Goal: Task Accomplishment & Management: Use online tool/utility

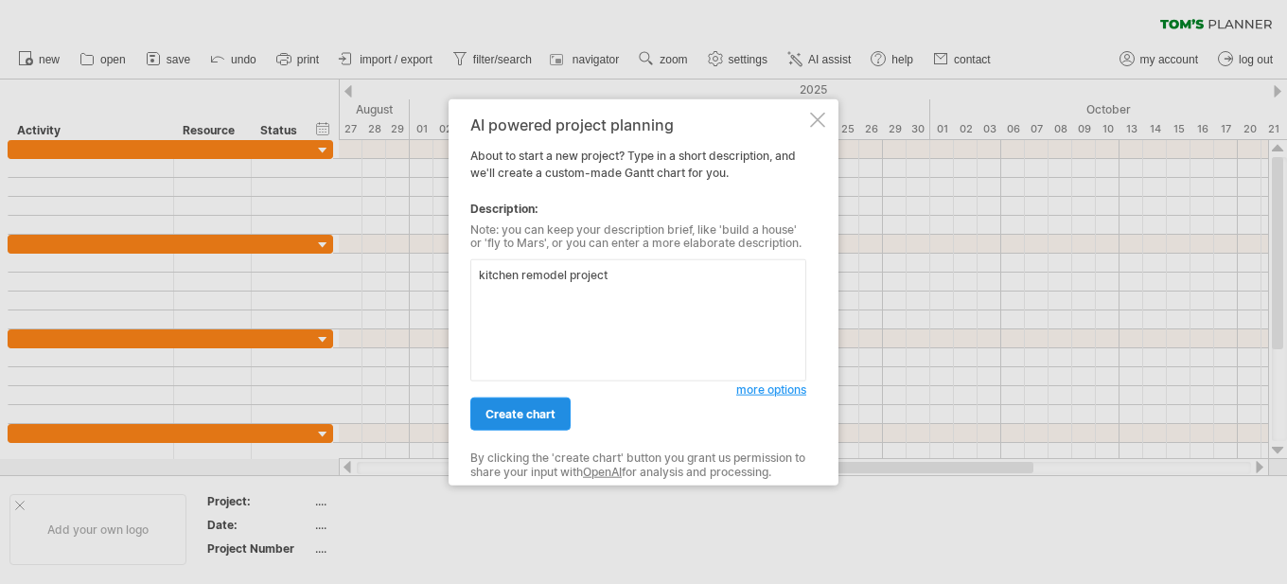
type textarea "kitchen remodel project"
click at [552, 412] on span "create chart" at bounding box center [521, 414] width 70 height 14
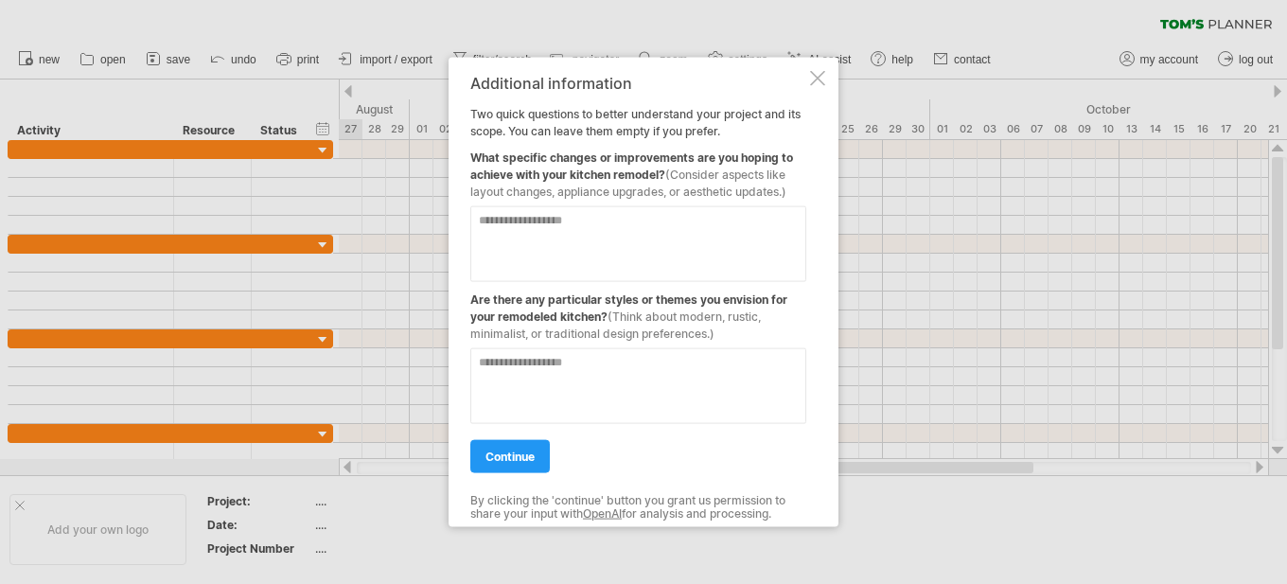
click at [542, 224] on textarea at bounding box center [638, 243] width 336 height 76
click at [600, 229] on textarea "**********" at bounding box center [638, 243] width 336 height 76
type textarea "**********"
click at [634, 368] on textarea at bounding box center [638, 385] width 336 height 76
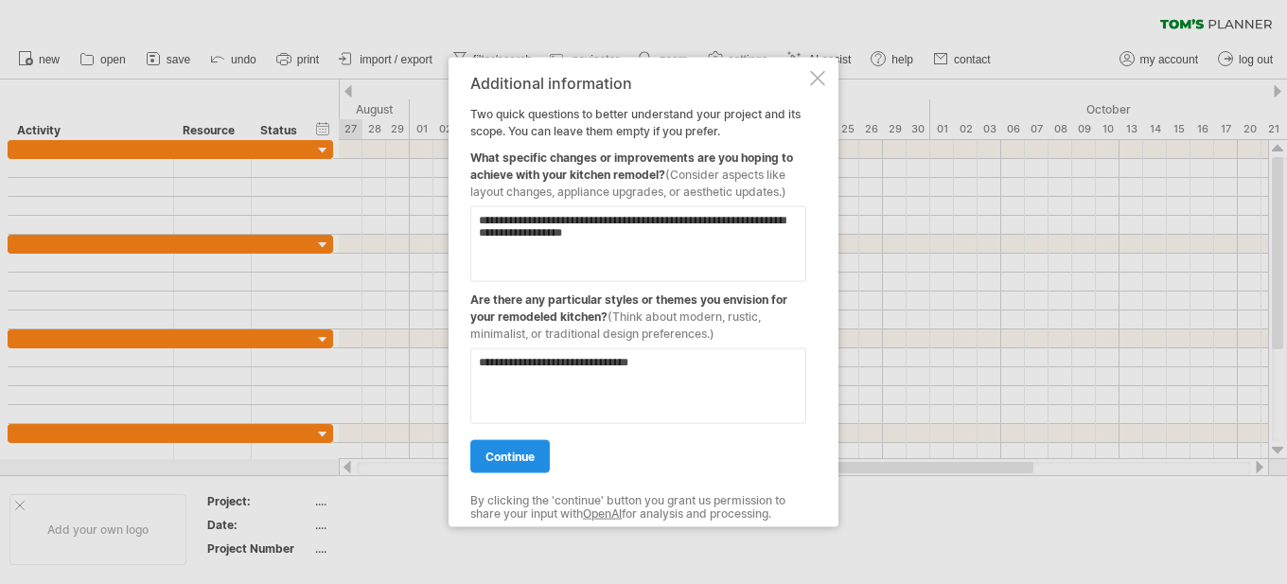
type textarea "**********"
click at [504, 458] on span "continue" at bounding box center [510, 456] width 49 height 14
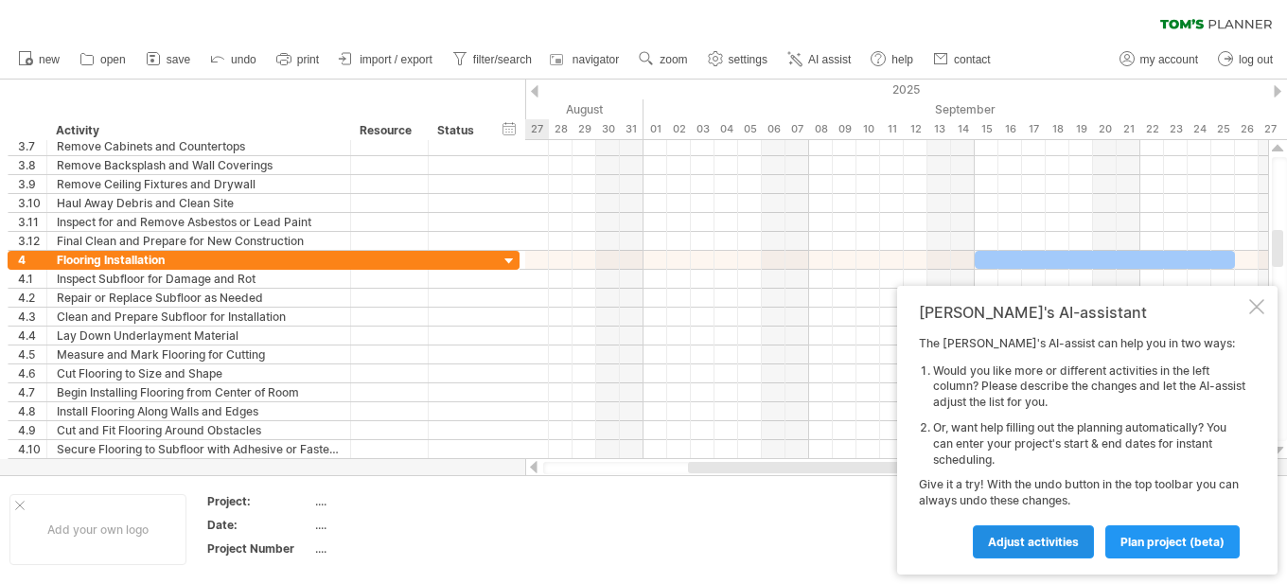
click at [1054, 544] on span "Adjust activities" at bounding box center [1033, 542] width 91 height 14
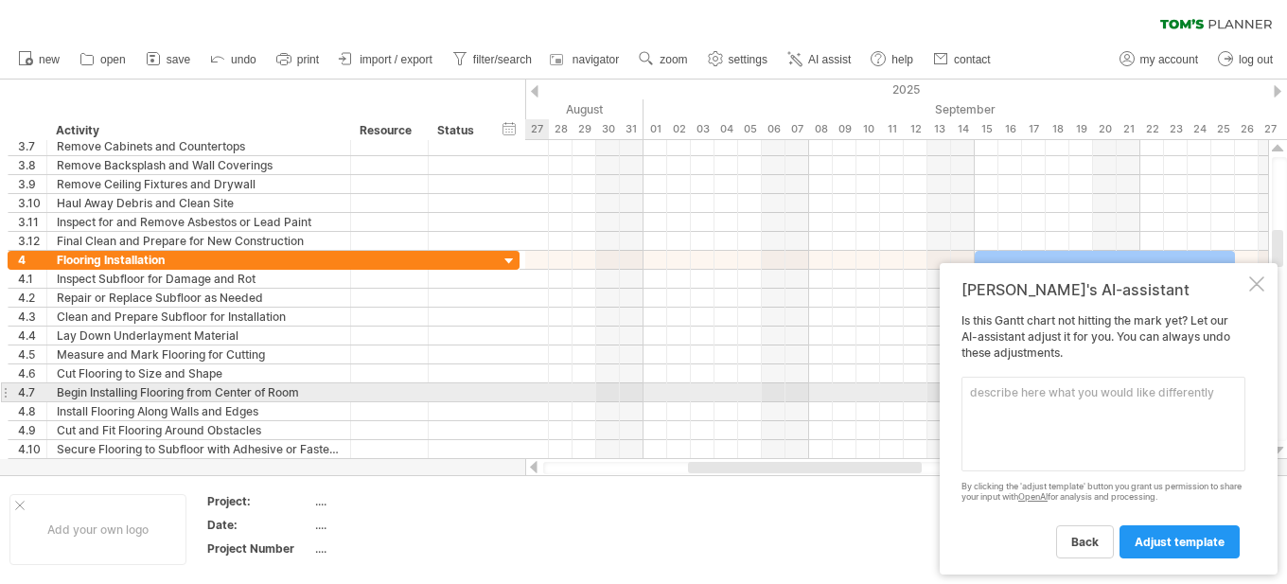
click at [983, 395] on textarea at bounding box center [1104, 424] width 284 height 95
click at [1103, 402] on textarea "install final floor after cabinets have been installed and before app;liances a…" at bounding box center [1104, 424] width 284 height 95
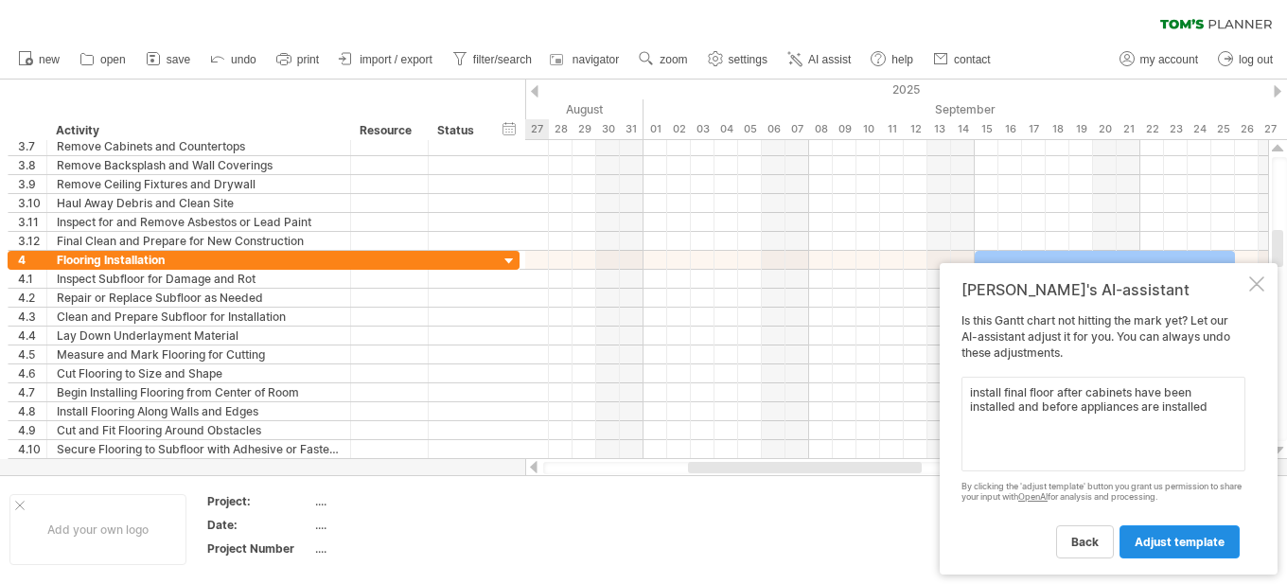
type textarea "install final floor after cabinets have been installed and before appliances ar…"
click at [1190, 542] on span "adjust template" at bounding box center [1180, 542] width 90 height 14
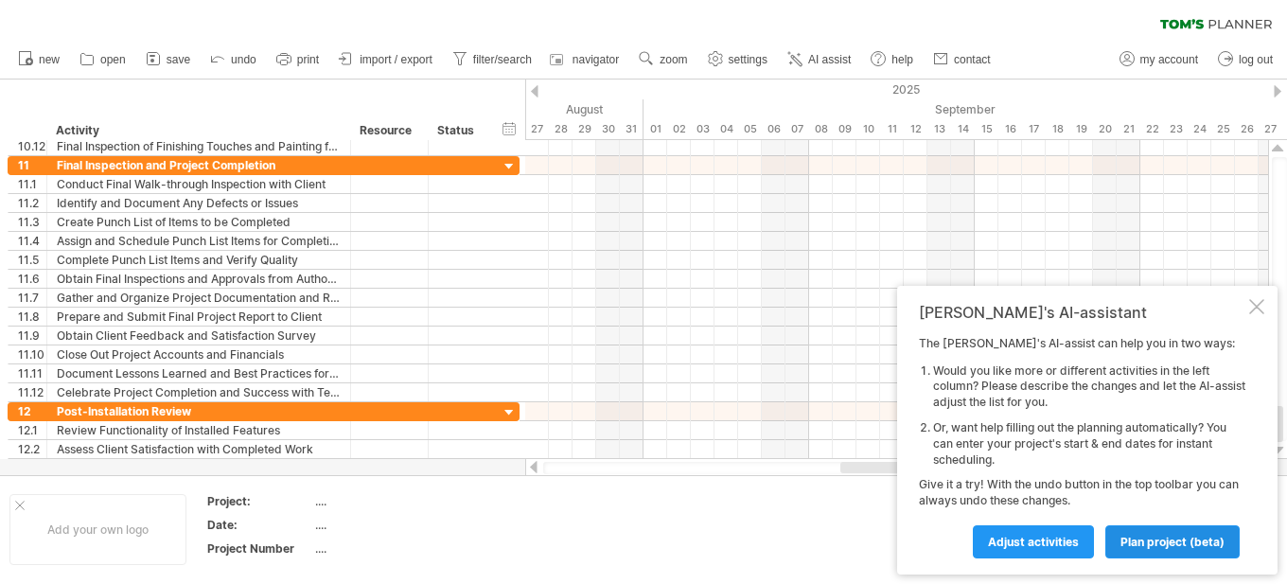
click at [1174, 540] on span "plan project (beta)" at bounding box center [1173, 542] width 104 height 14
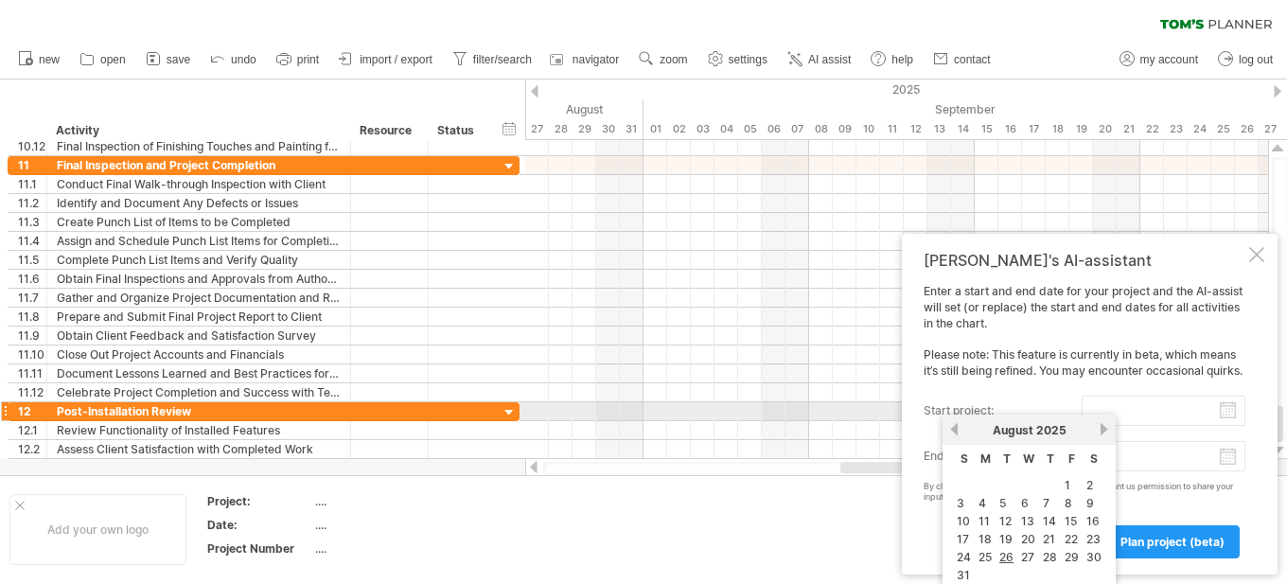
click at [1099, 405] on input "start project:" at bounding box center [1164, 411] width 164 height 30
click at [1052, 560] on link "28" at bounding box center [1050, 557] width 18 height 18
type input "********"
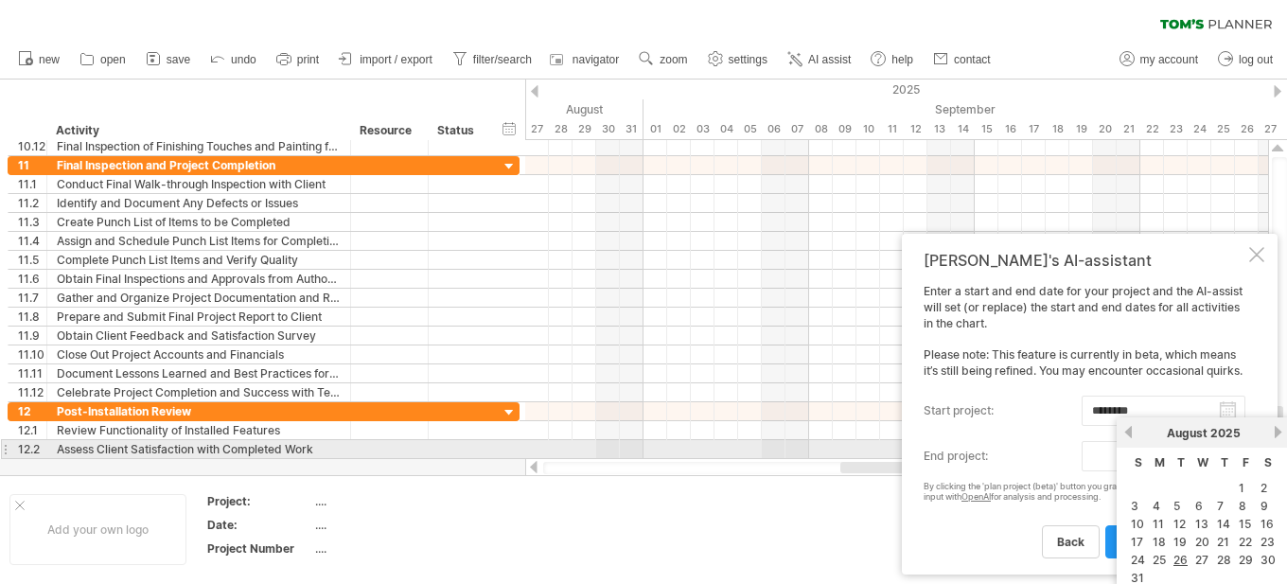
click at [1144, 454] on input "end project:" at bounding box center [1164, 456] width 164 height 30
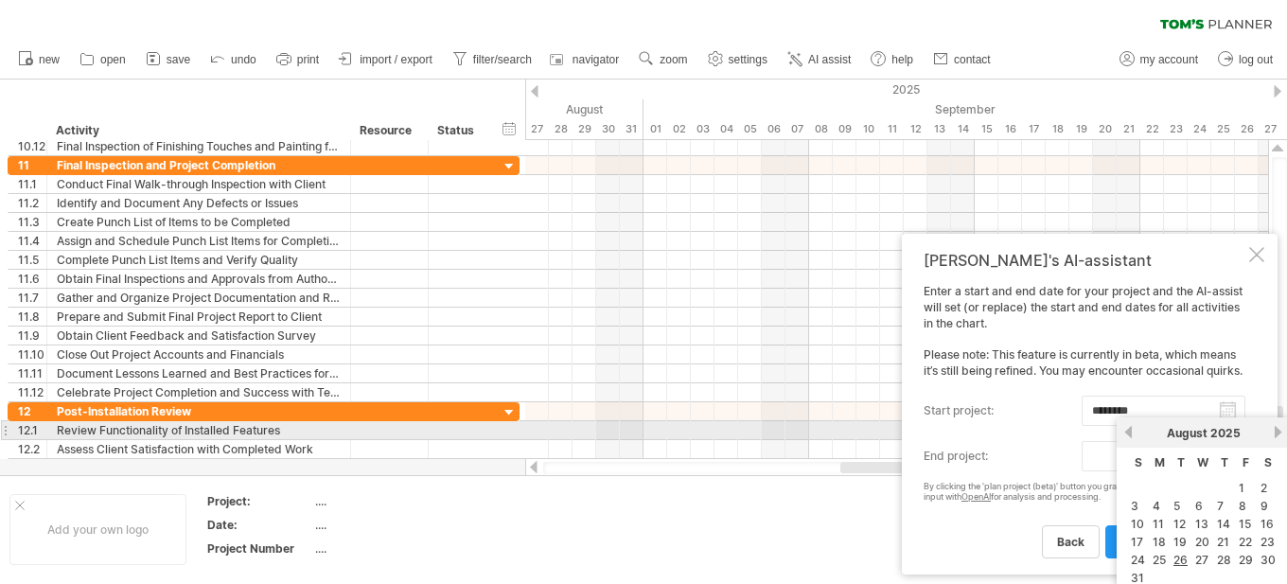
click at [1279, 431] on link "next" at bounding box center [1278, 432] width 14 height 14
click at [1278, 431] on link "next" at bounding box center [1278, 432] width 14 height 14
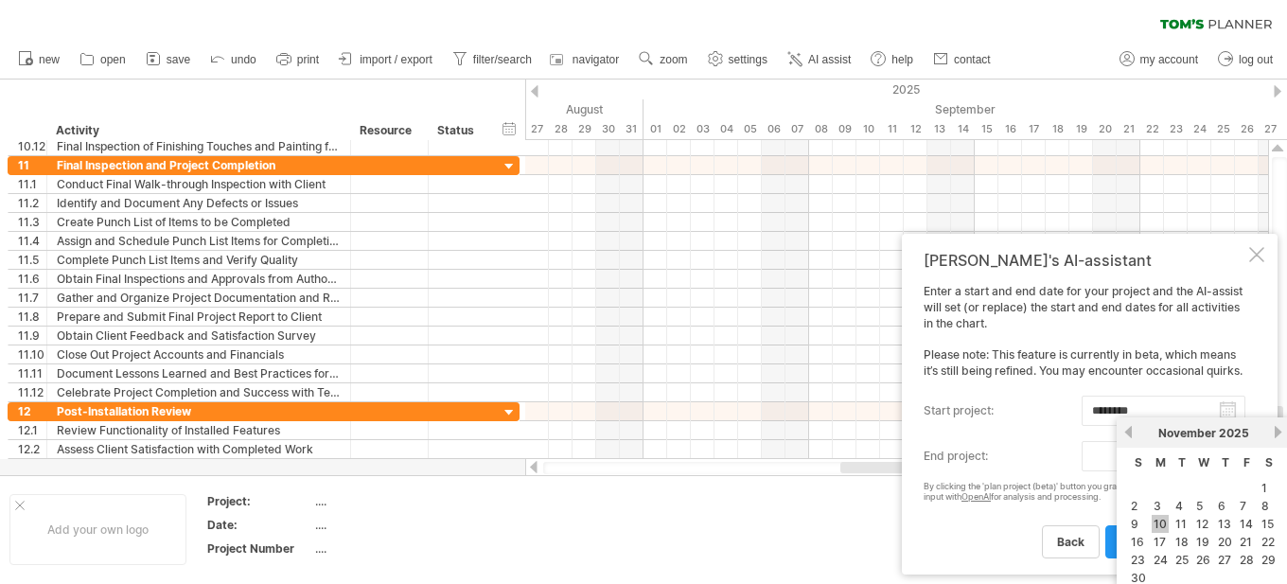
click at [1159, 524] on link "10" at bounding box center [1160, 524] width 17 height 18
type input "********"
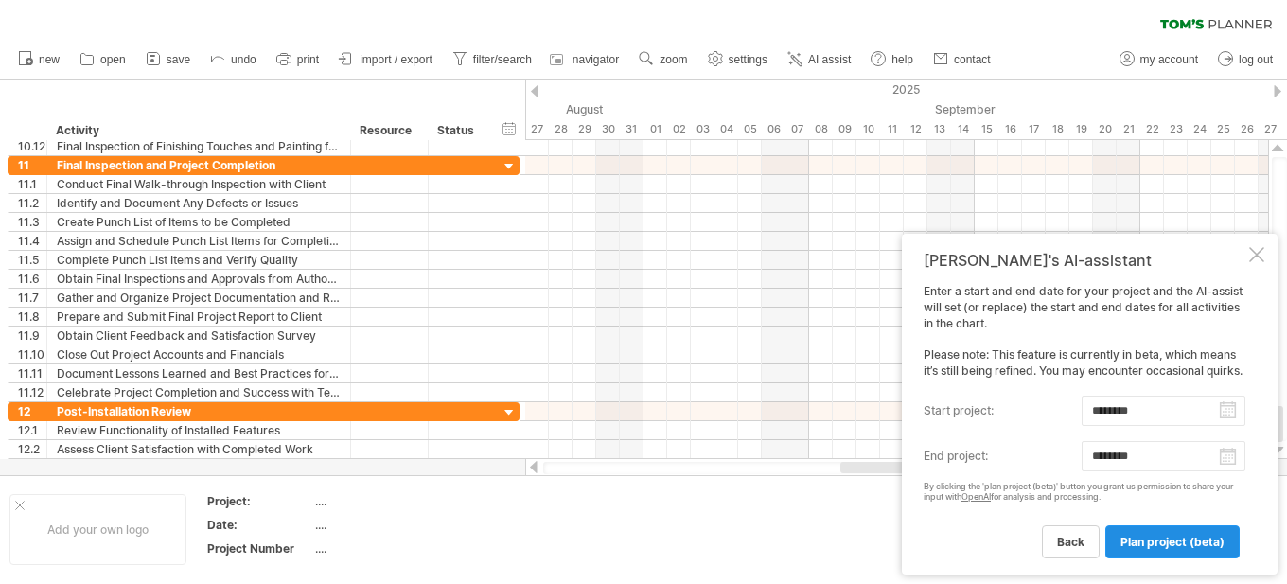
click at [1173, 538] on span "plan project (beta)" at bounding box center [1173, 542] width 104 height 14
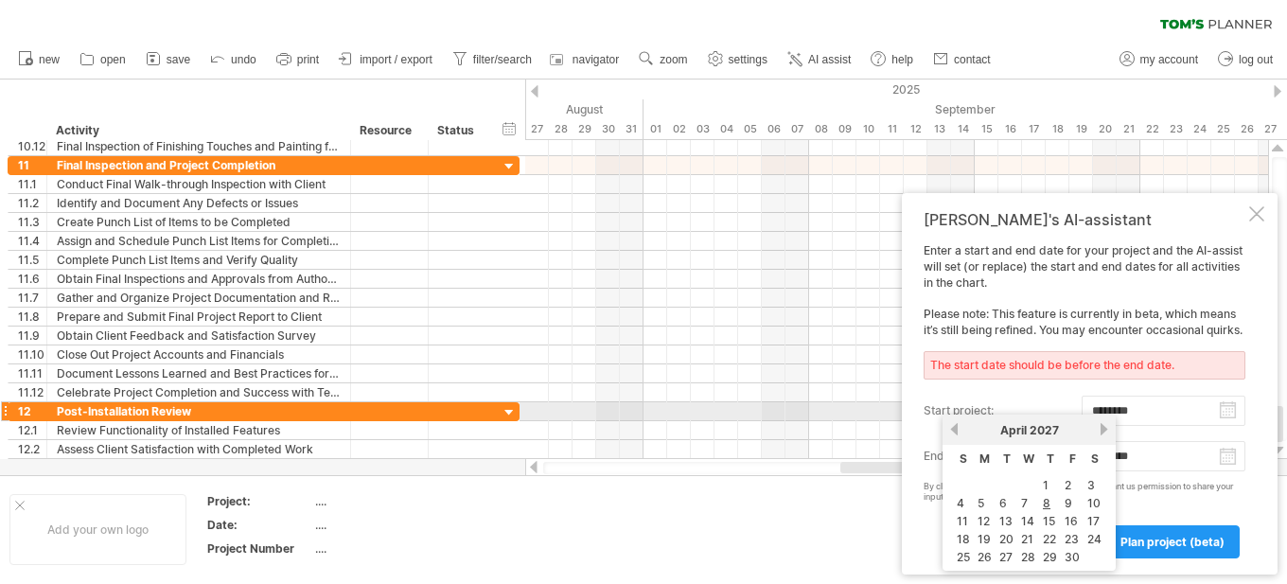
drag, startPoint x: 1126, startPoint y: 407, endPoint x: 1093, endPoint y: 413, distance: 33.6
click at [1093, 413] on input "********" at bounding box center [1164, 411] width 164 height 30
click at [1154, 411] on input "********" at bounding box center [1164, 411] width 164 height 30
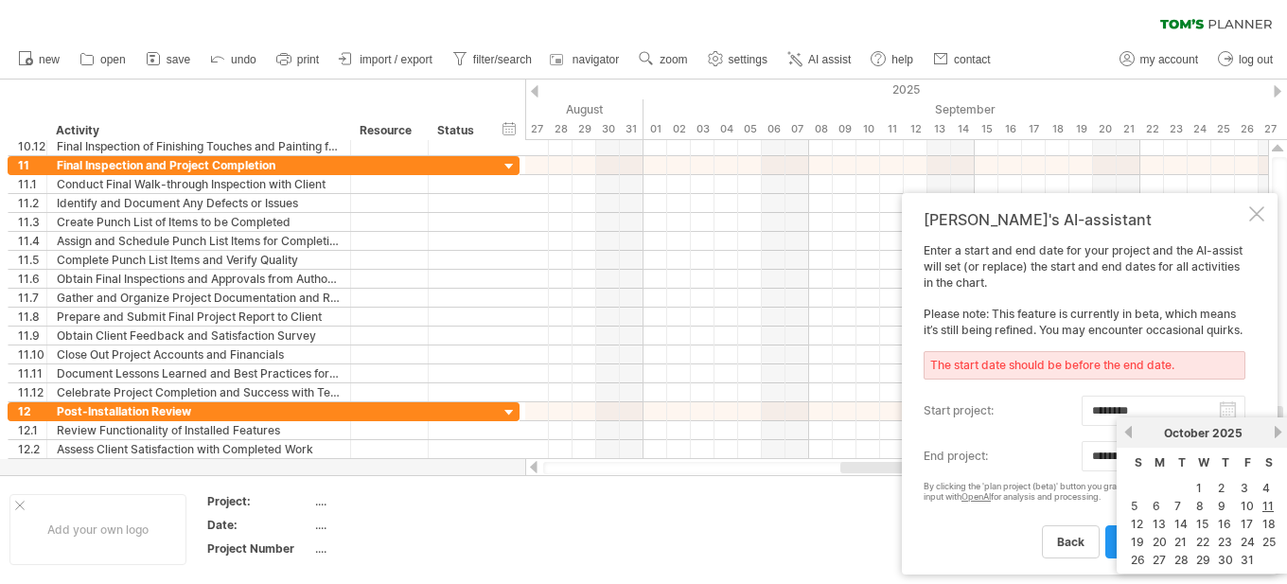
click at [1195, 461] on input "********" at bounding box center [1164, 456] width 164 height 30
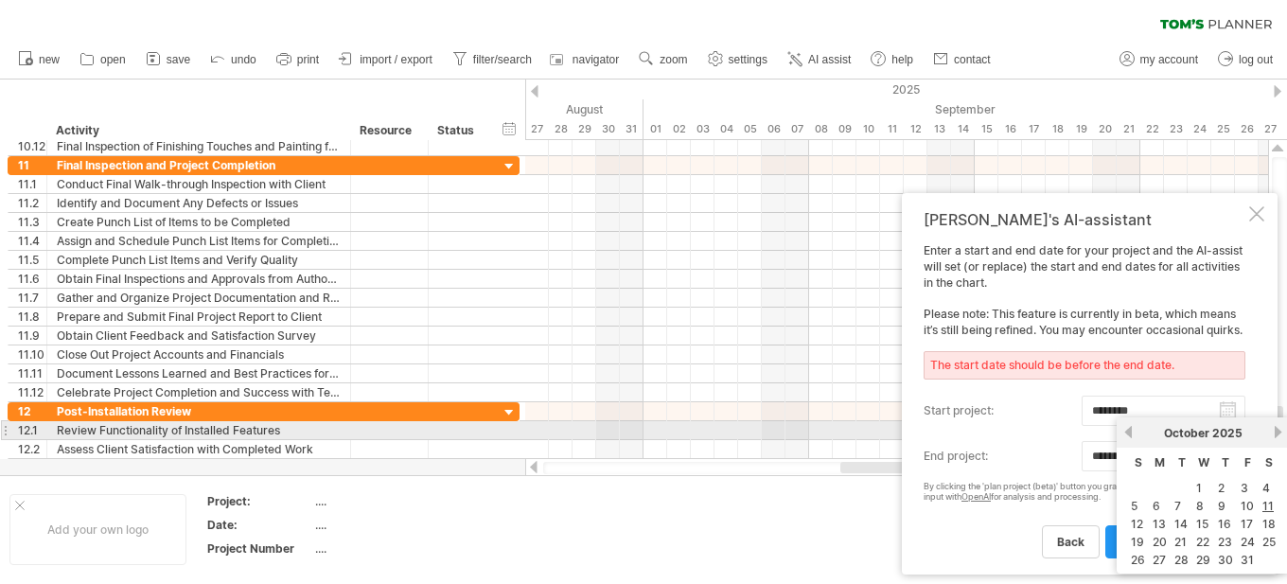
click at [1281, 431] on link "next" at bounding box center [1278, 432] width 14 height 14
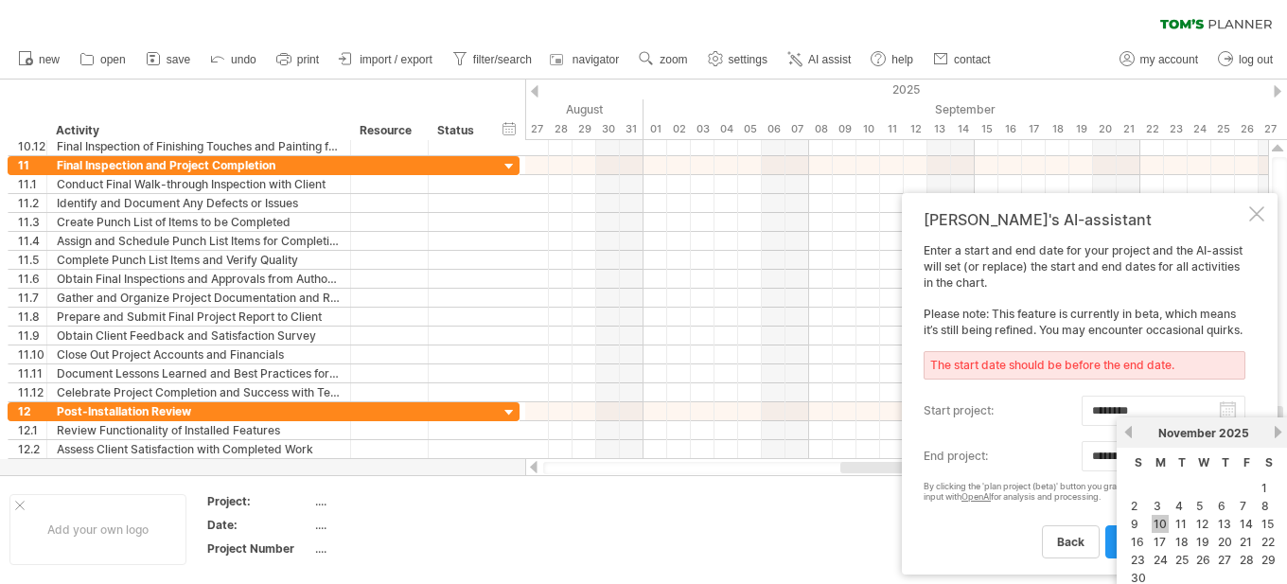
click at [1159, 523] on link "10" at bounding box center [1160, 524] width 17 height 18
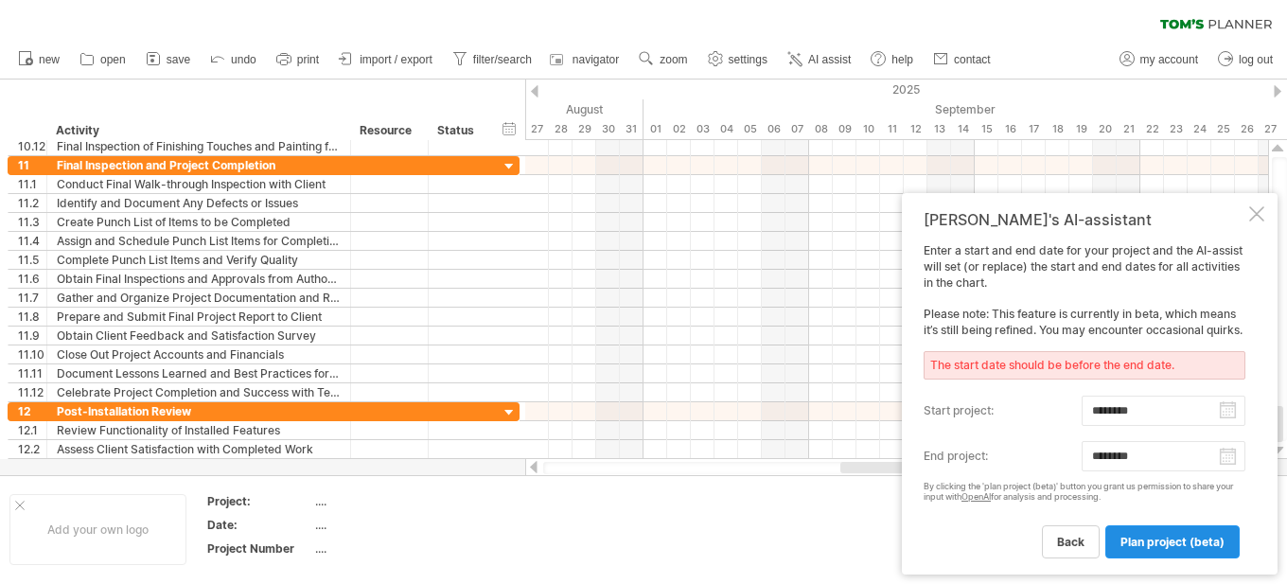
click at [1195, 540] on span "plan project (beta)" at bounding box center [1173, 542] width 104 height 14
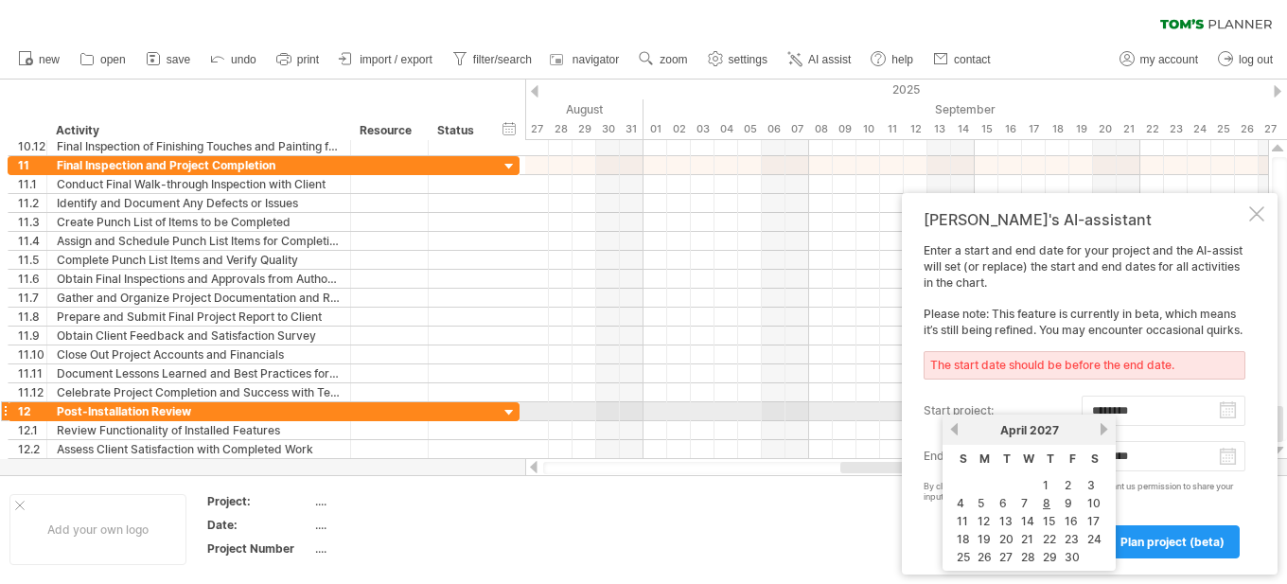
drag, startPoint x: 1155, startPoint y: 411, endPoint x: 1044, endPoint y: 408, distance: 110.8
click at [1082, 408] on input "********" at bounding box center [1164, 411] width 164 height 30
click at [1227, 412] on input "********" at bounding box center [1164, 411] width 164 height 30
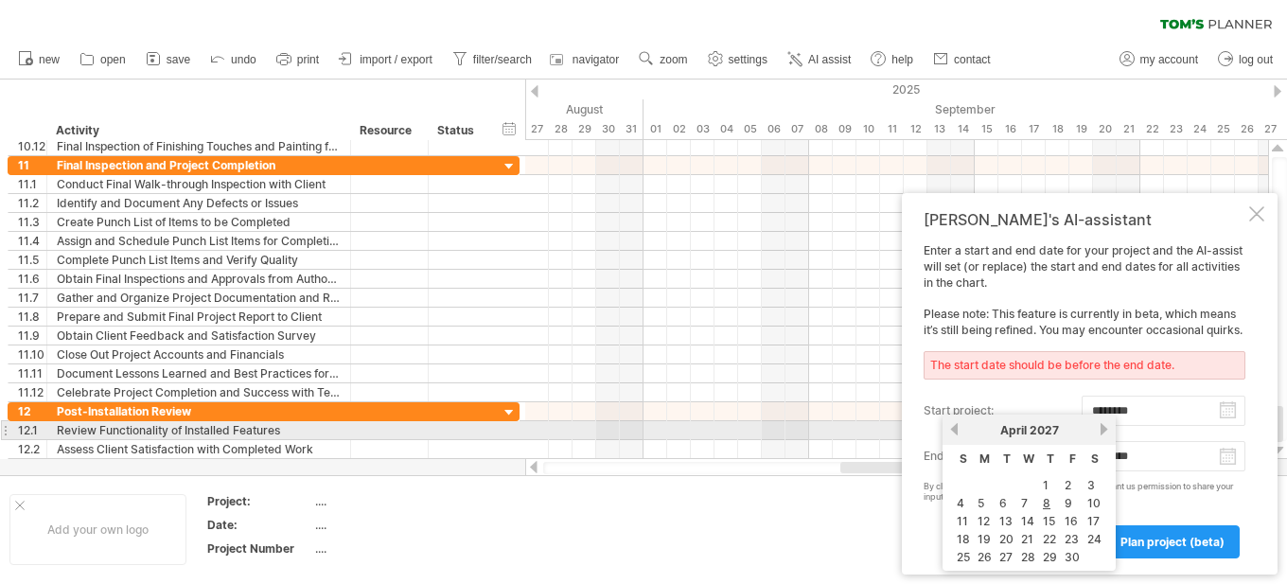
click at [1106, 428] on link "next" at bounding box center [1104, 429] width 14 height 14
click at [954, 429] on link "previous" at bounding box center [954, 429] width 14 height 14
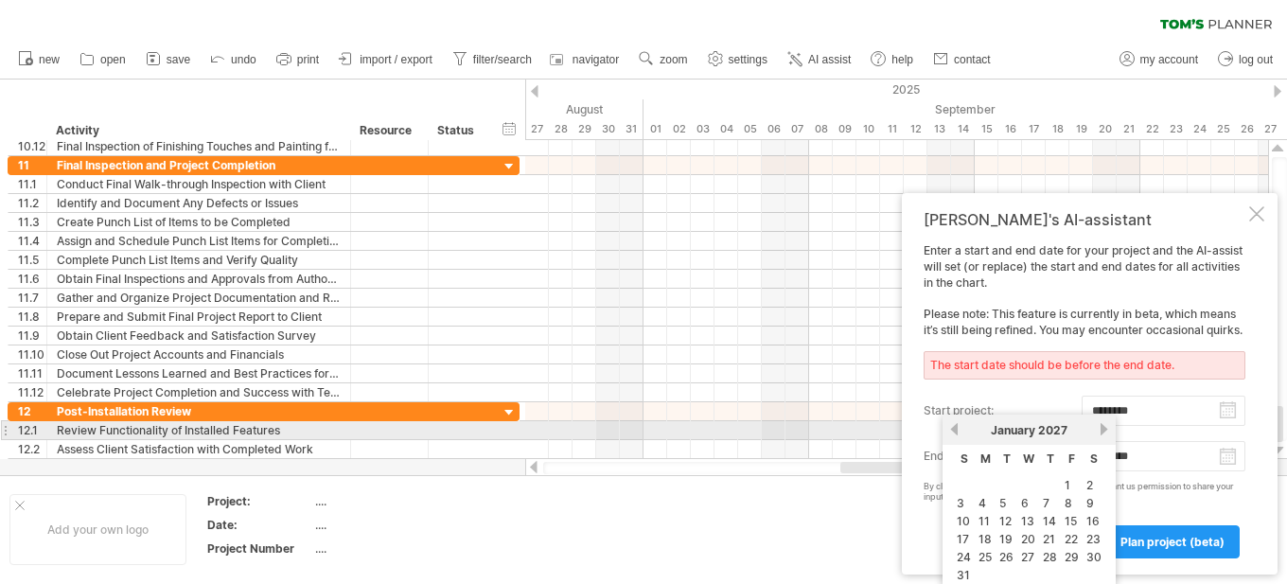
click at [954, 429] on link "previous" at bounding box center [954, 429] width 14 height 14
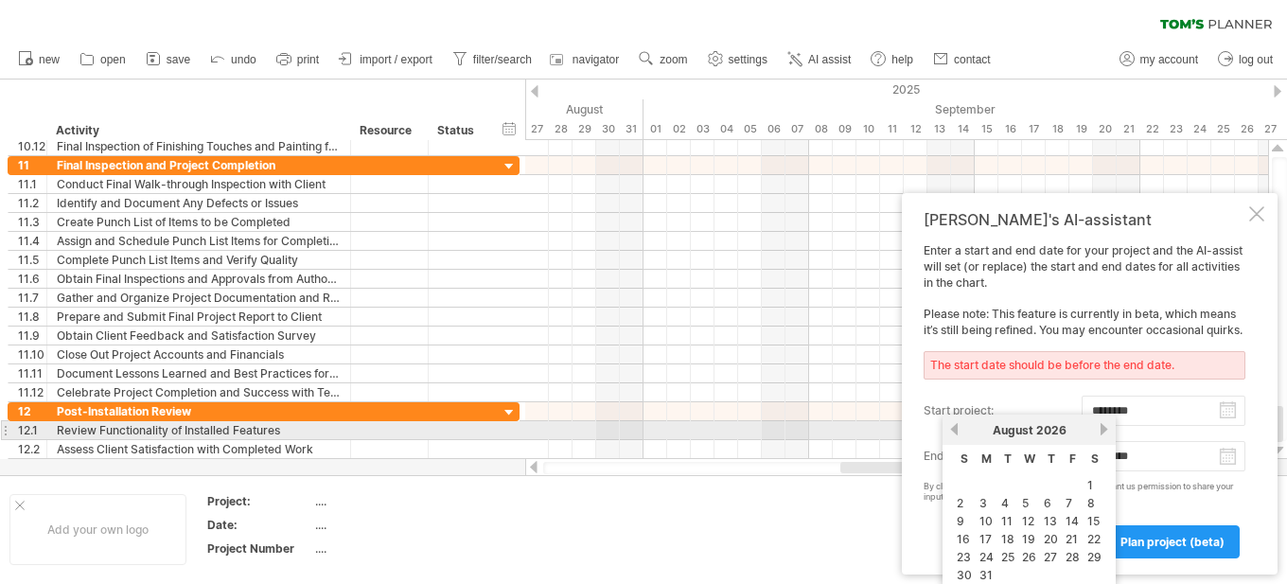
click at [954, 429] on link "previous" at bounding box center [954, 429] width 14 height 14
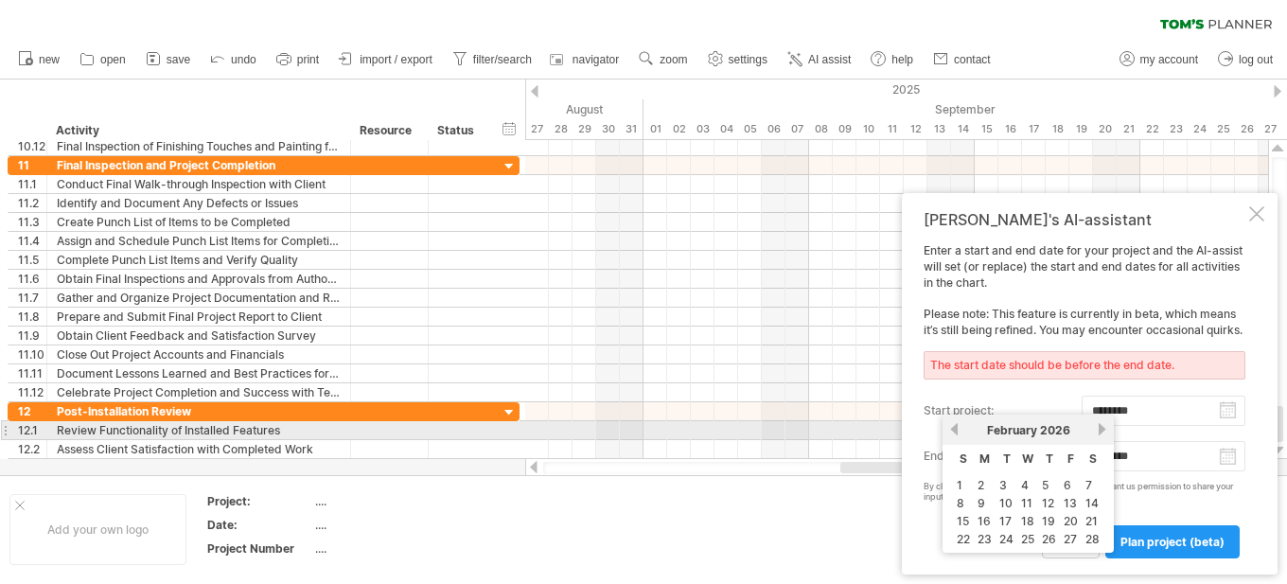
click at [954, 429] on link "previous" at bounding box center [954, 429] width 14 height 14
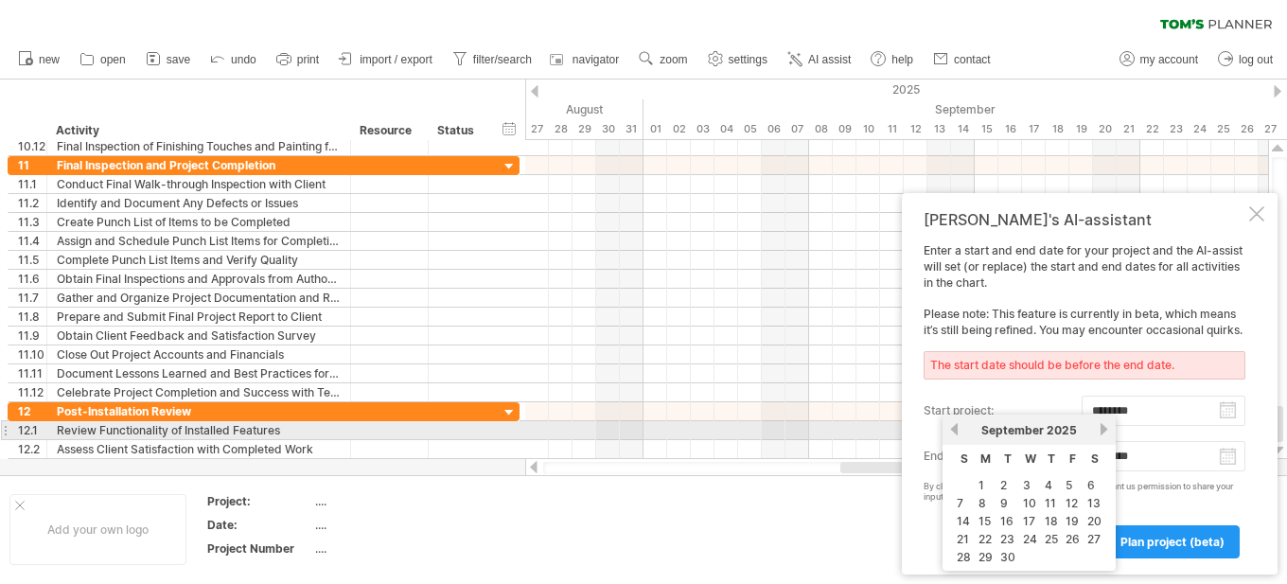
click at [954, 429] on link "previous" at bounding box center [954, 429] width 14 height 14
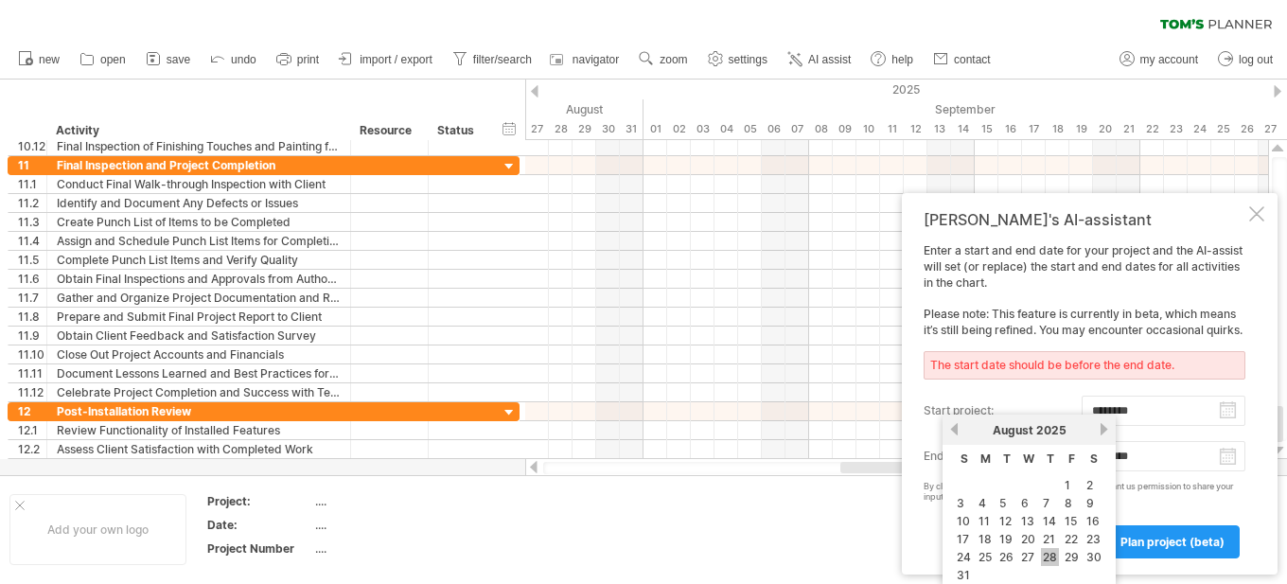
click at [1051, 556] on link "28" at bounding box center [1050, 557] width 18 height 18
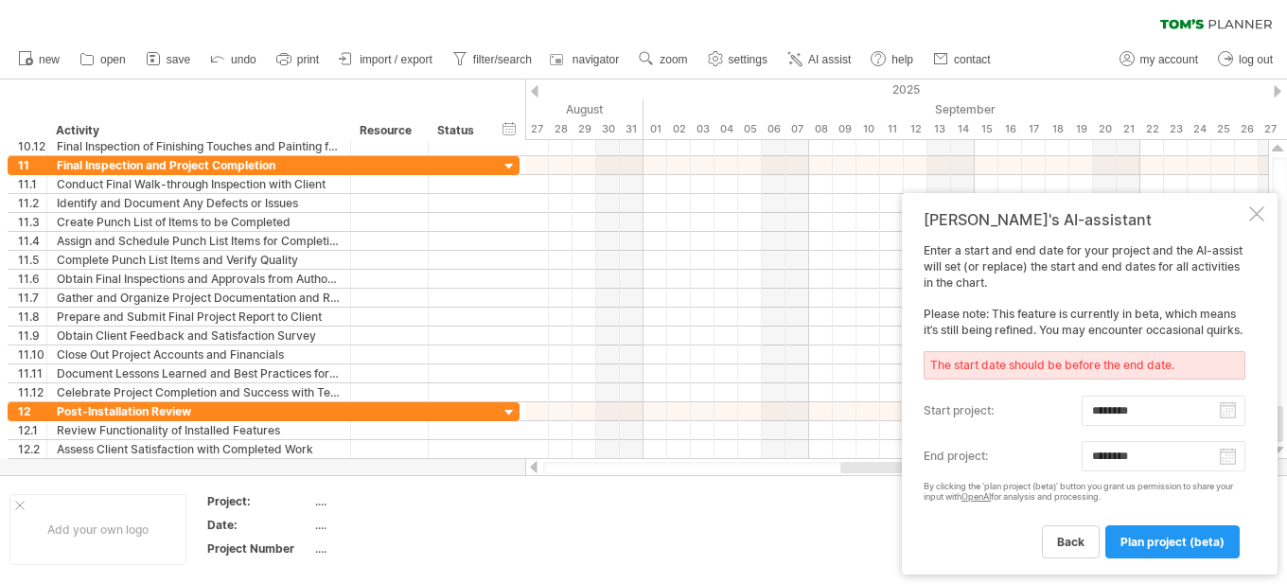
click at [1155, 460] on input "********" at bounding box center [1164, 456] width 164 height 30
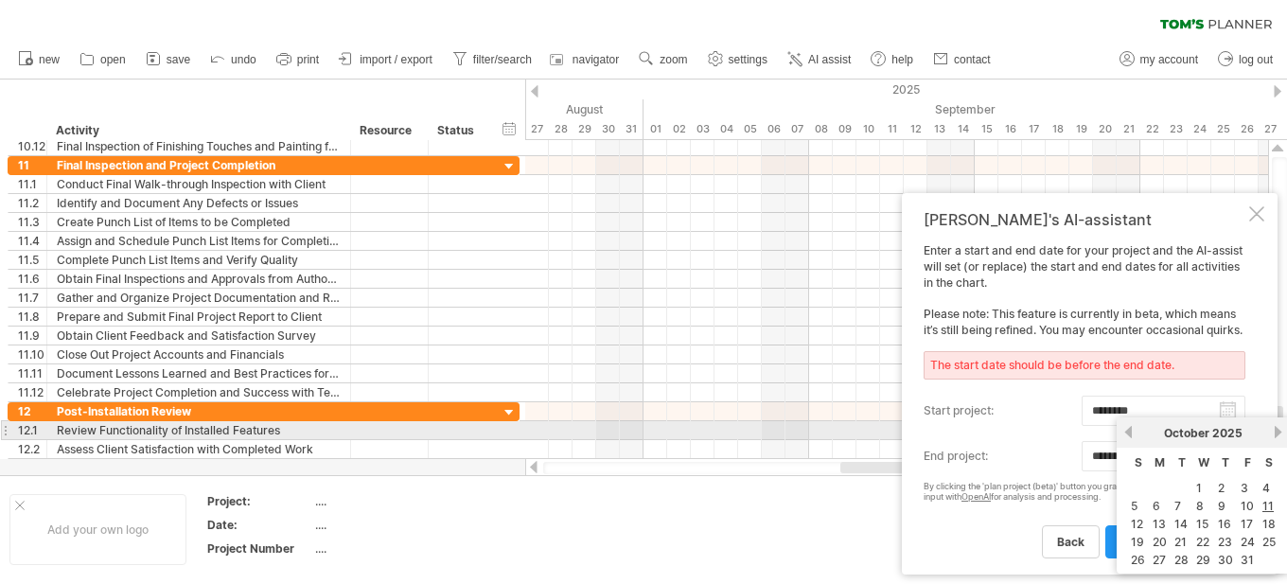
click at [1280, 434] on link "next" at bounding box center [1278, 432] width 14 height 14
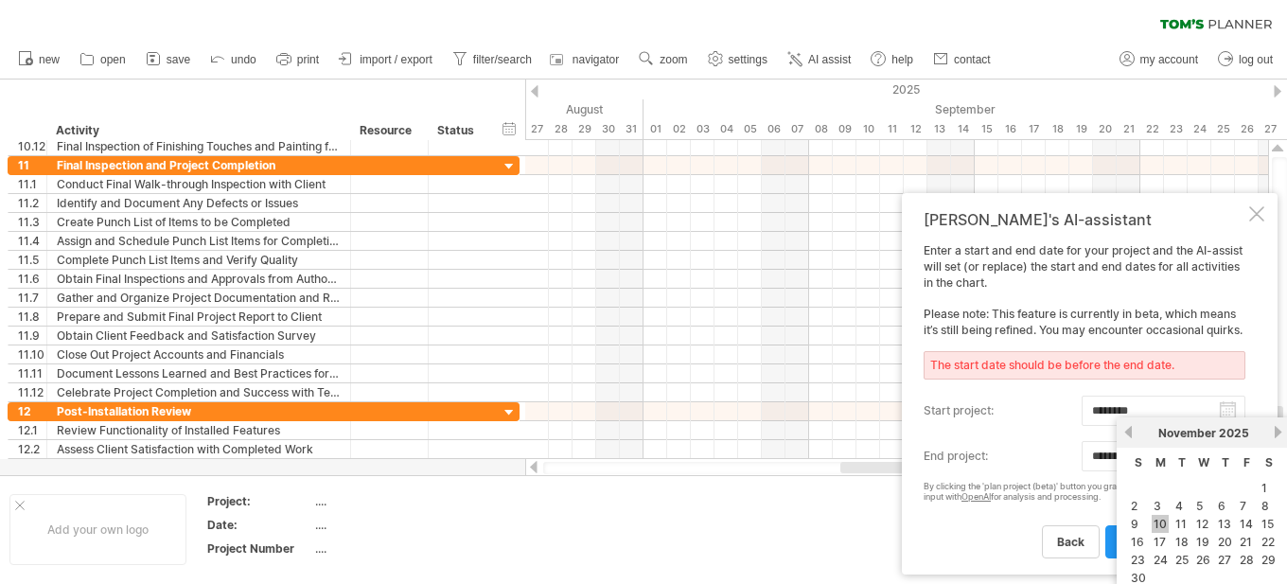
click at [1159, 519] on link "10" at bounding box center [1160, 524] width 17 height 18
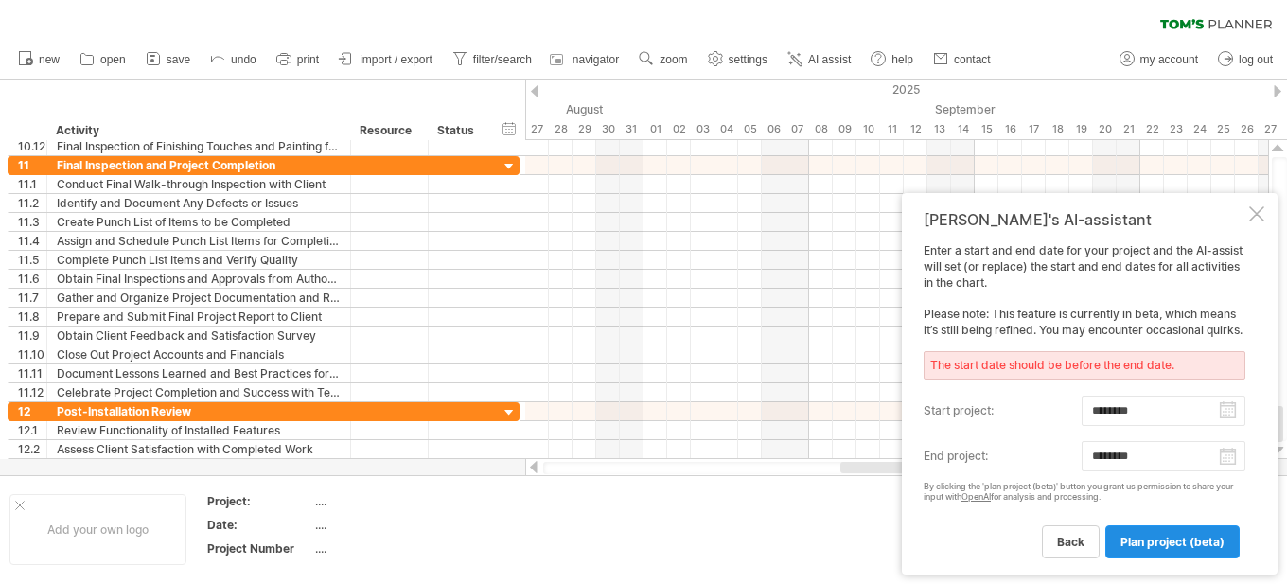
click at [1159, 554] on link "plan project (beta)" at bounding box center [1173, 541] width 134 height 33
click at [1163, 543] on span "plan project (beta)" at bounding box center [1173, 542] width 104 height 14
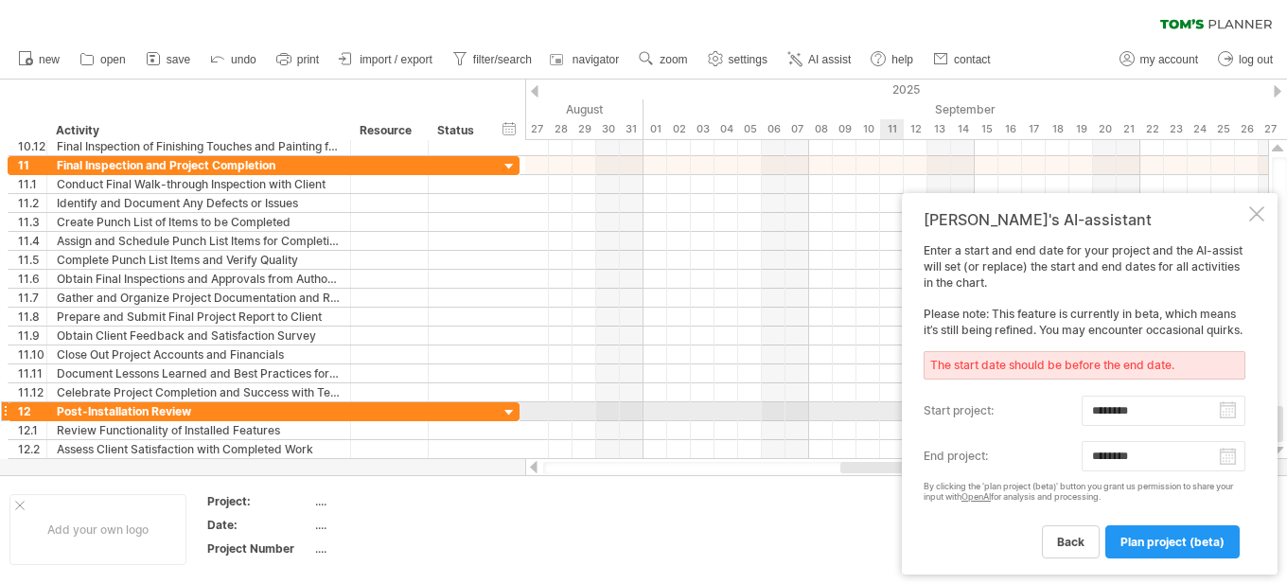
click at [1152, 414] on input "********" at bounding box center [1164, 411] width 164 height 30
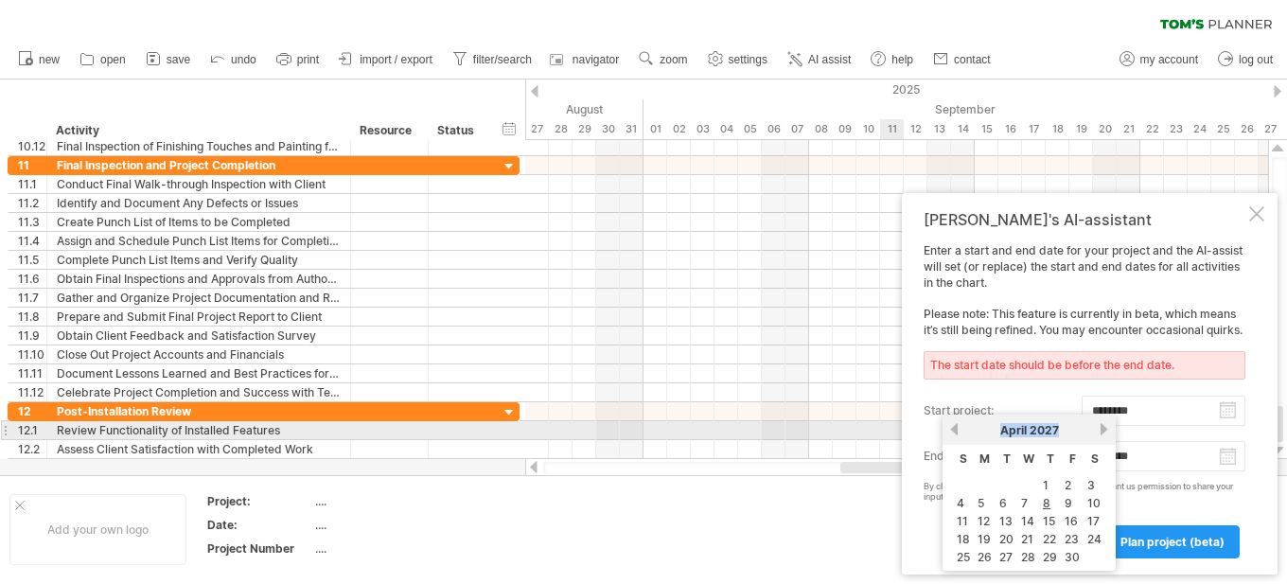
click at [1103, 424] on div "previous next [DATE]" at bounding box center [1029, 430] width 173 height 30
click at [1103, 424] on link "next" at bounding box center [1104, 429] width 14 height 14
click at [957, 431] on link "previous" at bounding box center [954, 429] width 14 height 14
click at [956, 430] on link "previous" at bounding box center [954, 429] width 14 height 14
click at [956, 429] on link "previous" at bounding box center [954, 429] width 14 height 14
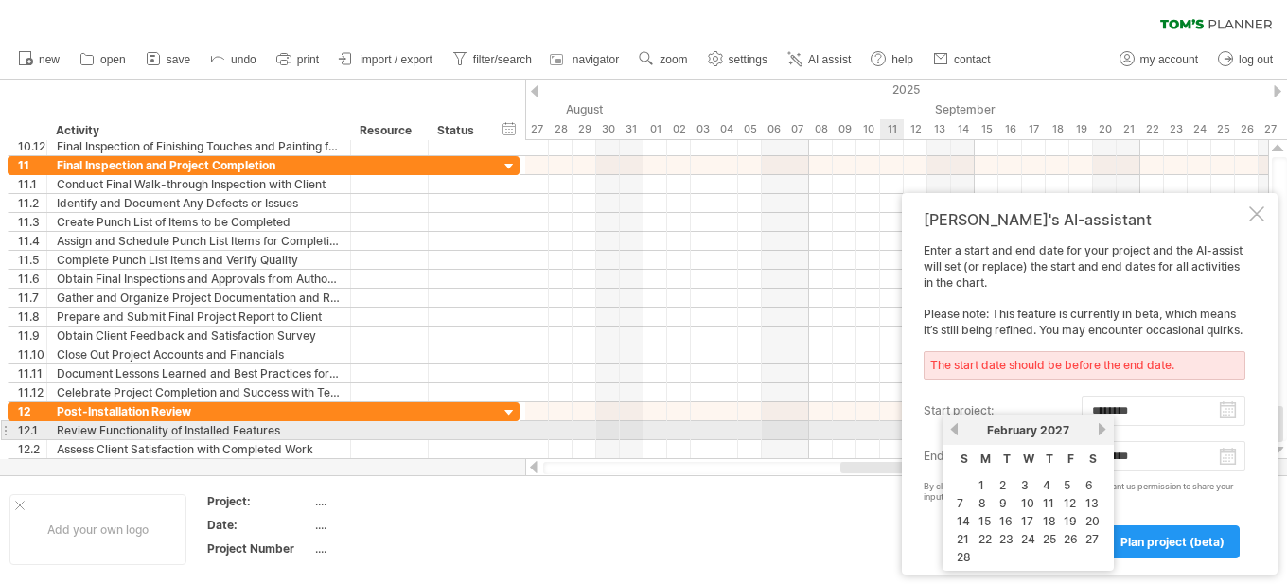
click at [956, 429] on link "previous" at bounding box center [954, 429] width 14 height 14
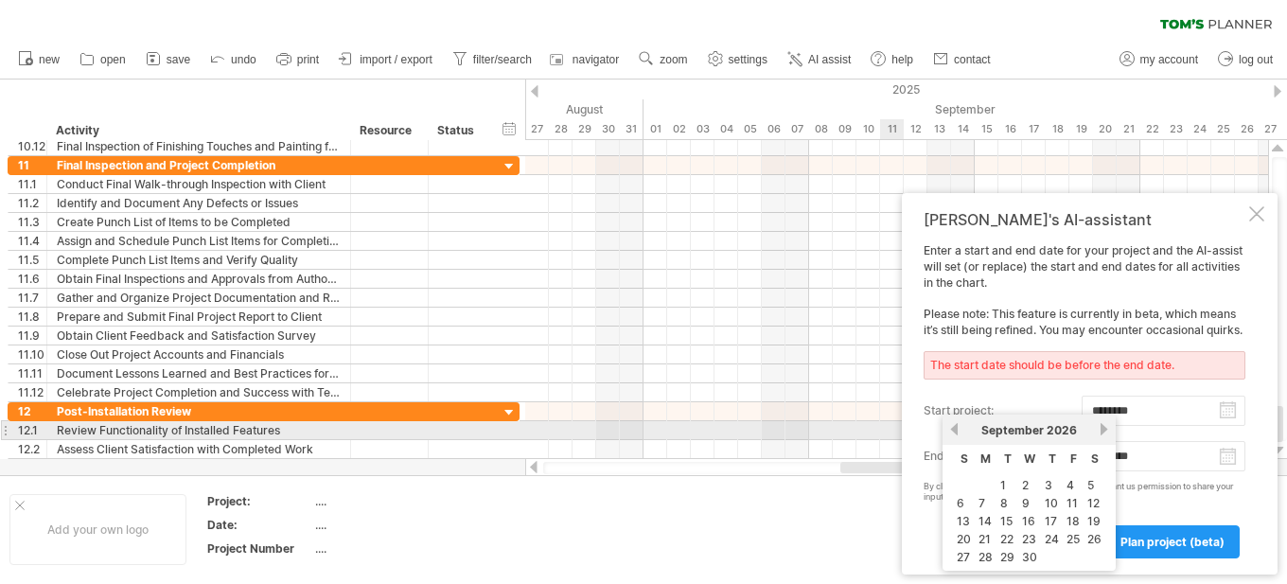
click at [956, 429] on link "previous" at bounding box center [954, 429] width 14 height 14
click at [956, 428] on link "previous" at bounding box center [954, 429] width 14 height 14
click at [955, 428] on link "previous" at bounding box center [954, 429] width 14 height 14
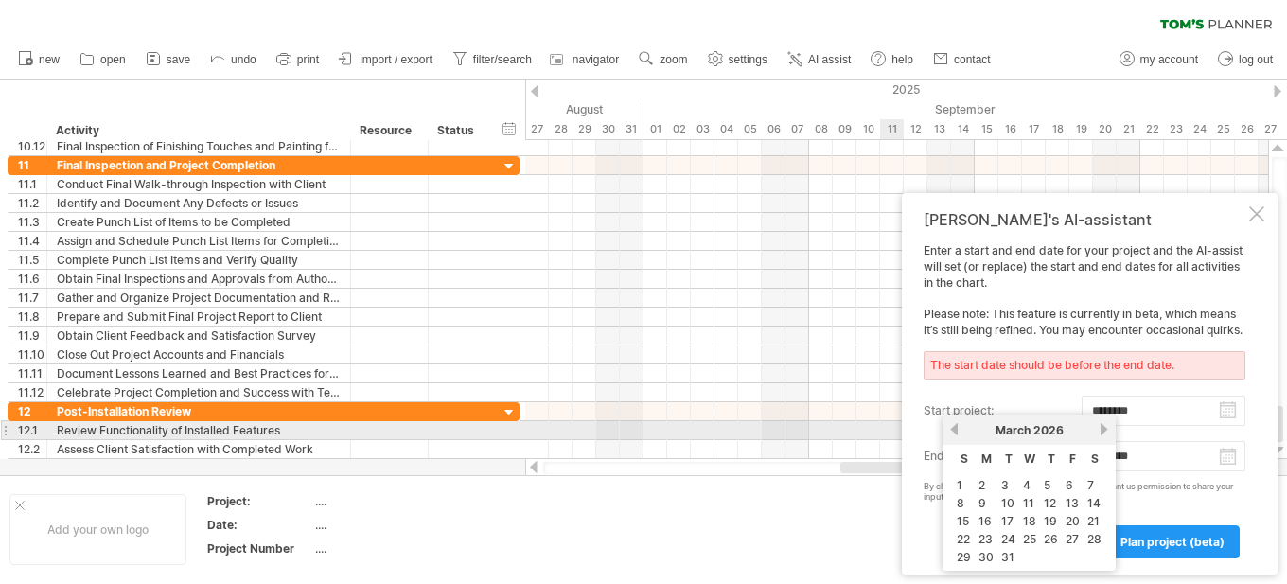
click at [955, 428] on link "previous" at bounding box center [954, 429] width 14 height 14
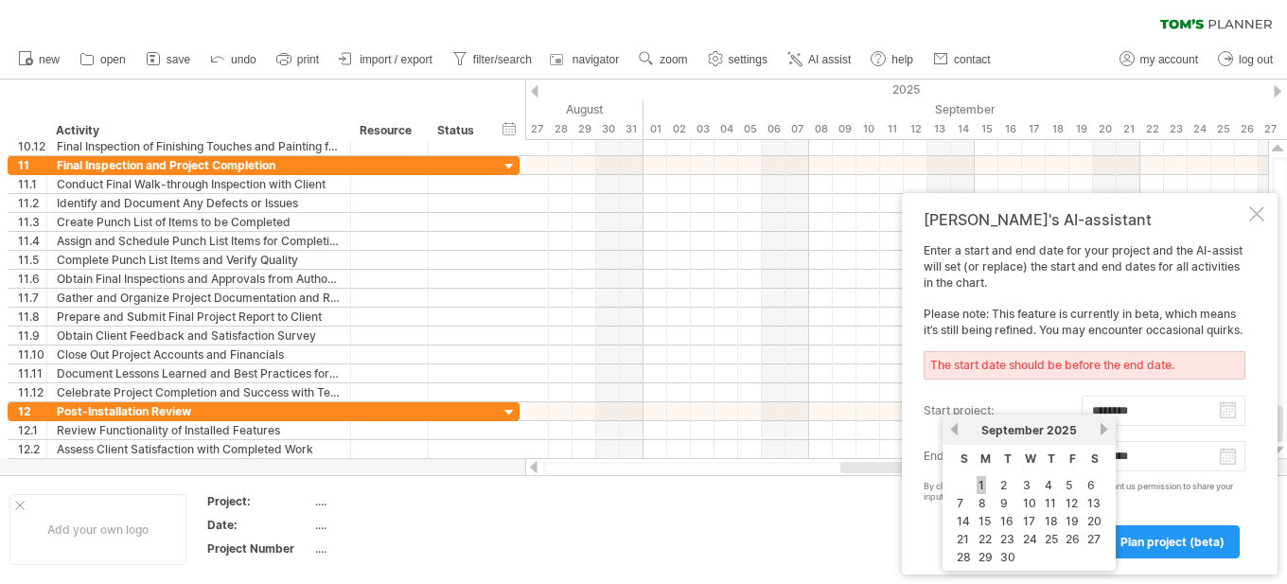
click at [980, 484] on link "1" at bounding box center [981, 485] width 9 height 18
type input "********"
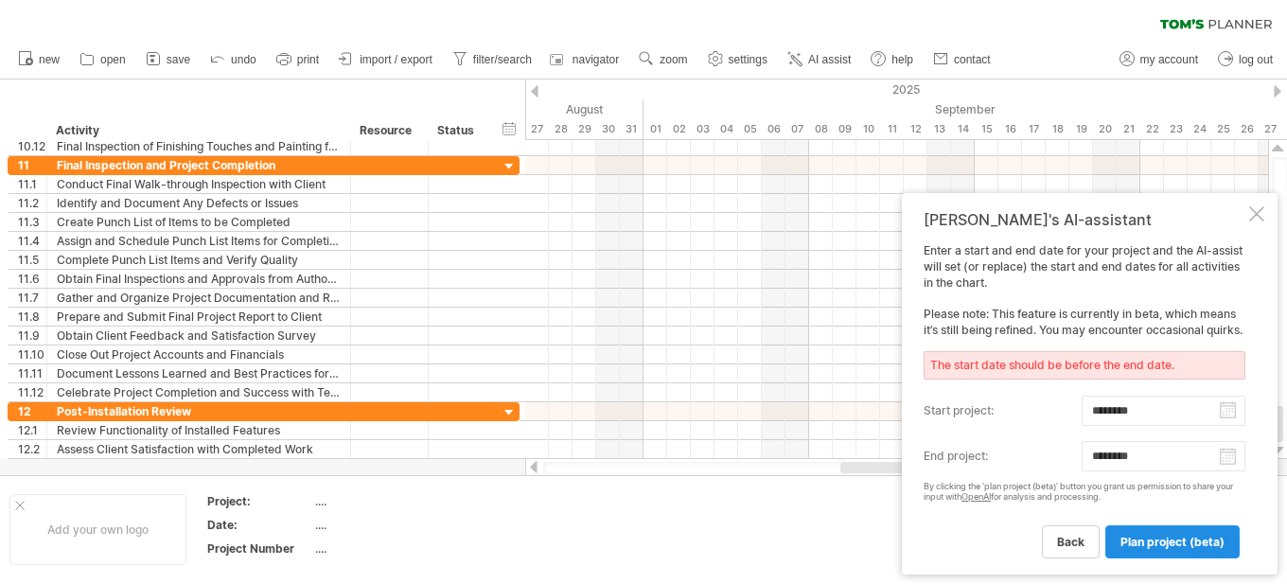
click at [1182, 541] on span "plan project (beta)" at bounding box center [1173, 542] width 104 height 14
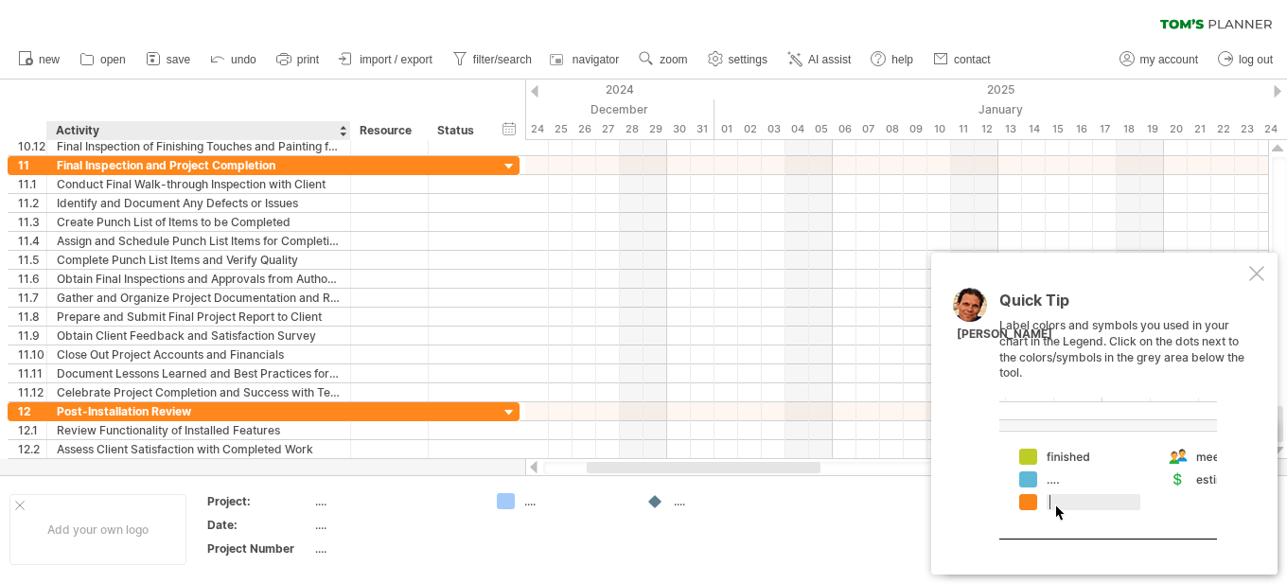
click at [321, 504] on div "...." at bounding box center [394, 501] width 159 height 16
type input "**********"
click at [325, 525] on div "...." at bounding box center [394, 525] width 159 height 16
type input "**********"
click at [329, 549] on div "...." at bounding box center [394, 548] width 159 height 16
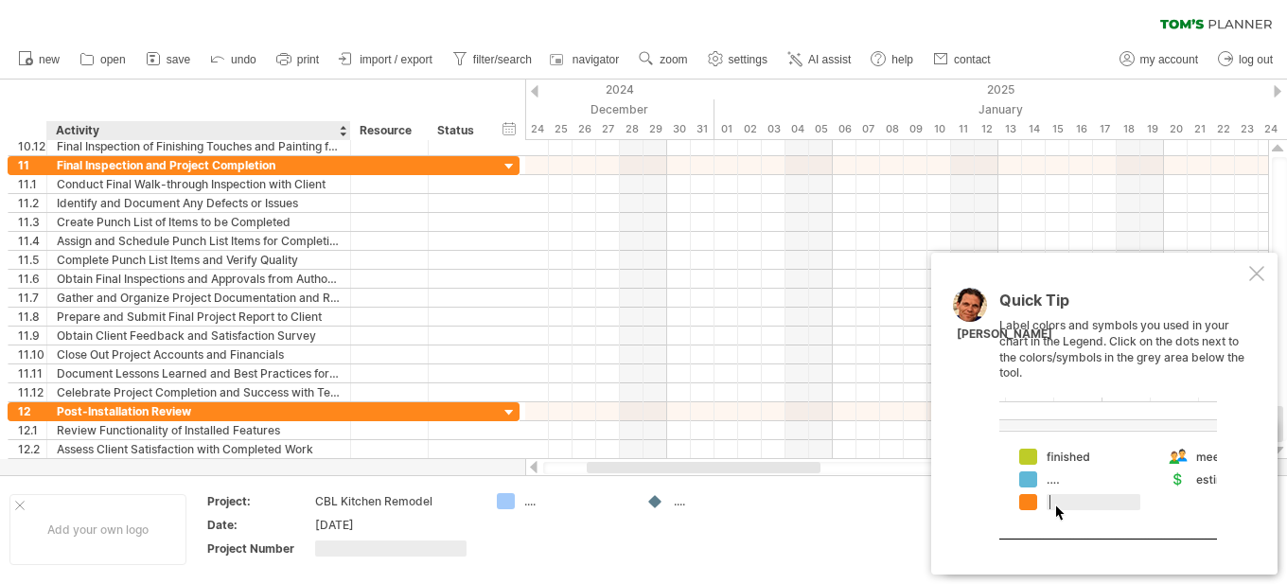
type input "*"
click at [550, 500] on div "...." at bounding box center [575, 501] width 103 height 16
click at [687, 503] on div "...." at bounding box center [725, 501] width 103 height 16
click at [512, 502] on div "Trying to reach [DOMAIN_NAME] Connected again... 0% clear filter new 1" at bounding box center [643, 292] width 1287 height 584
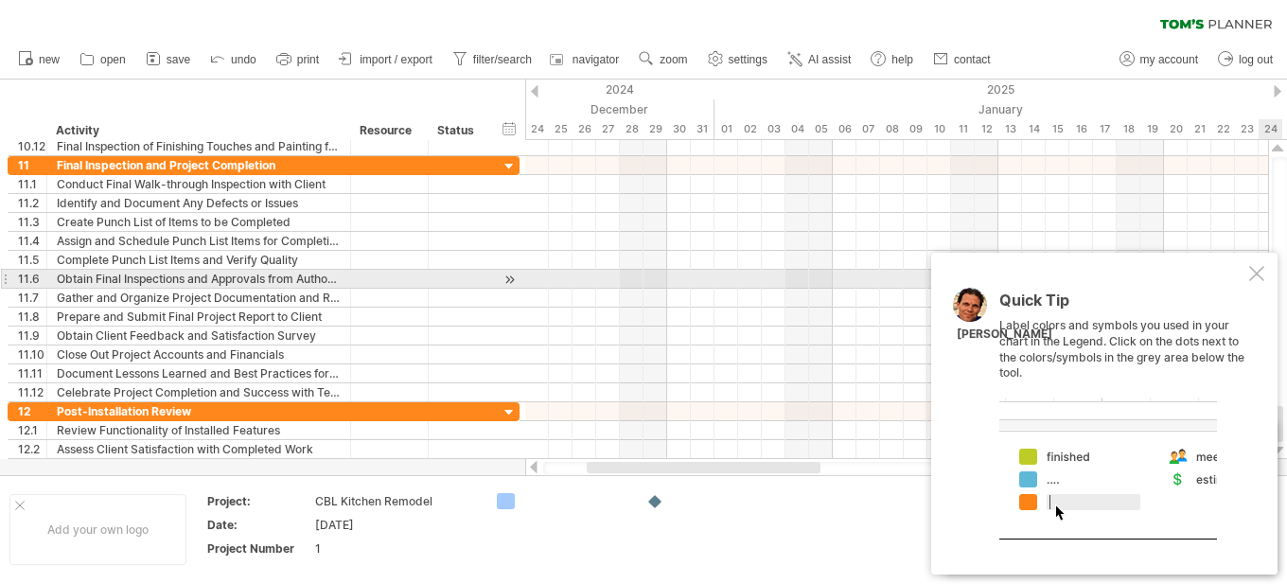
click at [1257, 272] on div at bounding box center [1256, 273] width 15 height 15
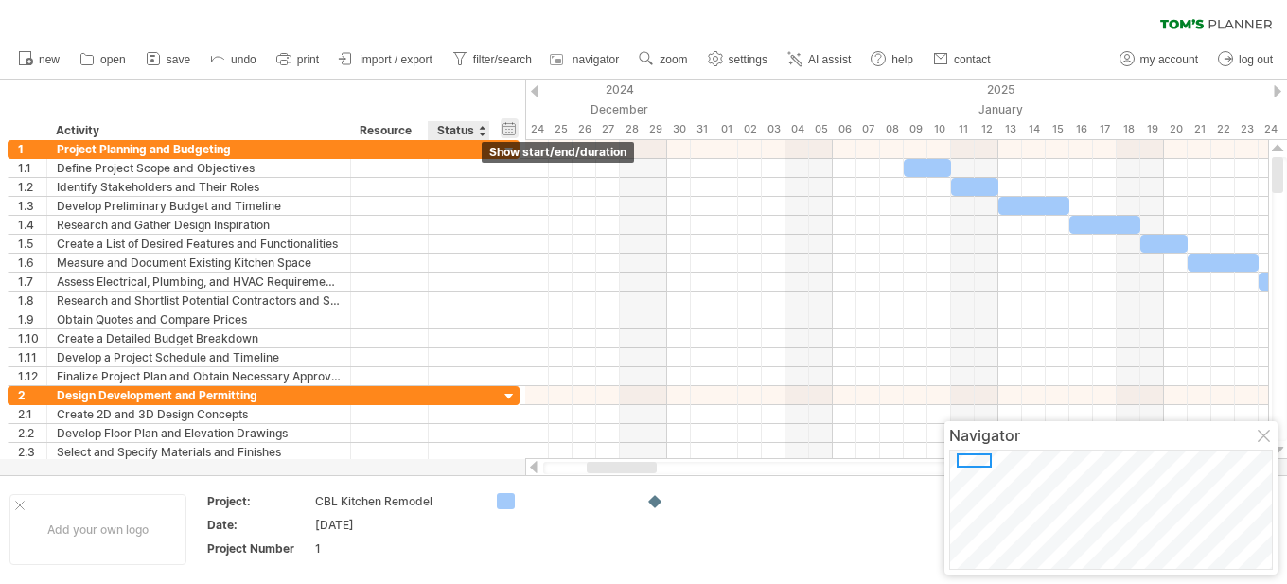
click at [509, 129] on div "hide start/end/duration show start/end/duration" at bounding box center [510, 128] width 18 height 20
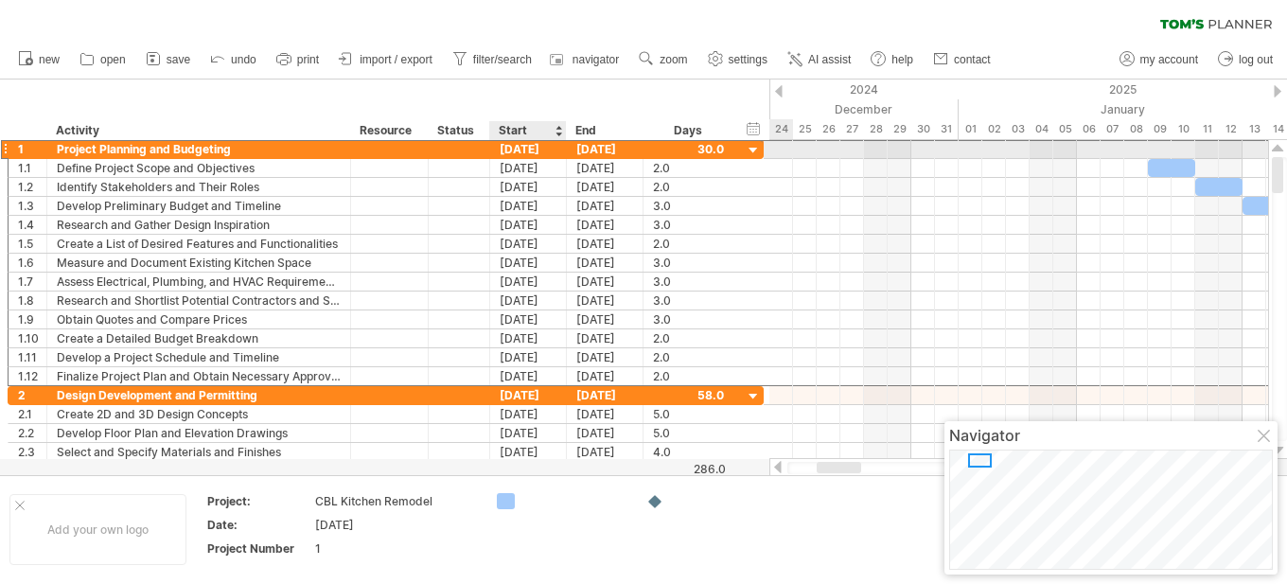
click at [522, 153] on div "[DATE]" at bounding box center [528, 149] width 77 height 18
click at [517, 148] on div "[DATE]" at bounding box center [528, 149] width 77 height 18
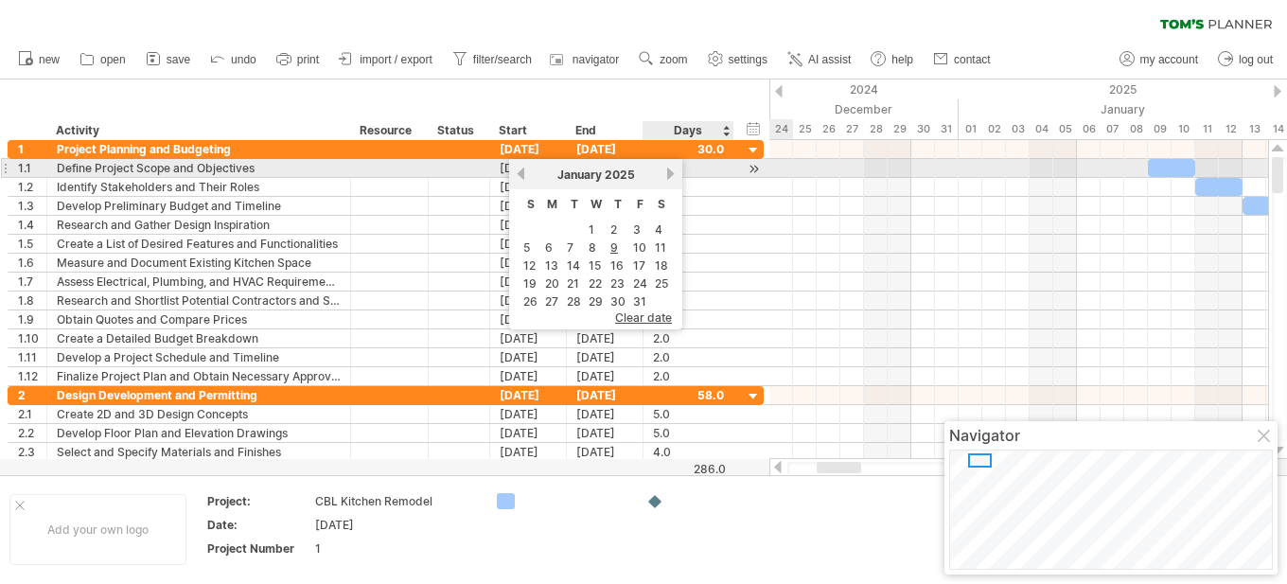
click at [669, 170] on link "next" at bounding box center [671, 174] width 14 height 14
click at [669, 170] on link "next" at bounding box center [669, 174] width 14 height 14
click at [669, 170] on link "next" at bounding box center [671, 174] width 14 height 14
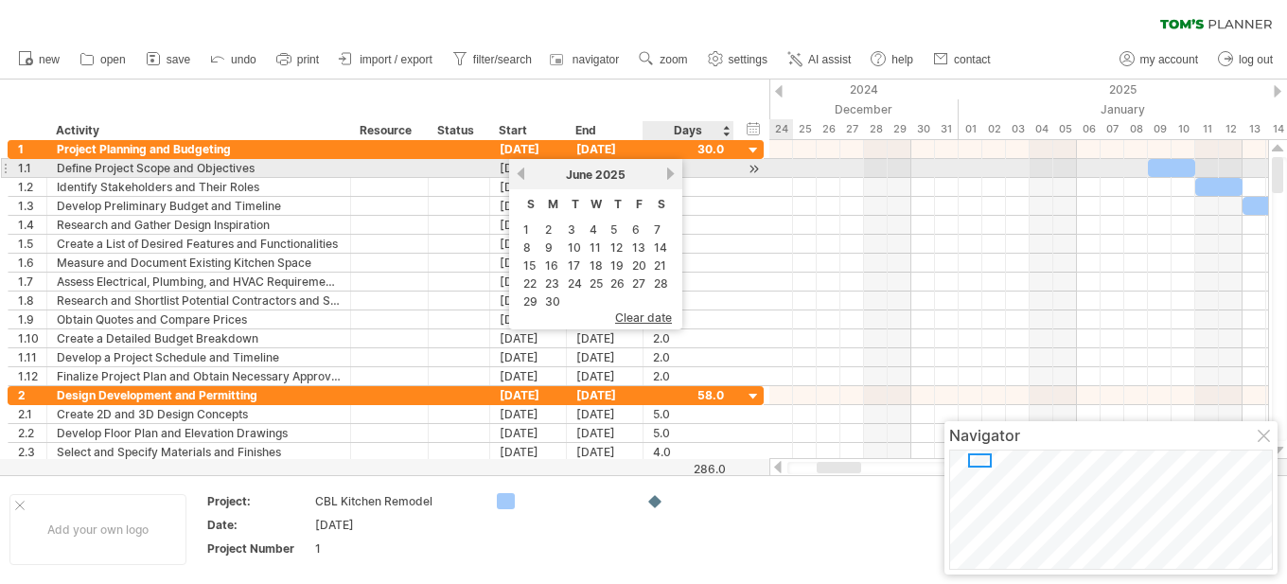
click at [669, 170] on link "next" at bounding box center [671, 174] width 14 height 14
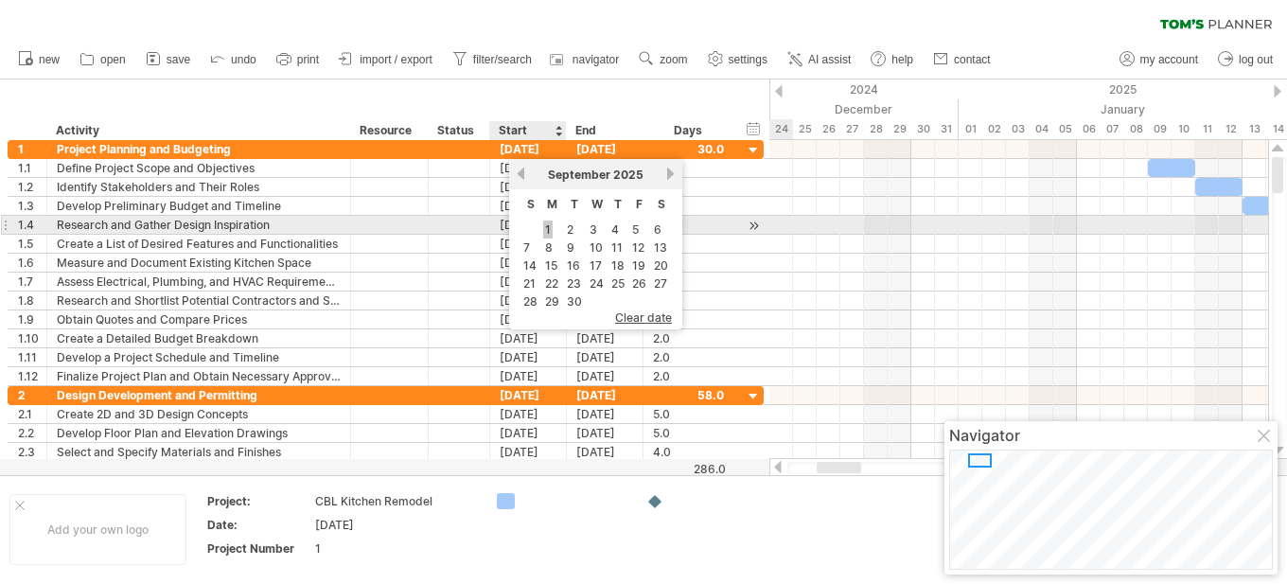
click at [550, 229] on link "1" at bounding box center [547, 230] width 9 height 18
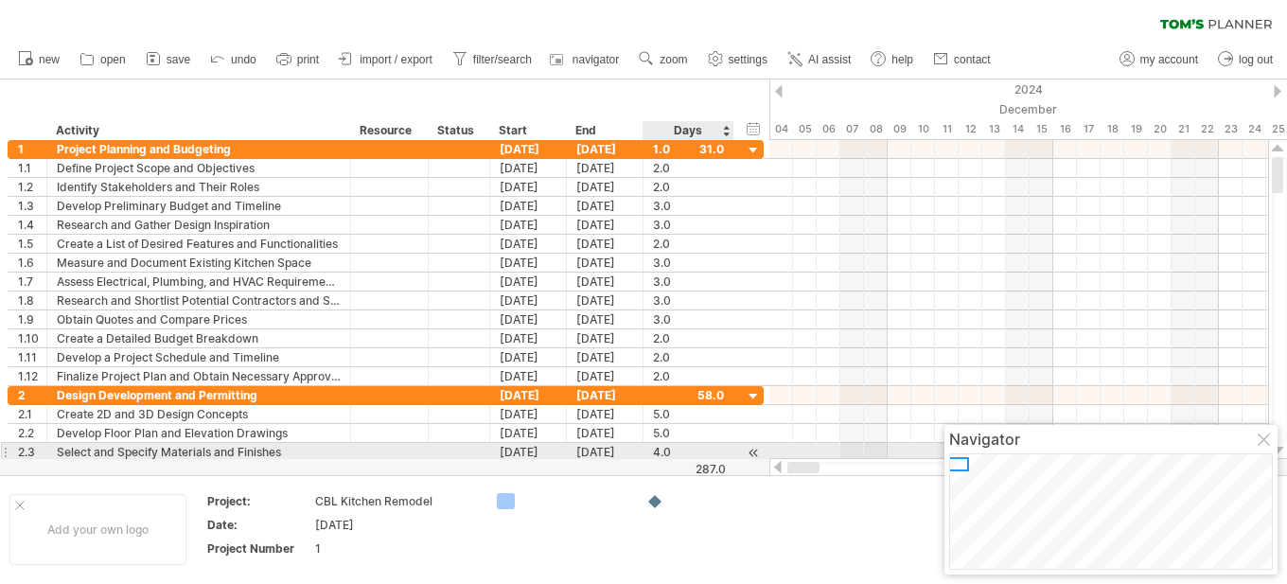
drag, startPoint x: 841, startPoint y: 470, endPoint x: 742, endPoint y: 459, distance: 99.1
click at [742, 459] on div "Trying to reach [DOMAIN_NAME] Connected again... 0% clear filter new 1" at bounding box center [643, 292] width 1287 height 584
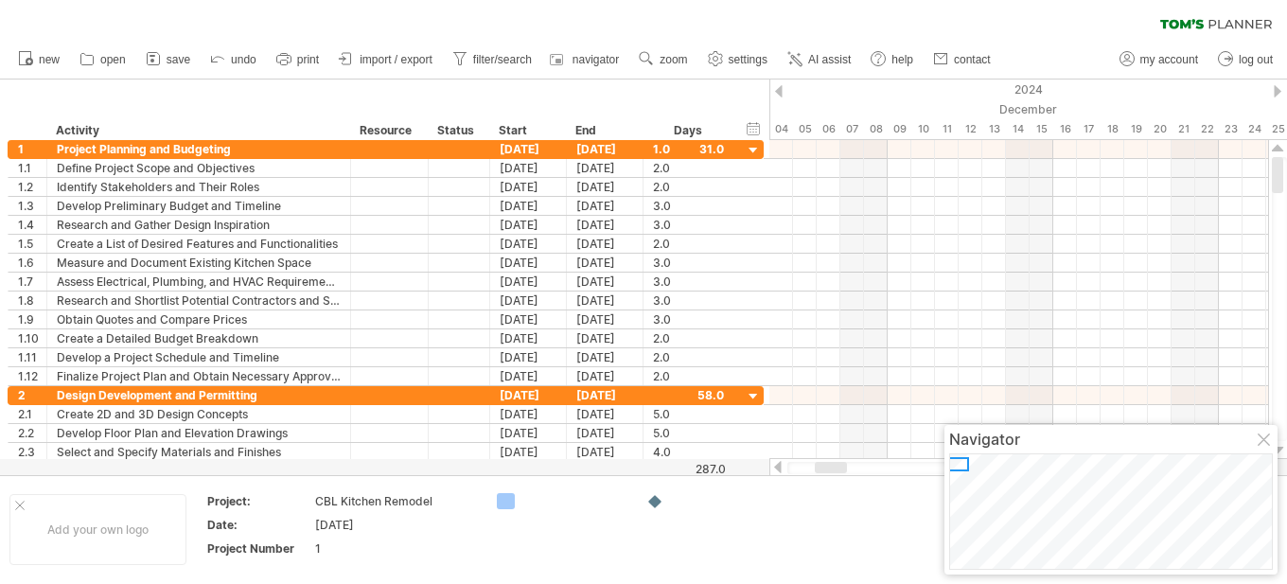
click at [1279, 92] on div at bounding box center [1278, 91] width 8 height 12
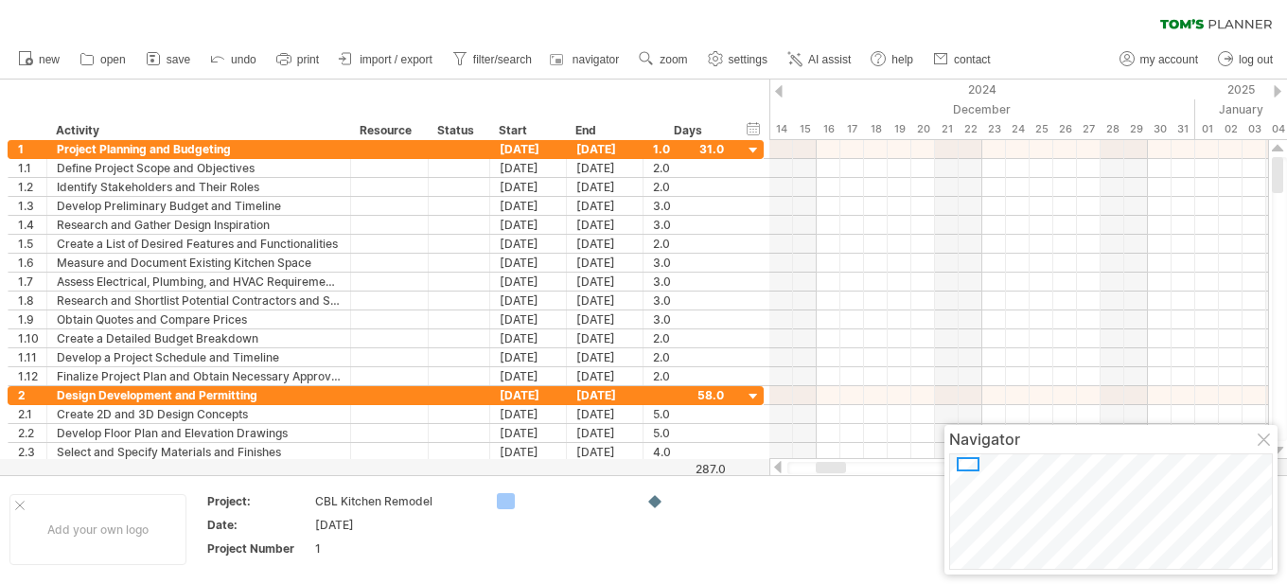
click at [1279, 92] on div at bounding box center [1278, 91] width 8 height 12
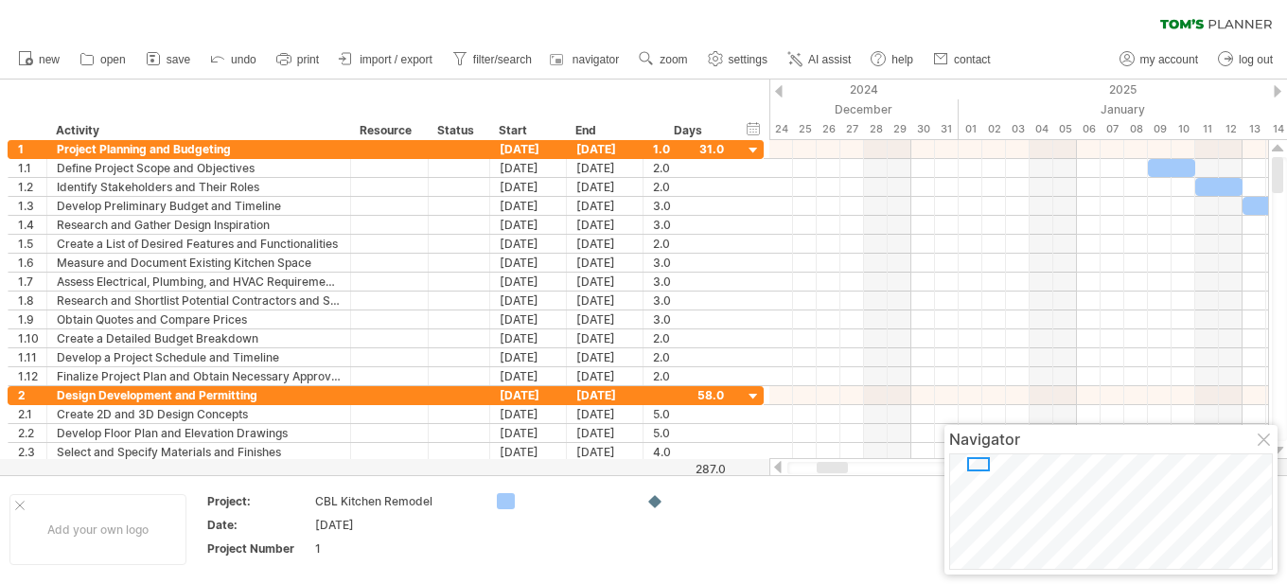
click at [1279, 92] on div at bounding box center [1278, 91] width 8 height 12
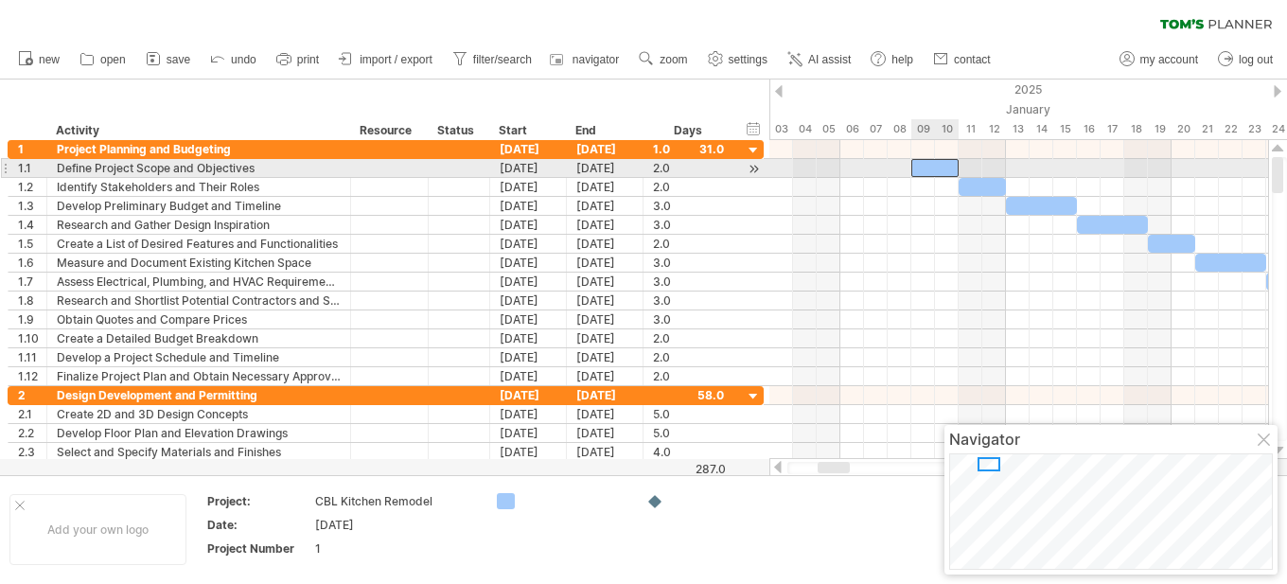
click at [929, 167] on div "​" at bounding box center [934, 168] width 47 height 18
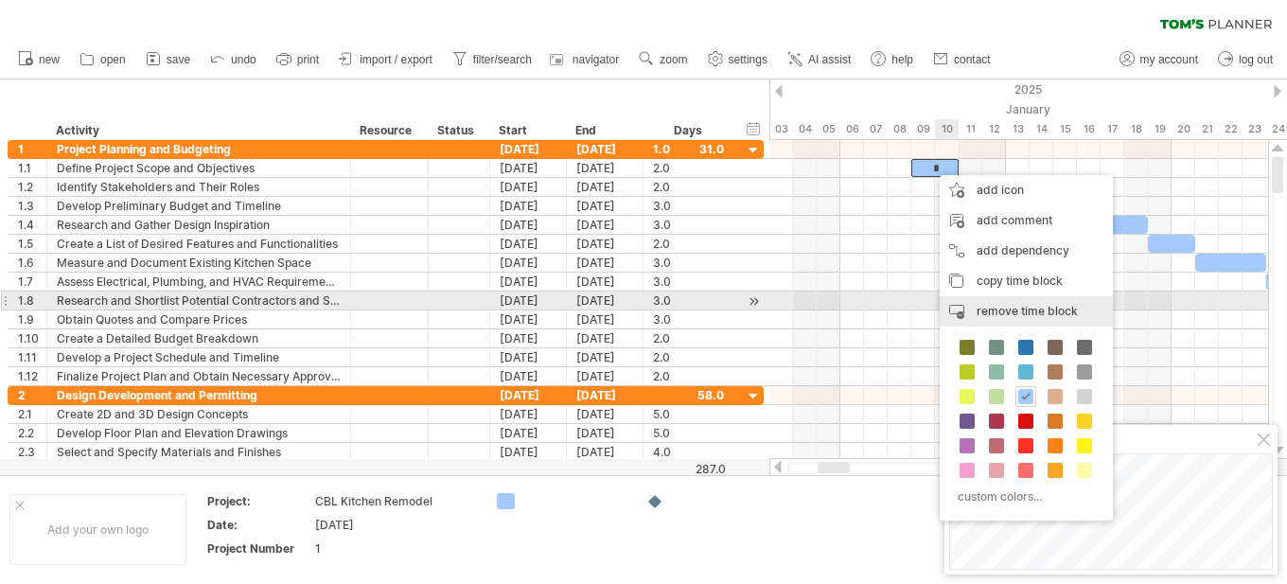
click at [1023, 306] on span "remove time block" at bounding box center [1027, 311] width 101 height 14
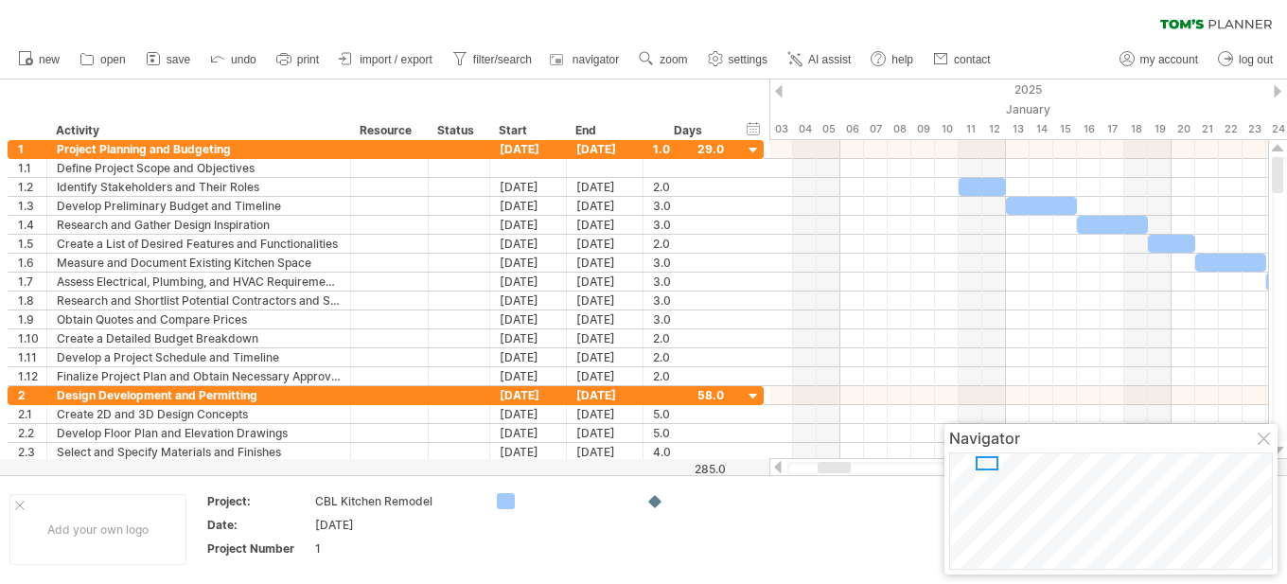
click at [1276, 90] on div at bounding box center [1278, 91] width 8 height 12
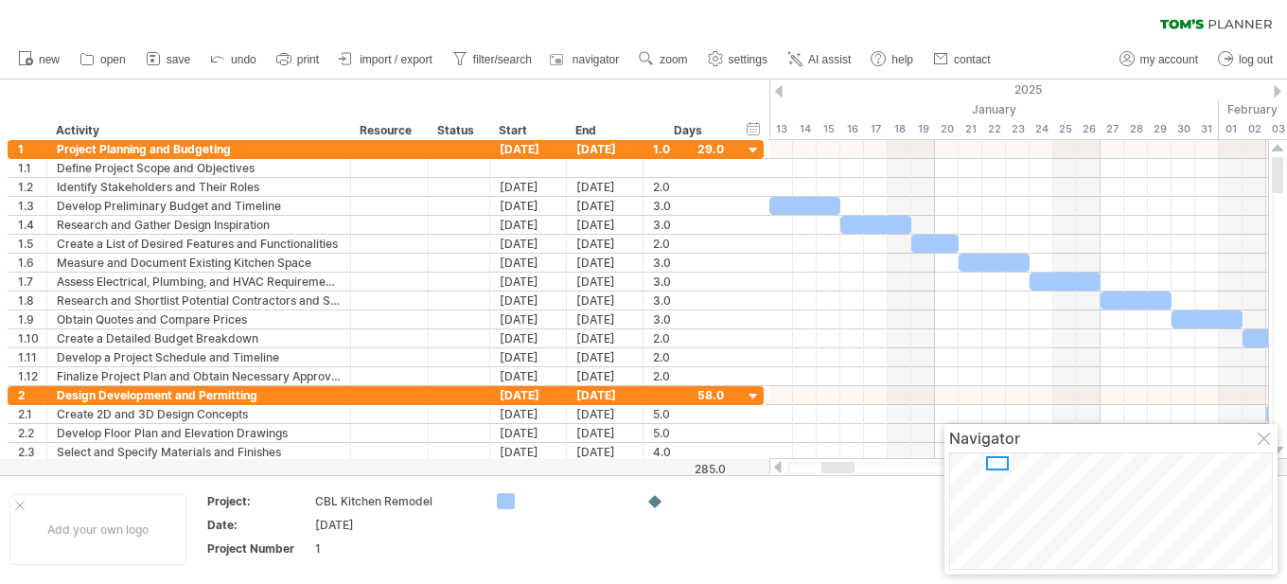
click at [1276, 90] on div at bounding box center [1278, 91] width 8 height 12
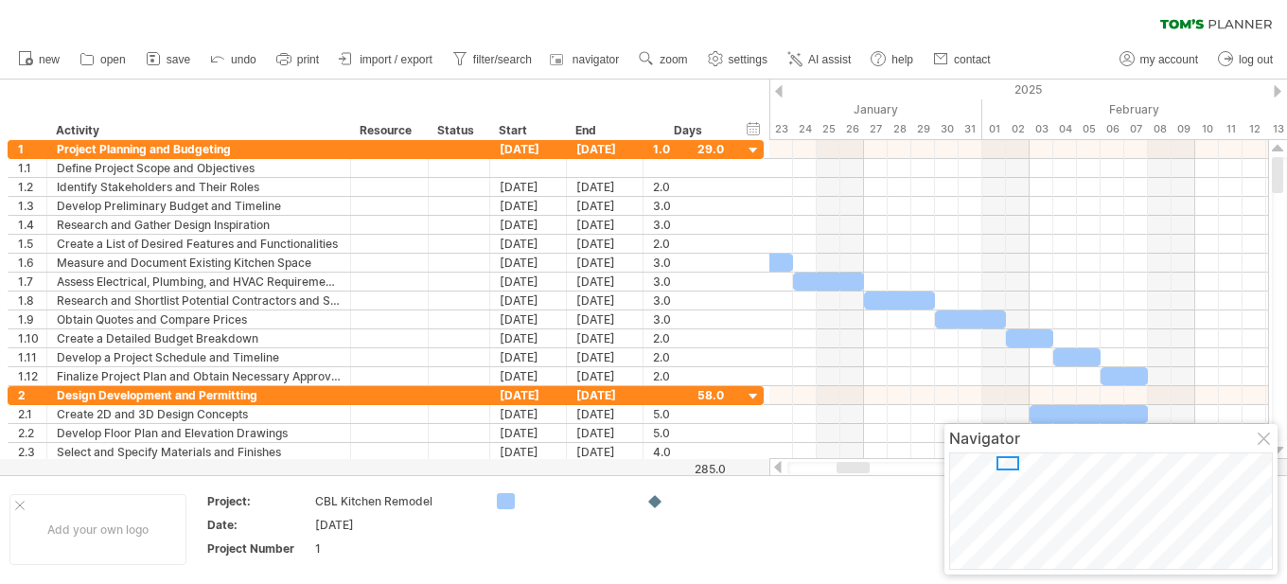
click at [1276, 90] on div at bounding box center [1278, 91] width 8 height 12
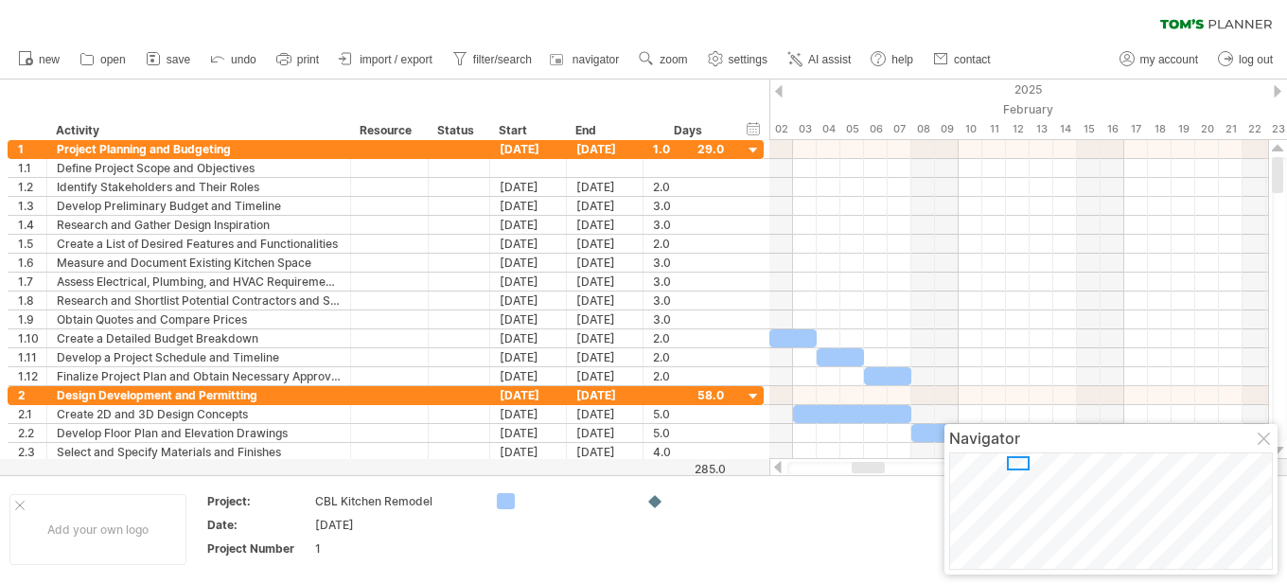
click at [1276, 90] on div at bounding box center [1278, 91] width 8 height 12
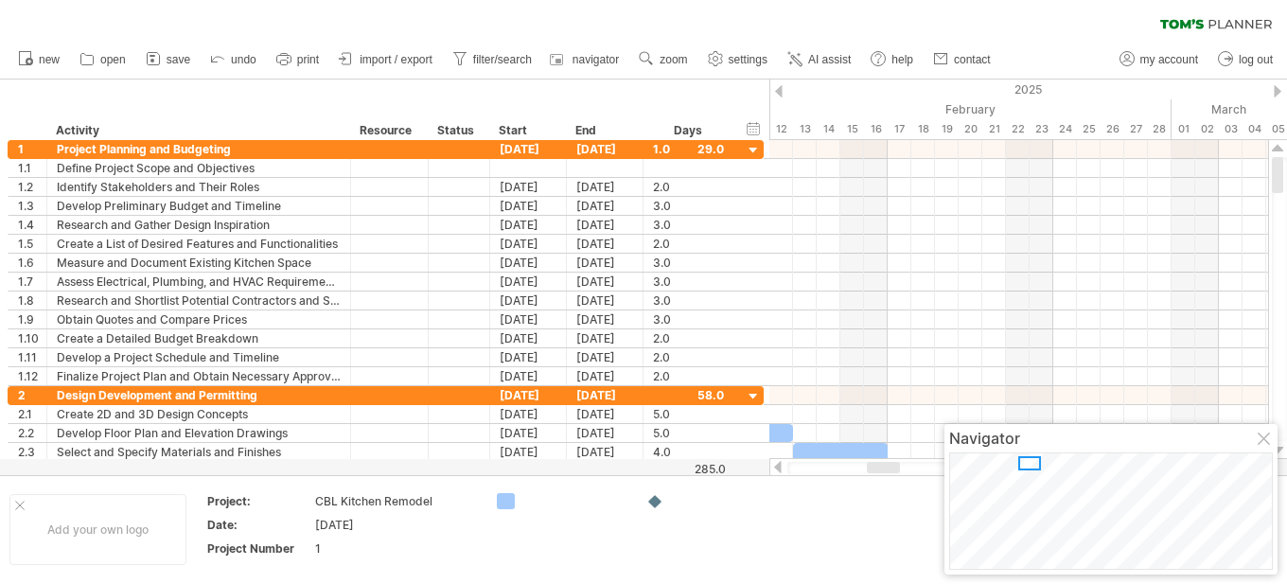
click at [1276, 90] on div at bounding box center [1278, 91] width 8 height 12
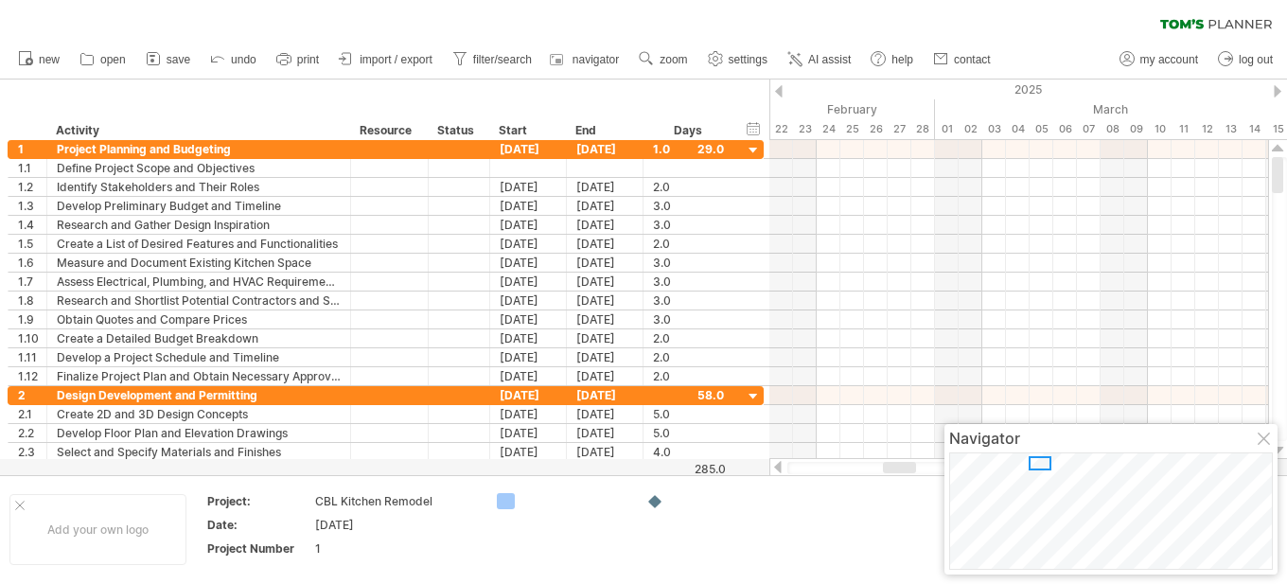
click at [1276, 90] on div at bounding box center [1278, 91] width 8 height 12
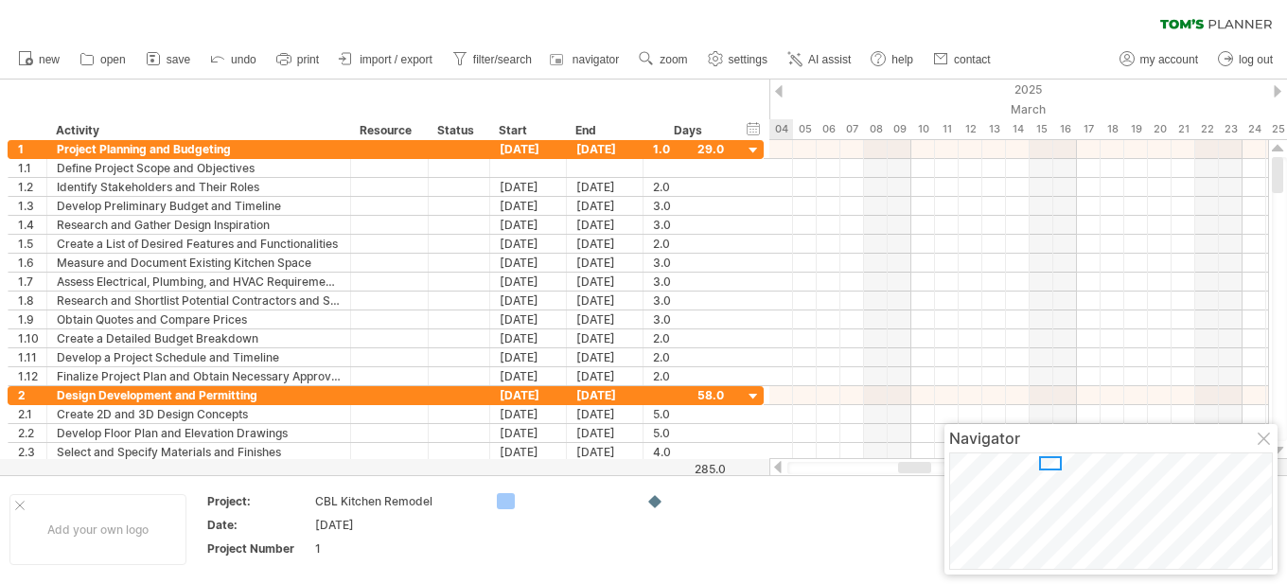
click at [1276, 90] on div at bounding box center [1278, 91] width 8 height 12
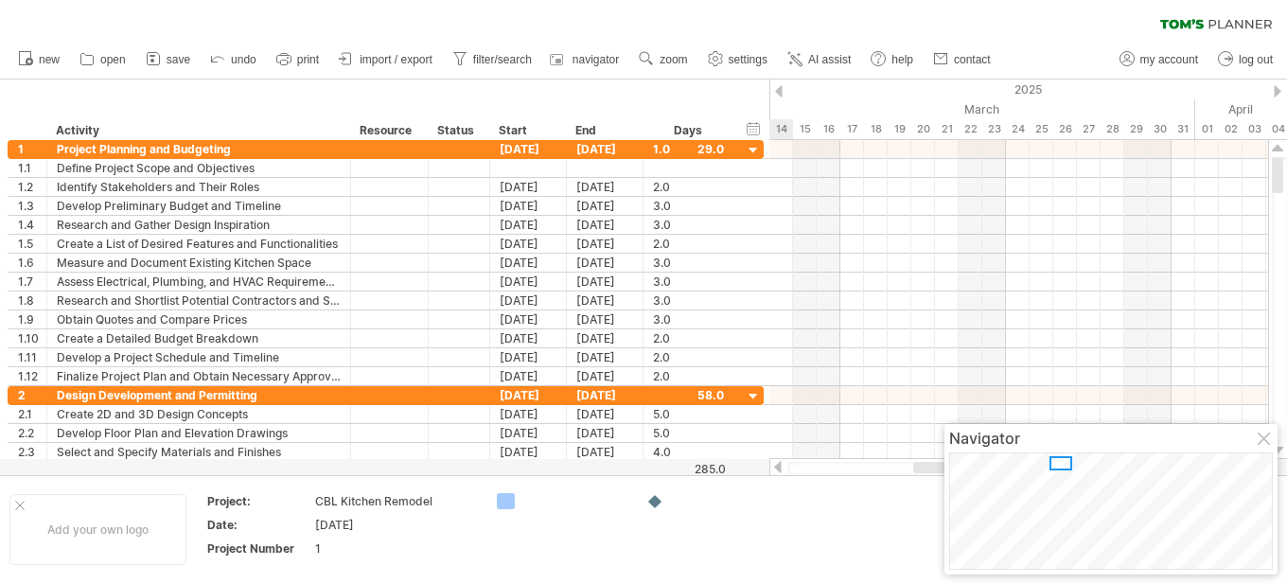
click at [1276, 90] on div at bounding box center [1278, 91] width 8 height 12
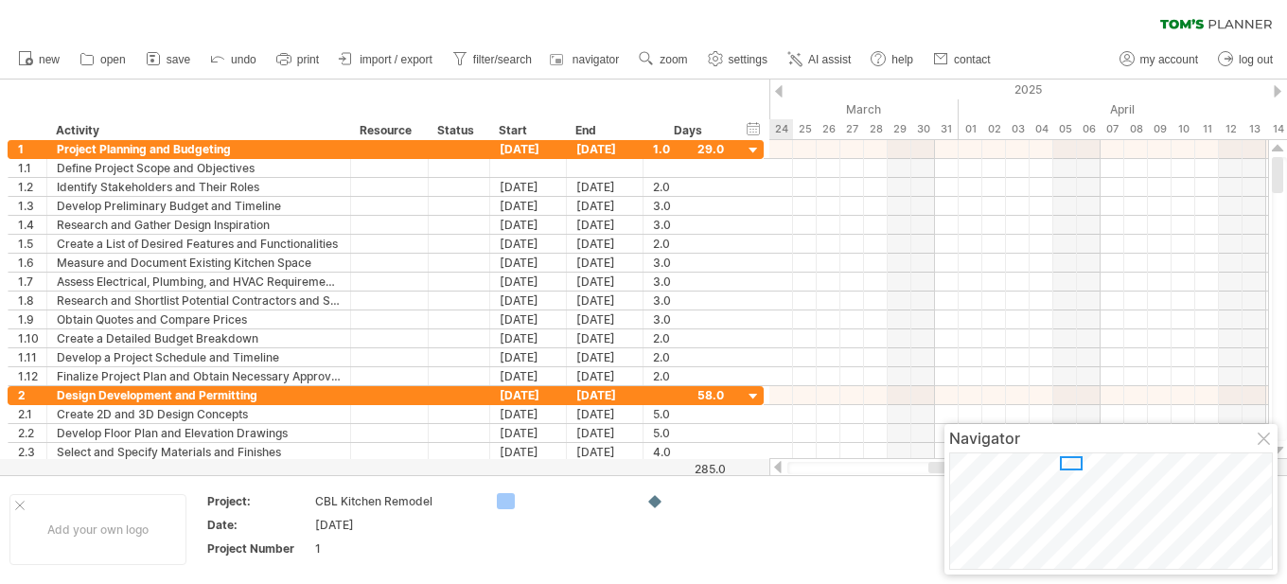
click at [1276, 90] on div at bounding box center [1278, 91] width 8 height 12
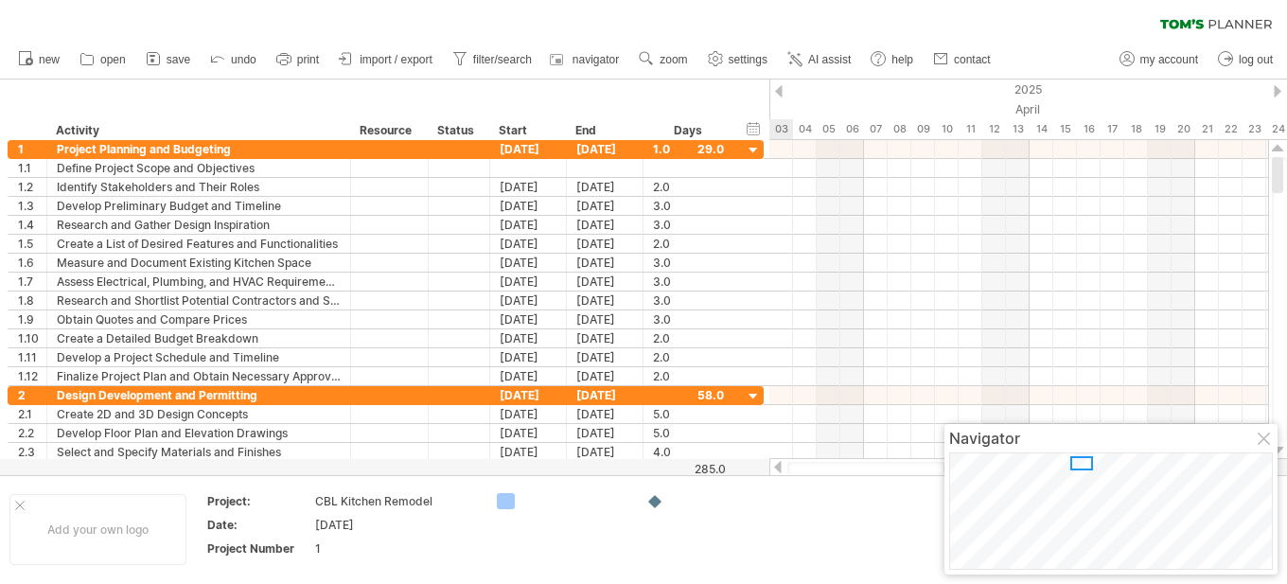
click at [1276, 90] on div at bounding box center [1278, 91] width 8 height 12
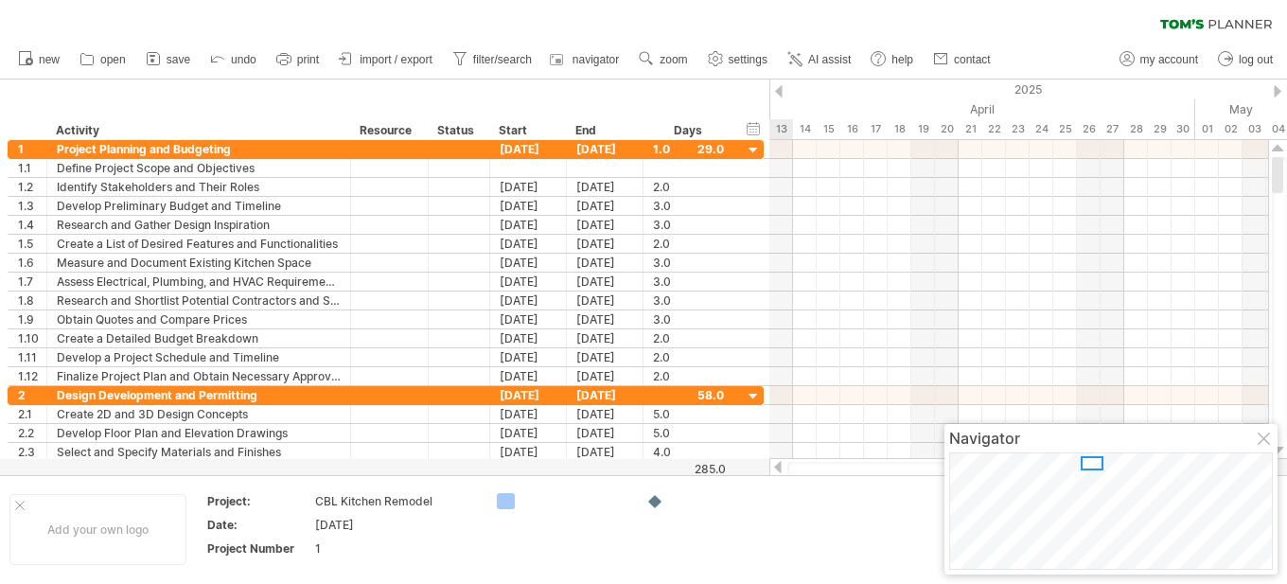
click at [1276, 90] on div at bounding box center [1278, 91] width 8 height 12
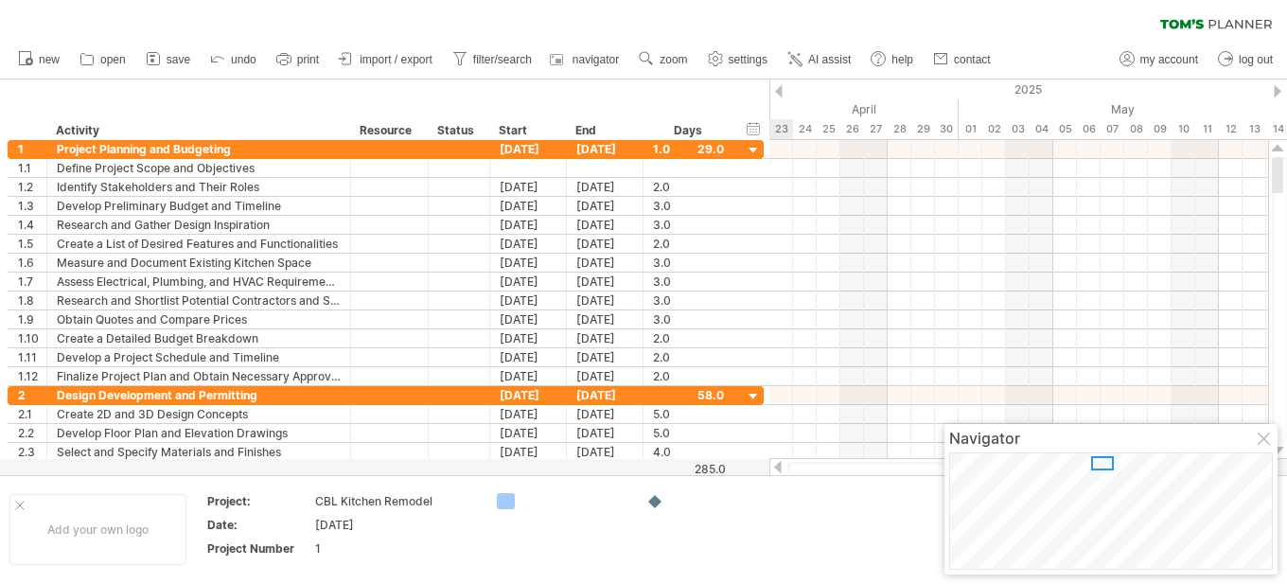
click at [1276, 90] on div at bounding box center [1278, 91] width 8 height 12
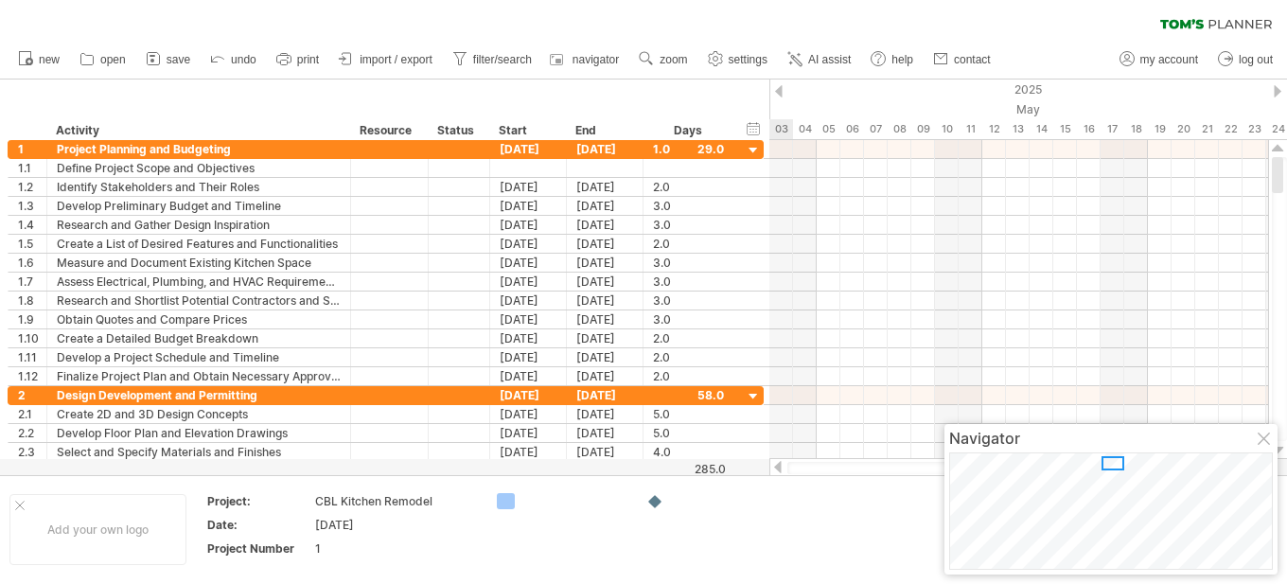
click at [1276, 90] on div at bounding box center [1278, 91] width 8 height 12
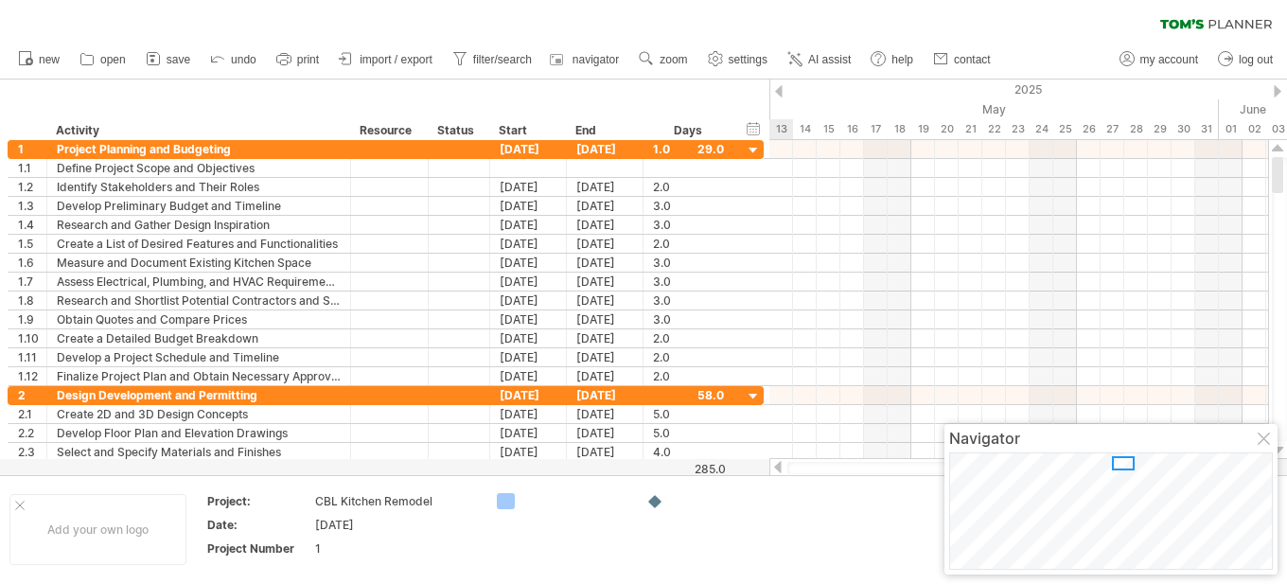
click at [1278, 93] on div at bounding box center [1278, 91] width 8 height 12
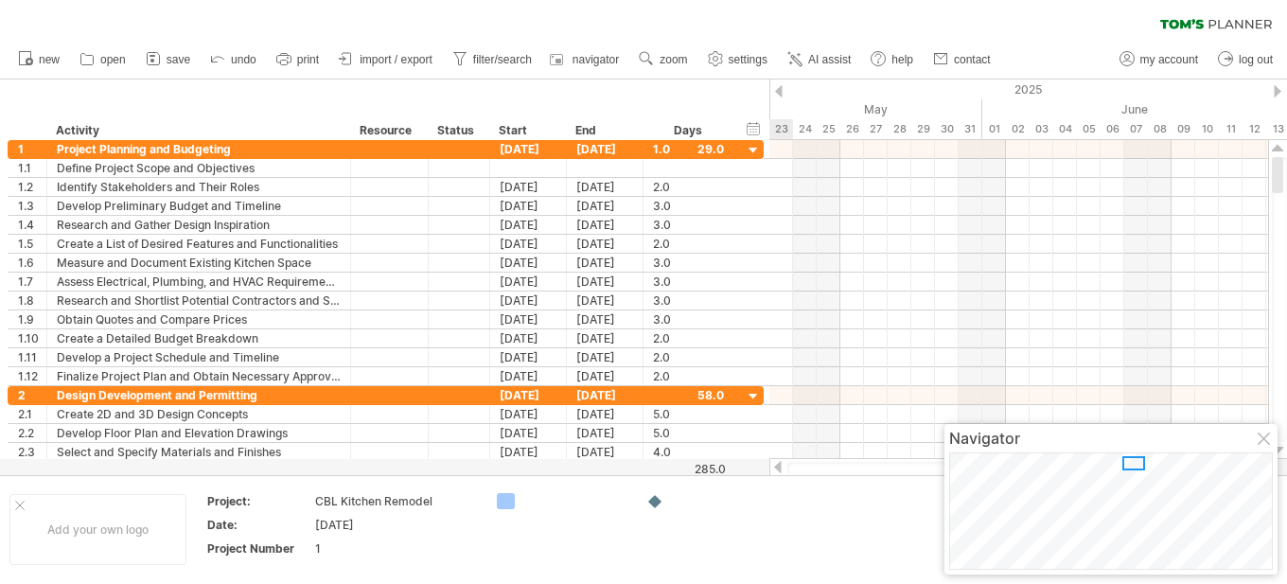
click at [1278, 93] on div at bounding box center [1278, 91] width 8 height 12
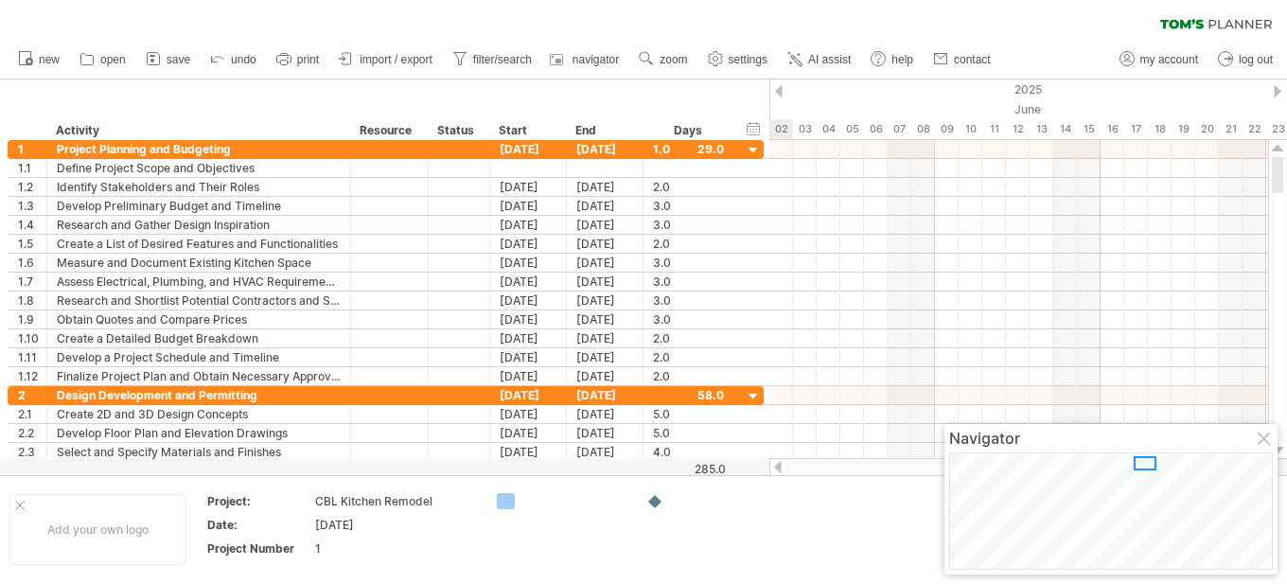
click at [1278, 93] on div at bounding box center [1278, 91] width 8 height 12
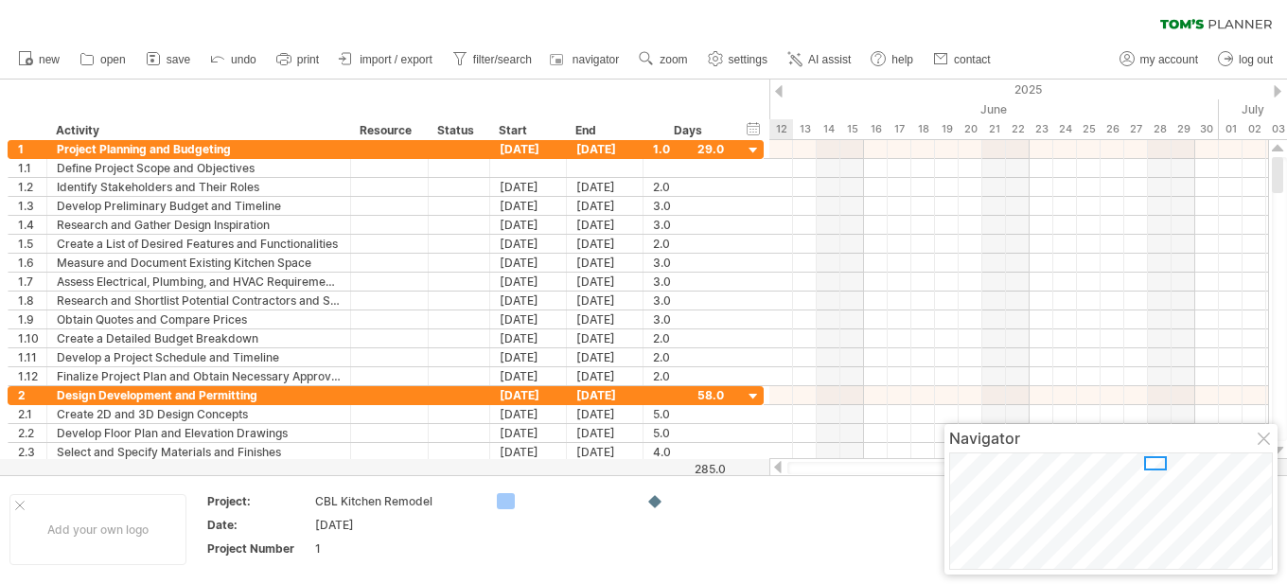
click at [1278, 93] on div at bounding box center [1278, 91] width 8 height 12
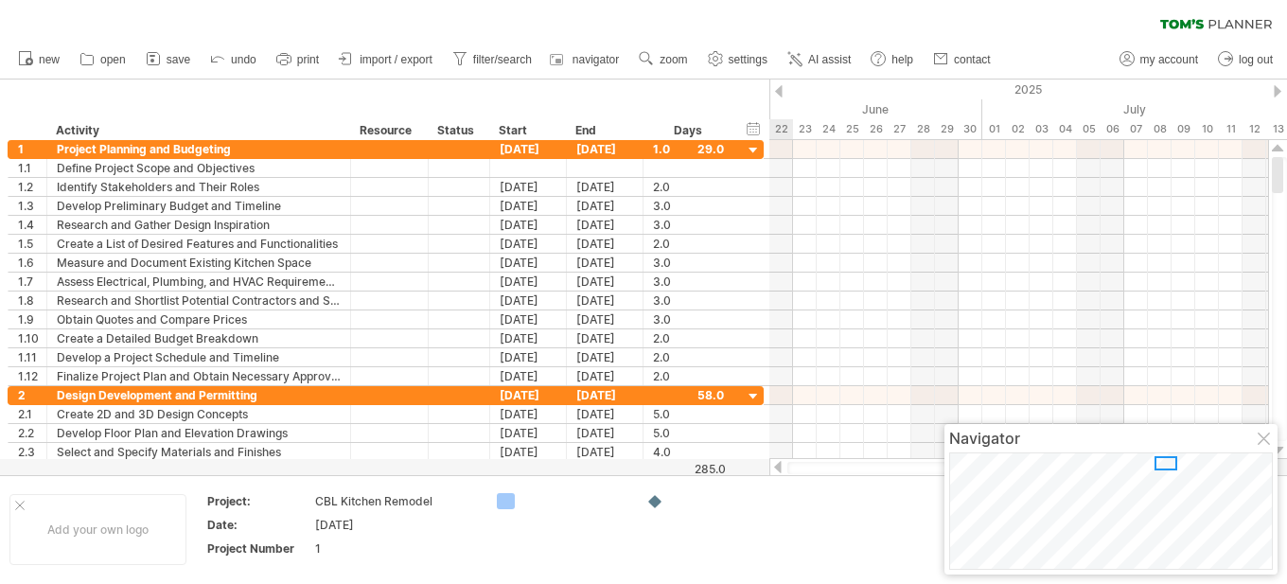
click at [1276, 90] on div at bounding box center [1278, 91] width 8 height 12
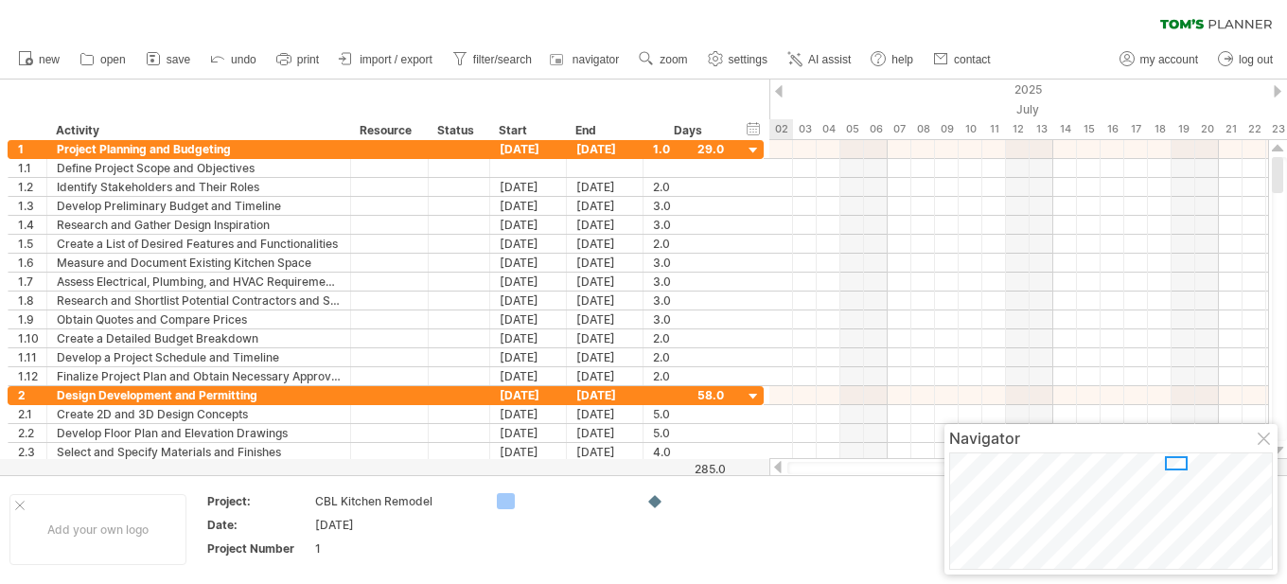
click at [1277, 90] on div at bounding box center [1278, 91] width 8 height 12
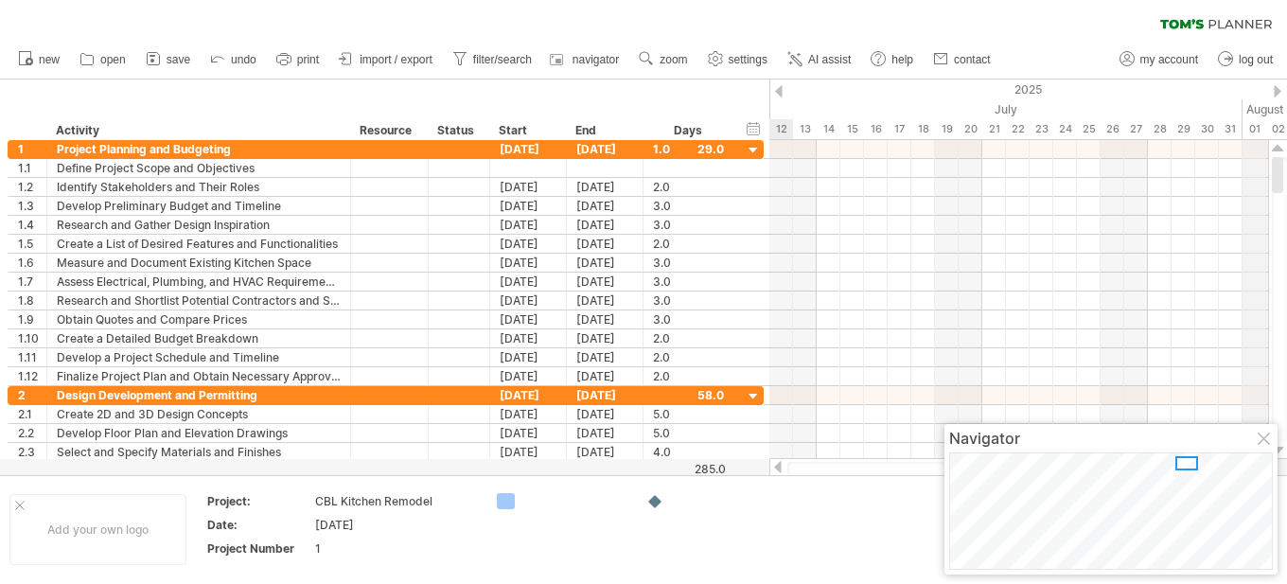
click at [1256, 127] on div "01" at bounding box center [1255, 129] width 24 height 20
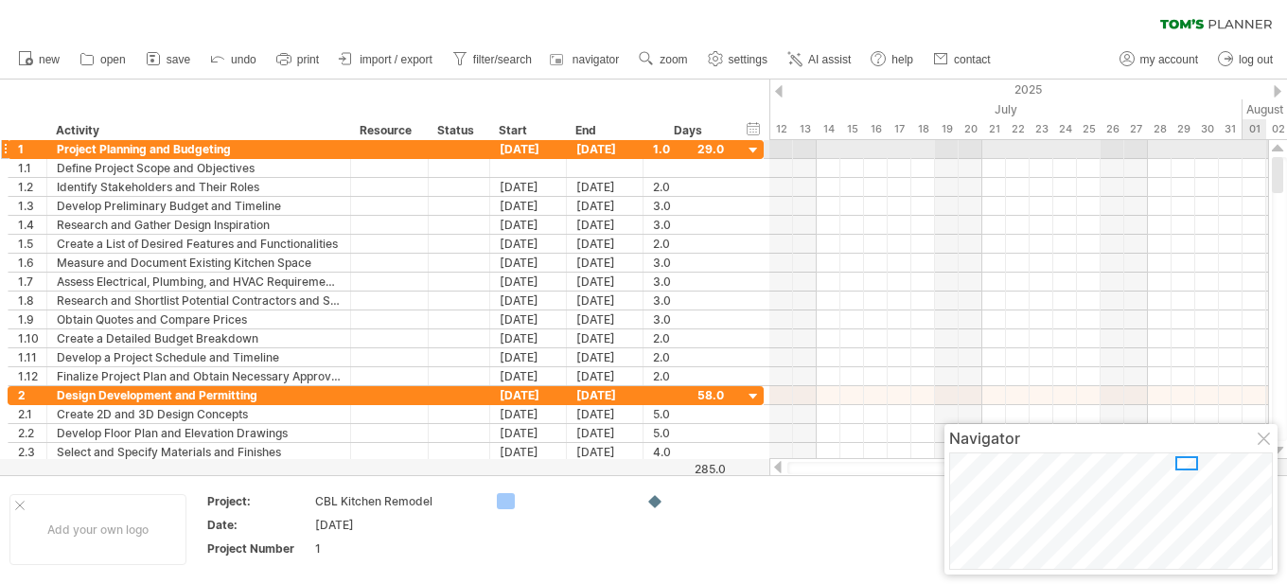
click at [1256, 143] on div at bounding box center [1019, 149] width 499 height 19
click at [828, 58] on span "AI assist" at bounding box center [829, 59] width 43 height 13
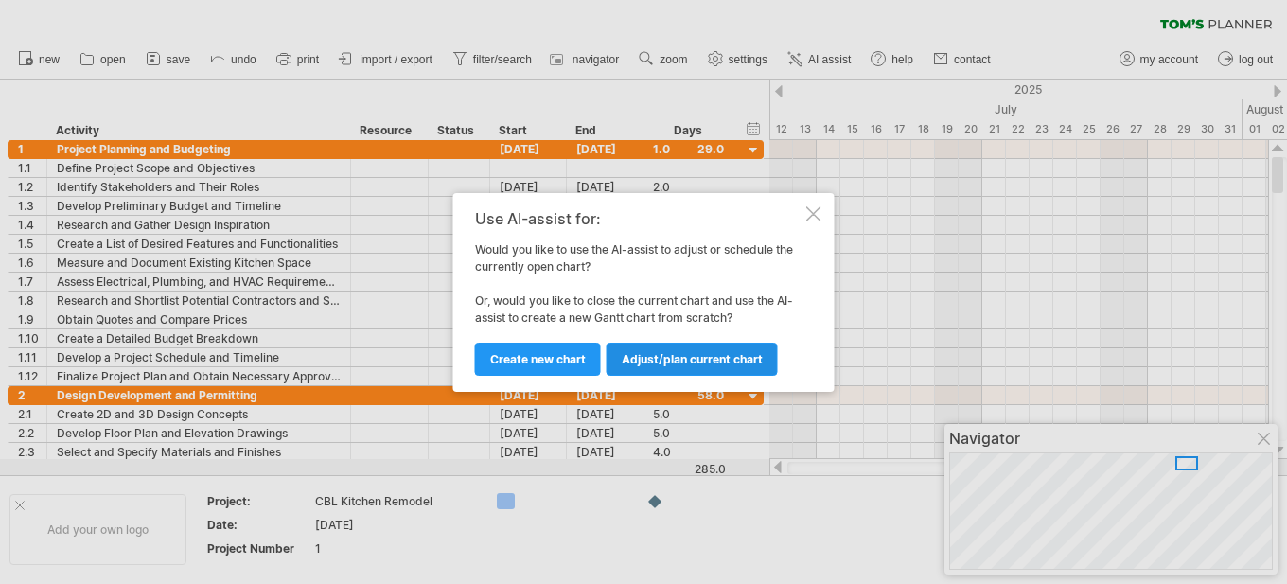
click at [652, 356] on span "Adjust/plan current chart" at bounding box center [692, 359] width 141 height 14
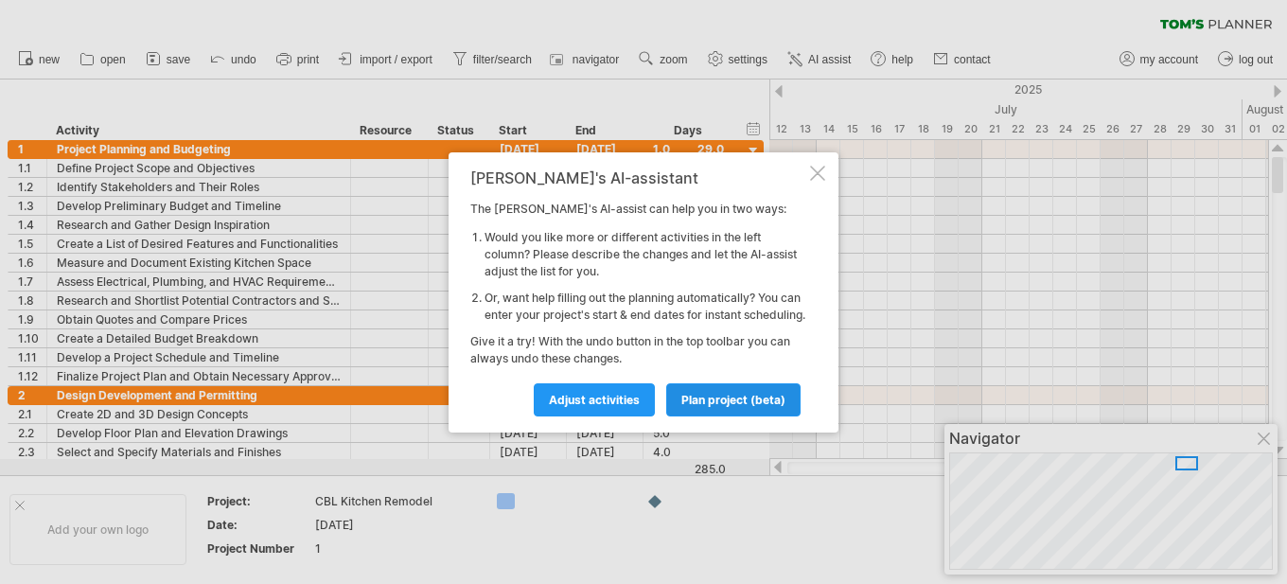
click at [738, 407] on span "plan project (beta)" at bounding box center [733, 400] width 104 height 14
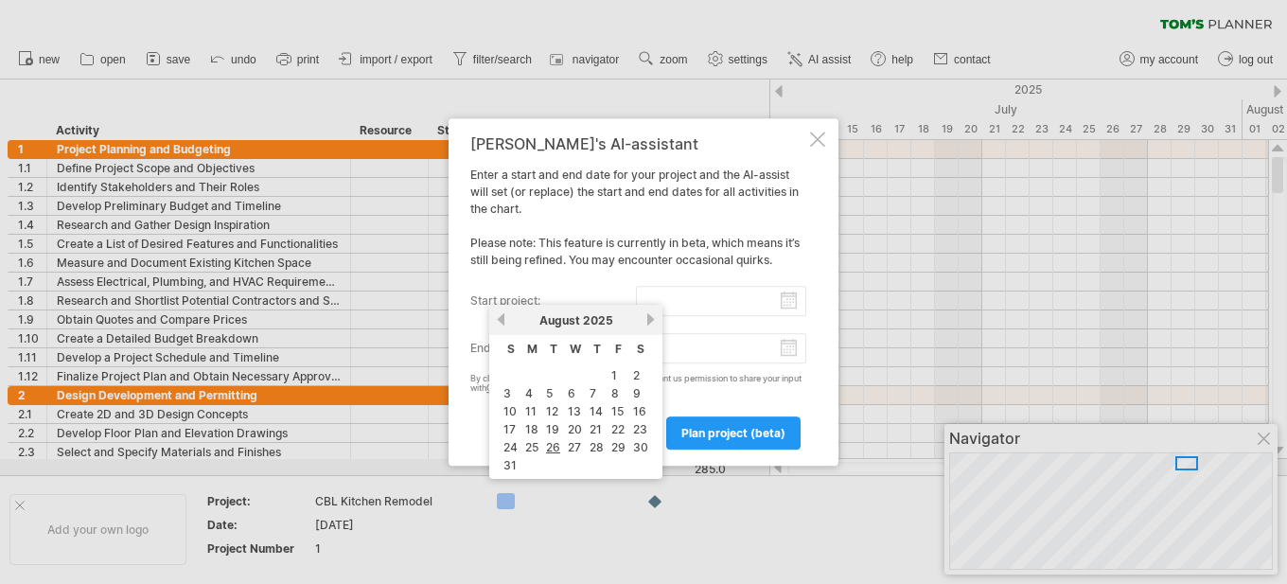
click at [705, 303] on input "start project:" at bounding box center [721, 301] width 171 height 30
click at [614, 373] on link "1" at bounding box center [614, 375] width 9 height 18
type input "********"
drag, startPoint x: 657, startPoint y: 296, endPoint x: 644, endPoint y: 296, distance: 13.3
click at [644, 296] on input "********" at bounding box center [721, 301] width 171 height 30
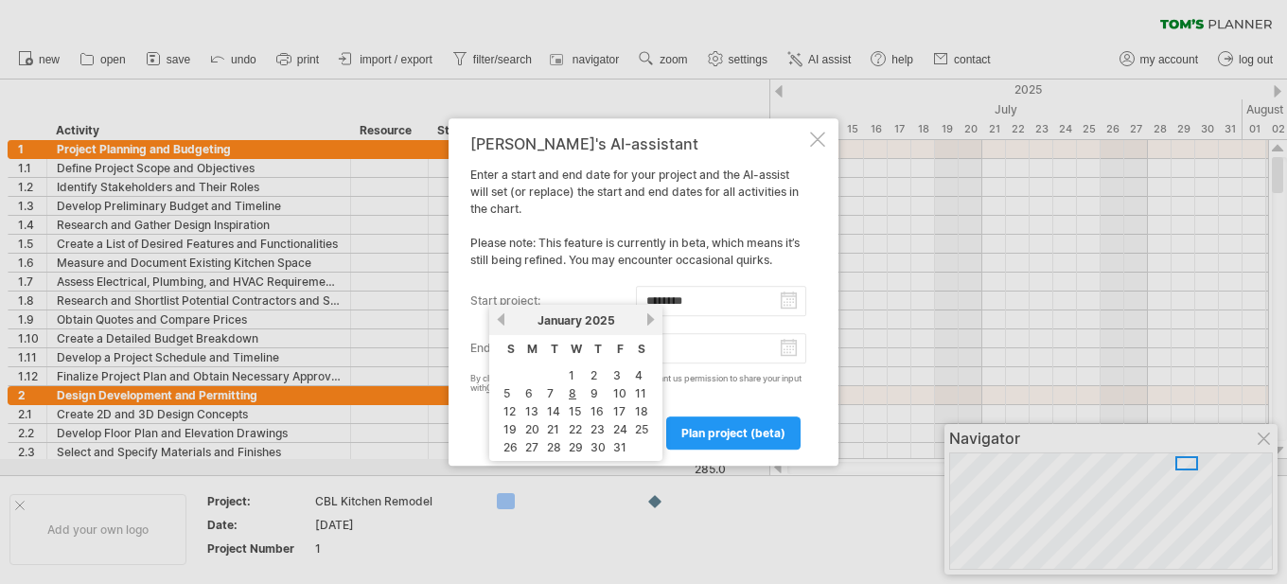
click at [700, 348] on input "end project:" at bounding box center [721, 348] width 171 height 30
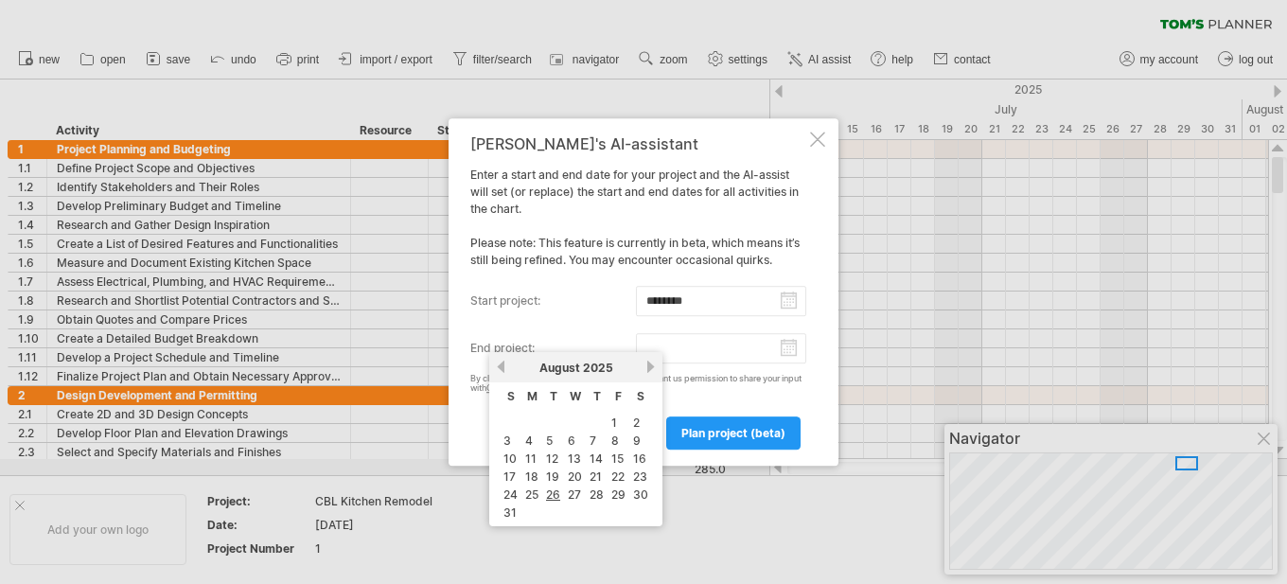
click at [499, 366] on link "previous" at bounding box center [501, 367] width 14 height 14
click at [502, 367] on link "previous" at bounding box center [501, 367] width 14 height 14
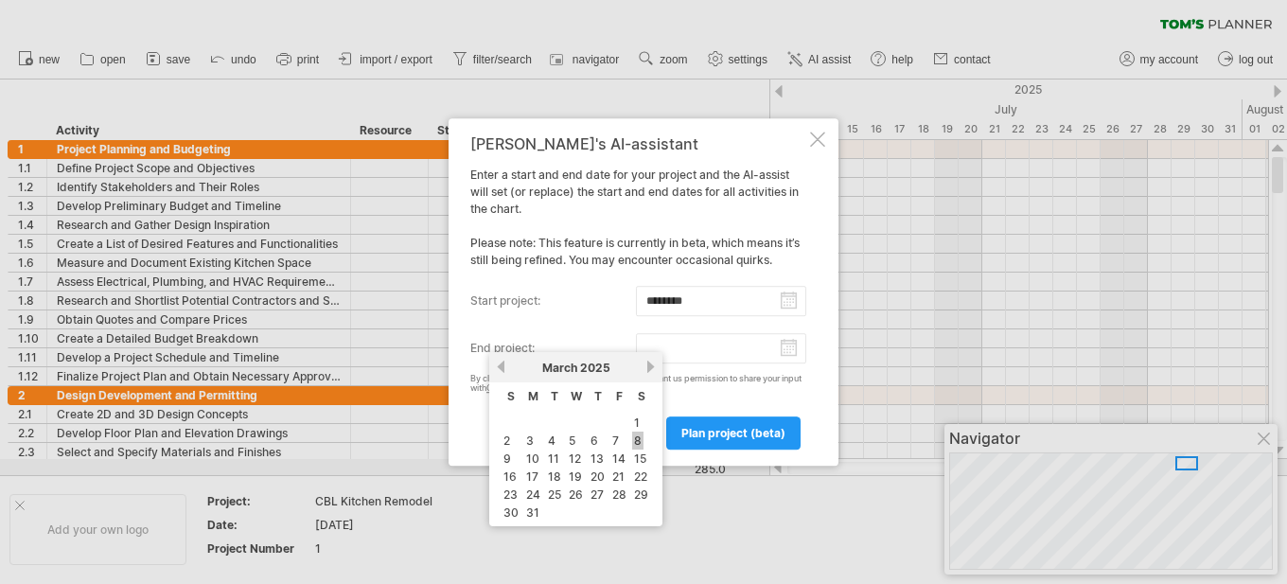
click at [639, 443] on link "8" at bounding box center [637, 441] width 11 height 18
type input "********"
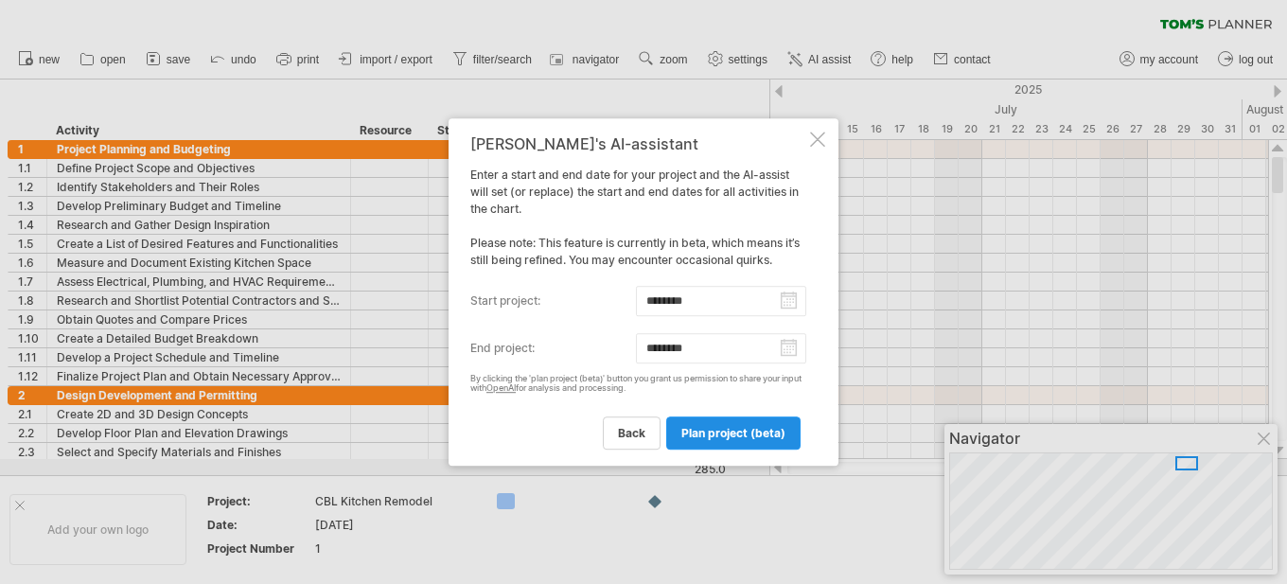
click at [703, 434] on span "plan project (beta)" at bounding box center [733, 433] width 104 height 14
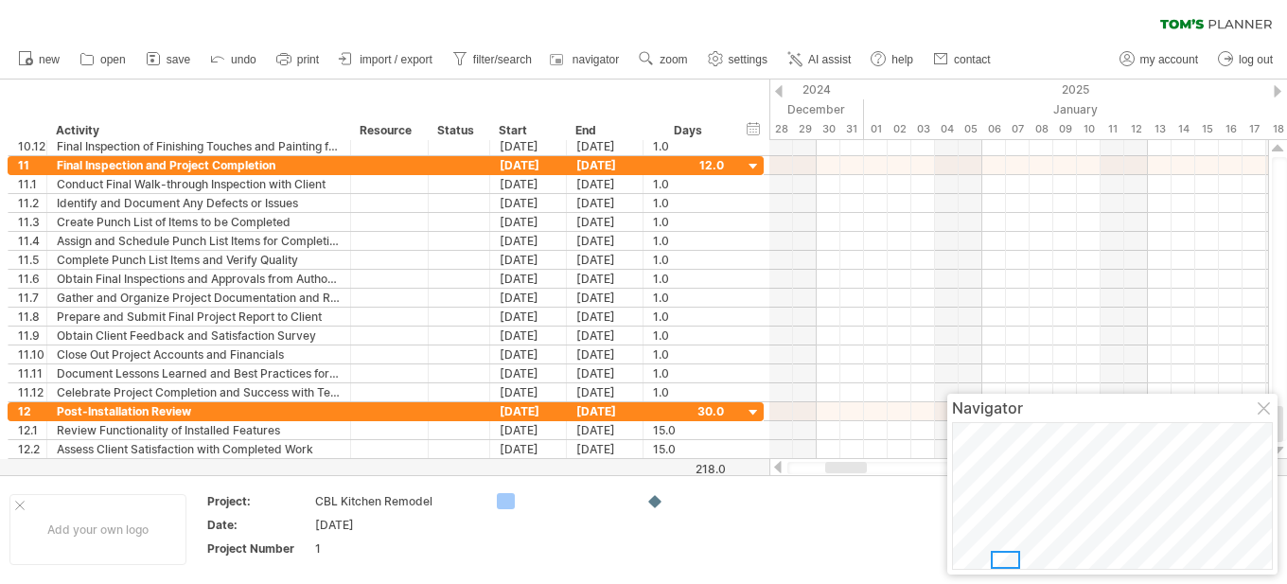
click at [1281, 91] on div at bounding box center [1278, 91] width 8 height 12
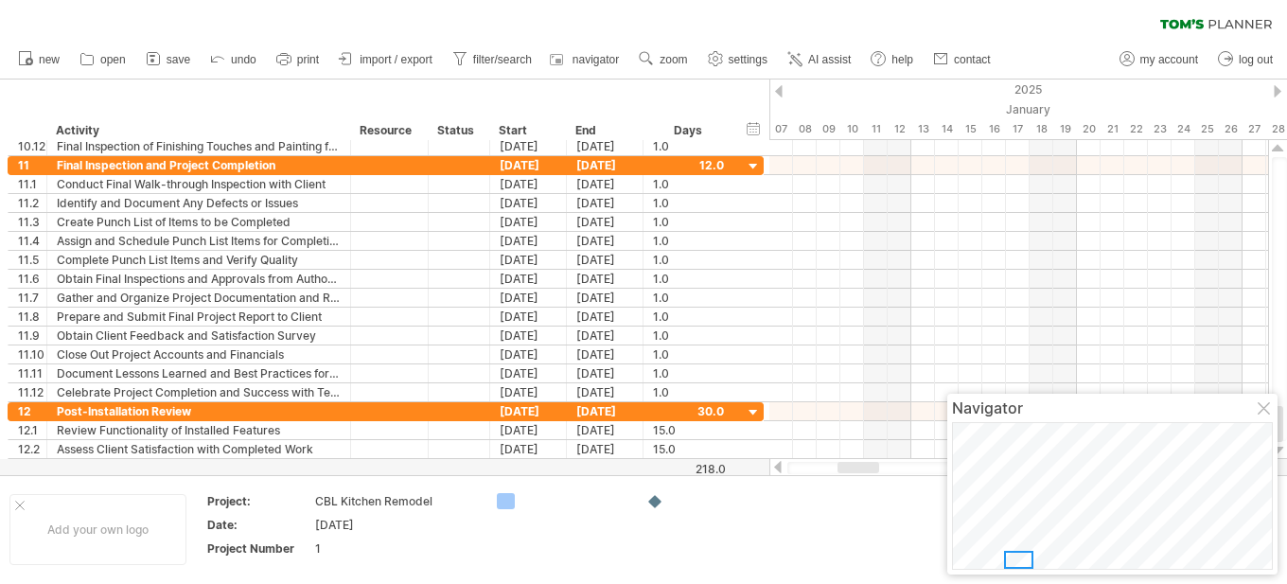
click at [777, 92] on div at bounding box center [779, 91] width 8 height 12
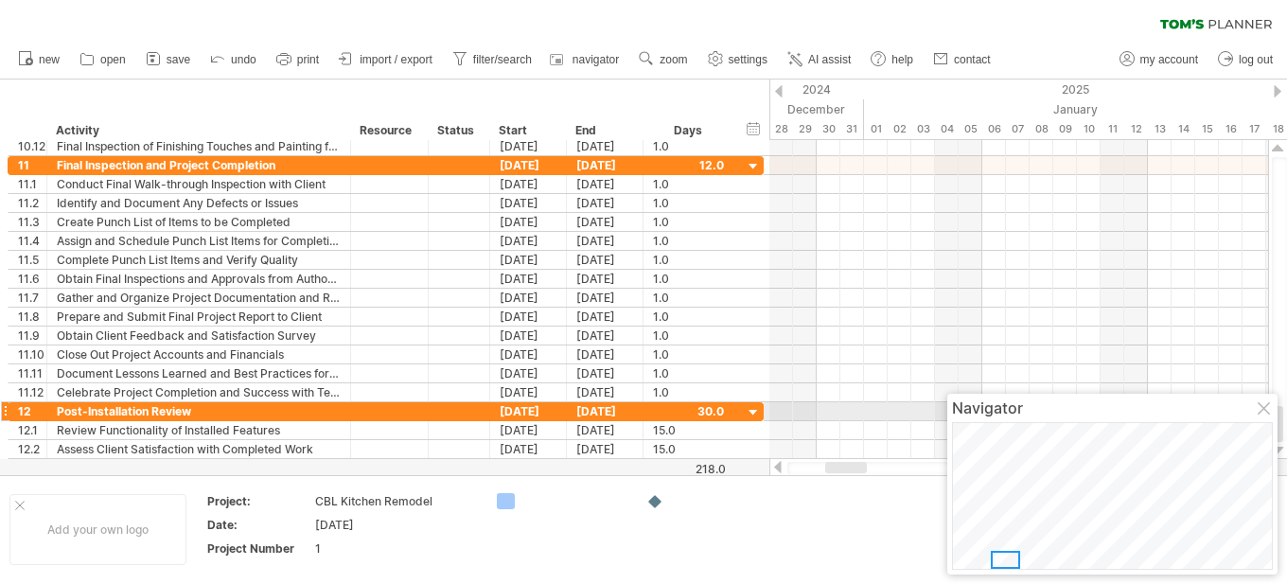
click at [1259, 407] on div at bounding box center [1265, 409] width 15 height 15
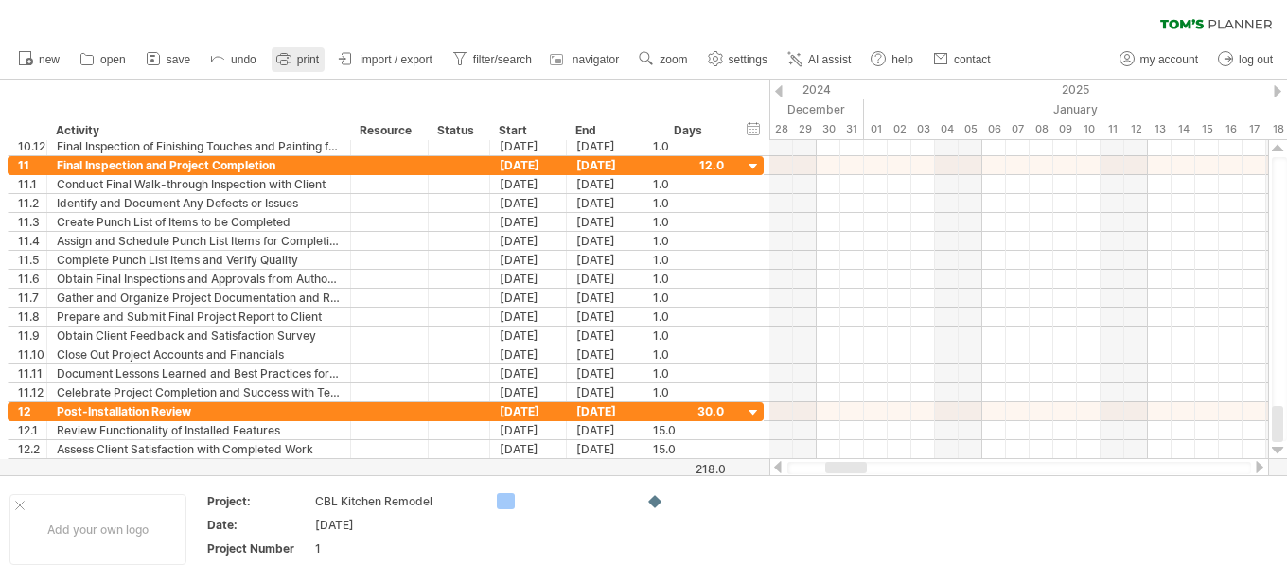
click at [312, 58] on span "print" at bounding box center [308, 59] width 22 height 13
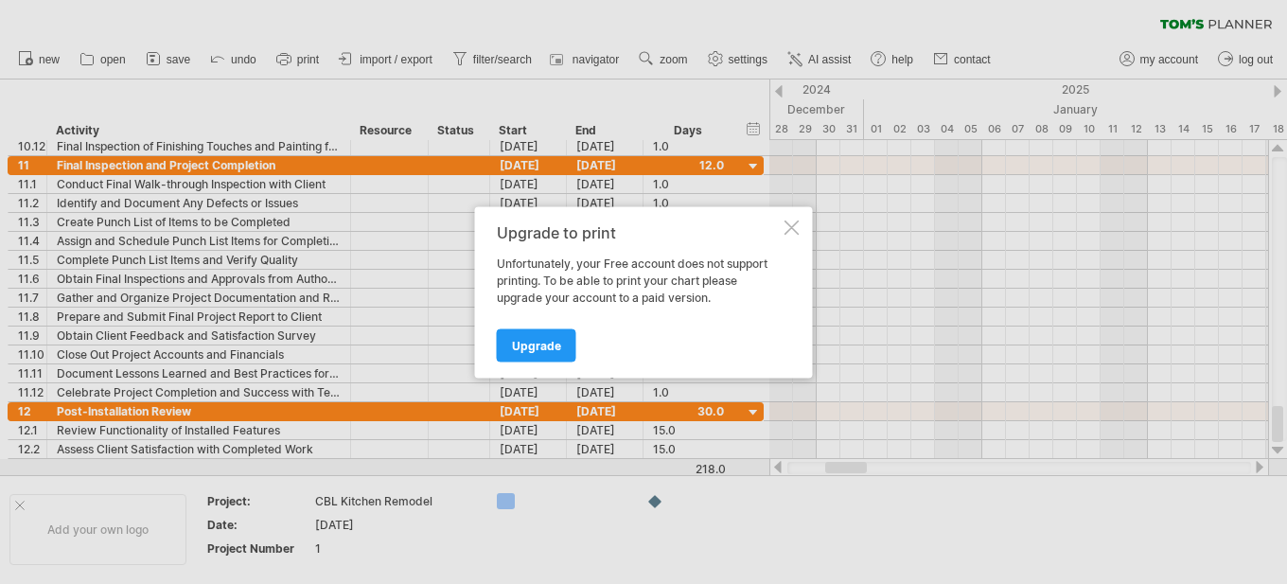
click at [793, 221] on div at bounding box center [792, 227] width 15 height 15
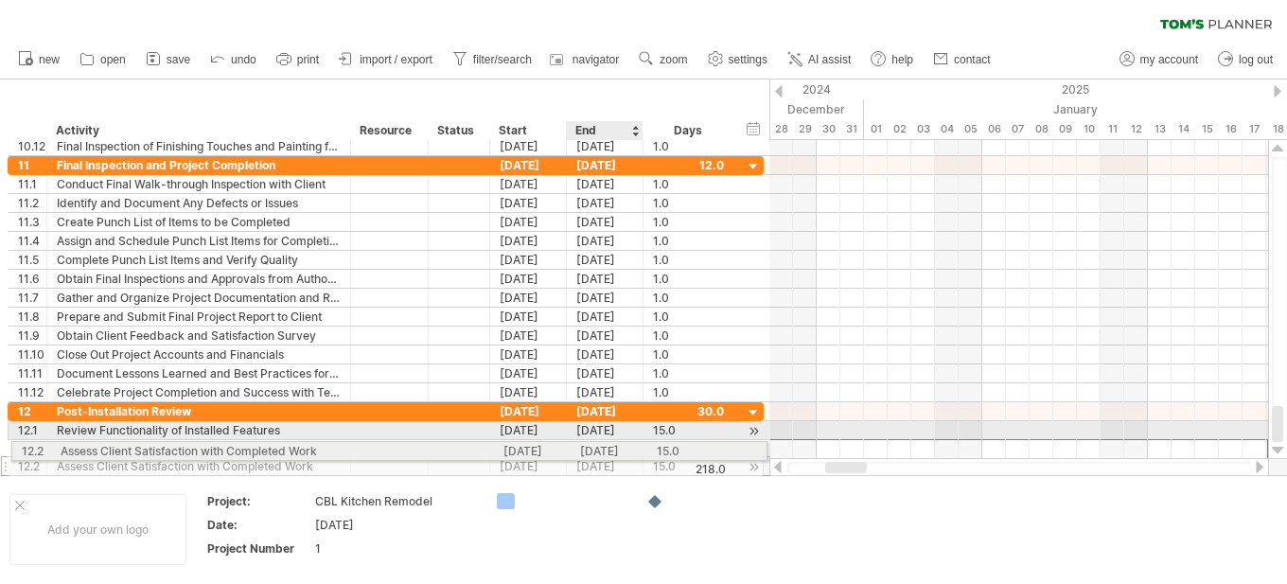
drag, startPoint x: 718, startPoint y: 454, endPoint x: 610, endPoint y: 448, distance: 109.1
click at [610, 448] on div "**********" at bounding box center [386, 439] width 756 height 74
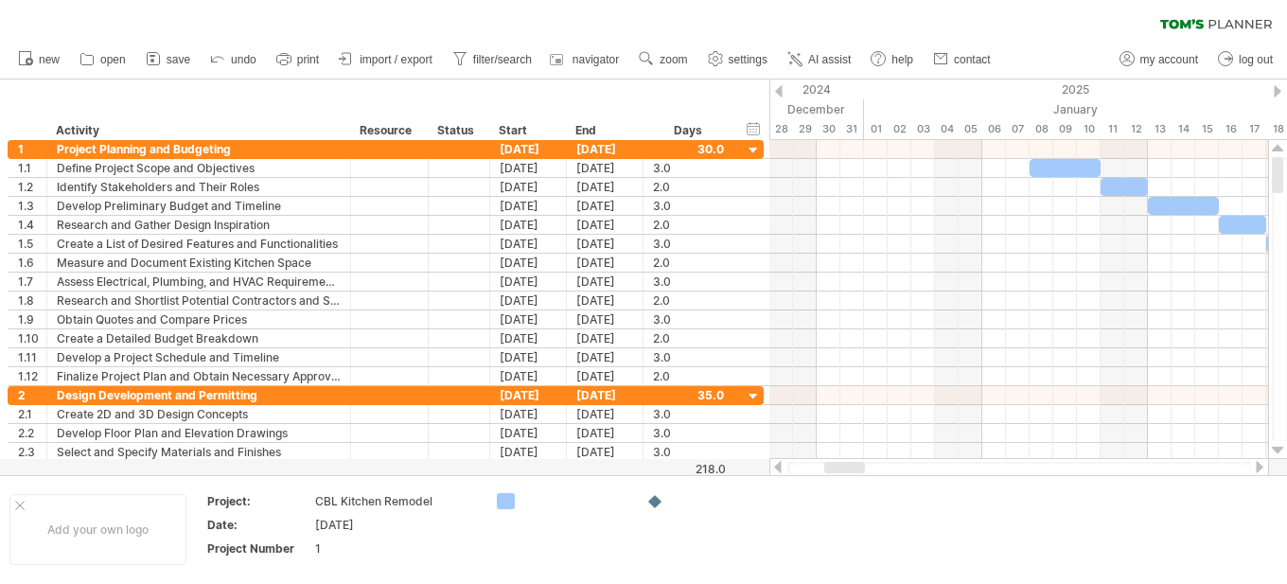
click at [1279, 88] on div at bounding box center [1278, 91] width 8 height 12
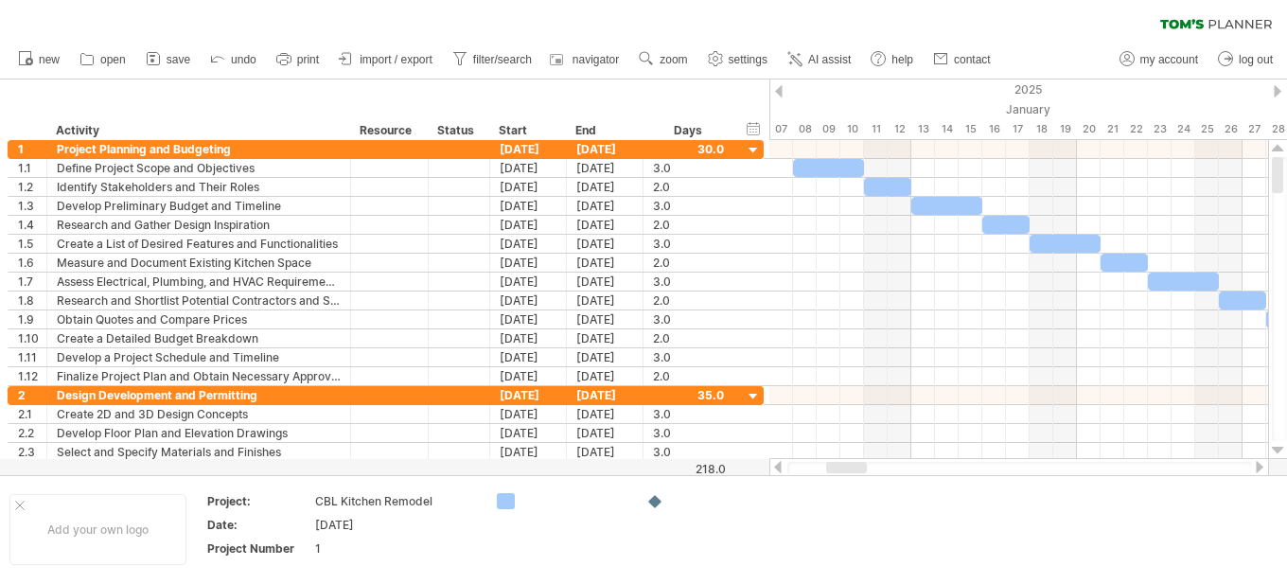
click at [1279, 88] on div at bounding box center [1278, 91] width 8 height 12
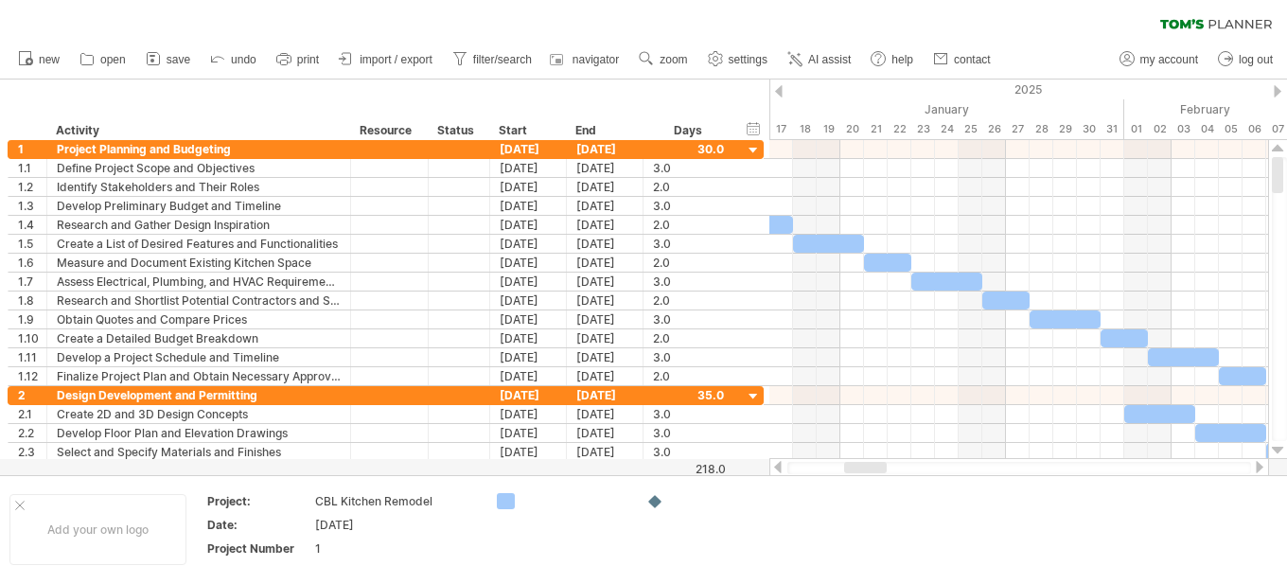
click at [781, 93] on div at bounding box center [779, 91] width 8 height 12
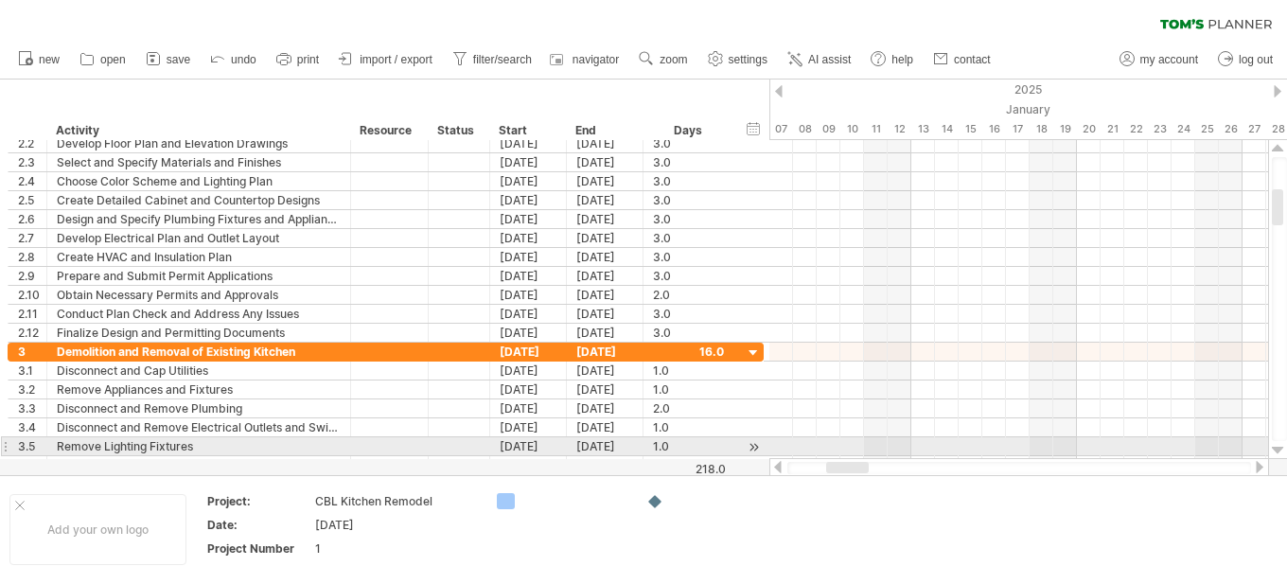
click at [1279, 451] on div at bounding box center [1278, 450] width 12 height 15
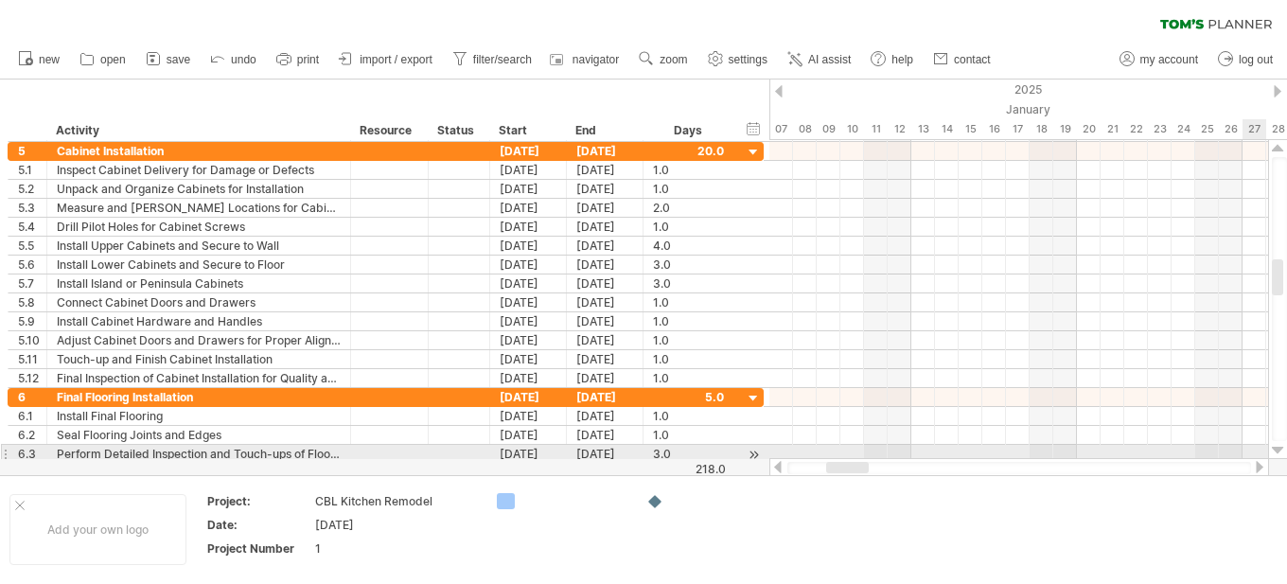
click at [1279, 450] on div at bounding box center [1278, 450] width 12 height 15
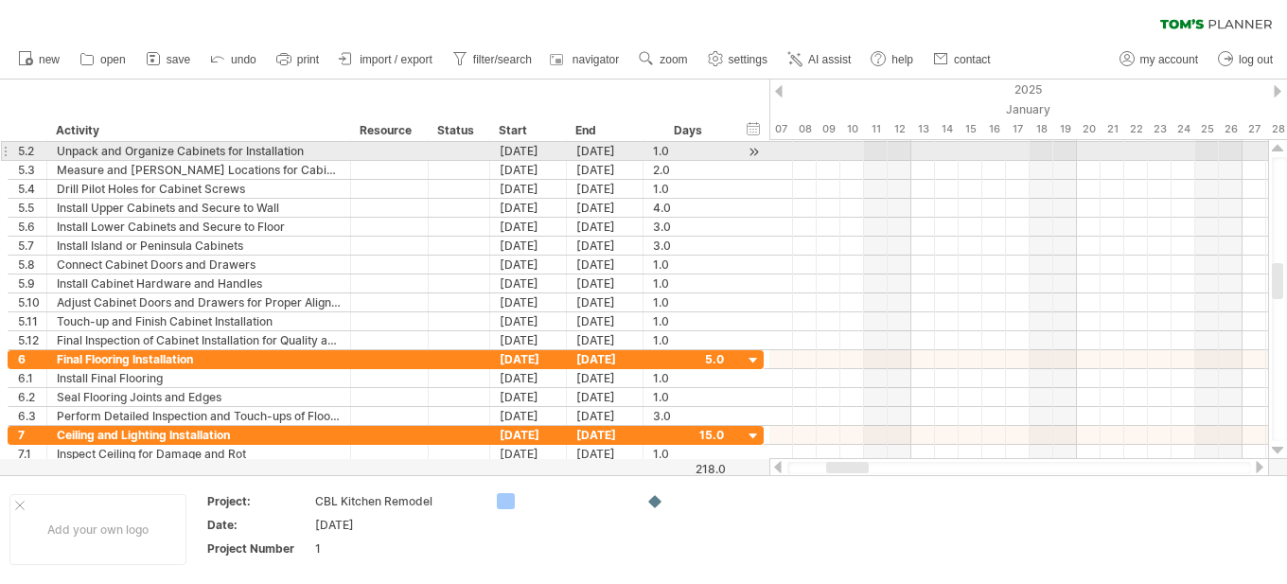
click at [1275, 147] on div at bounding box center [1278, 148] width 12 height 15
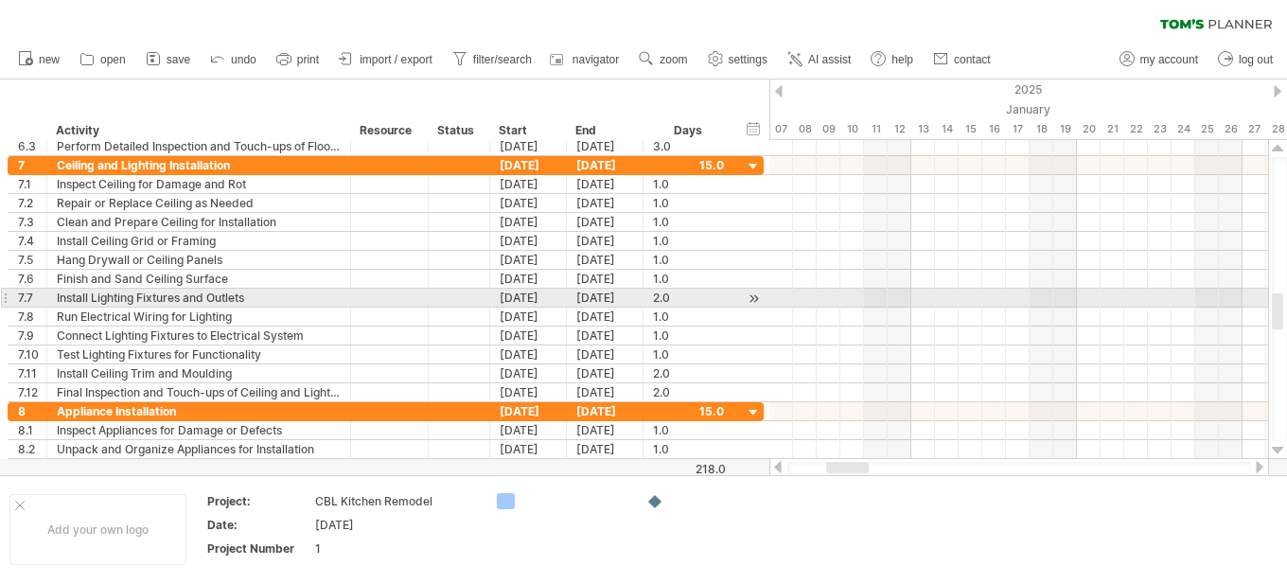
drag, startPoint x: 1276, startPoint y: 268, endPoint x: 1273, endPoint y: 302, distance: 34.2
click at [1273, 302] on div at bounding box center [1277, 311] width 11 height 36
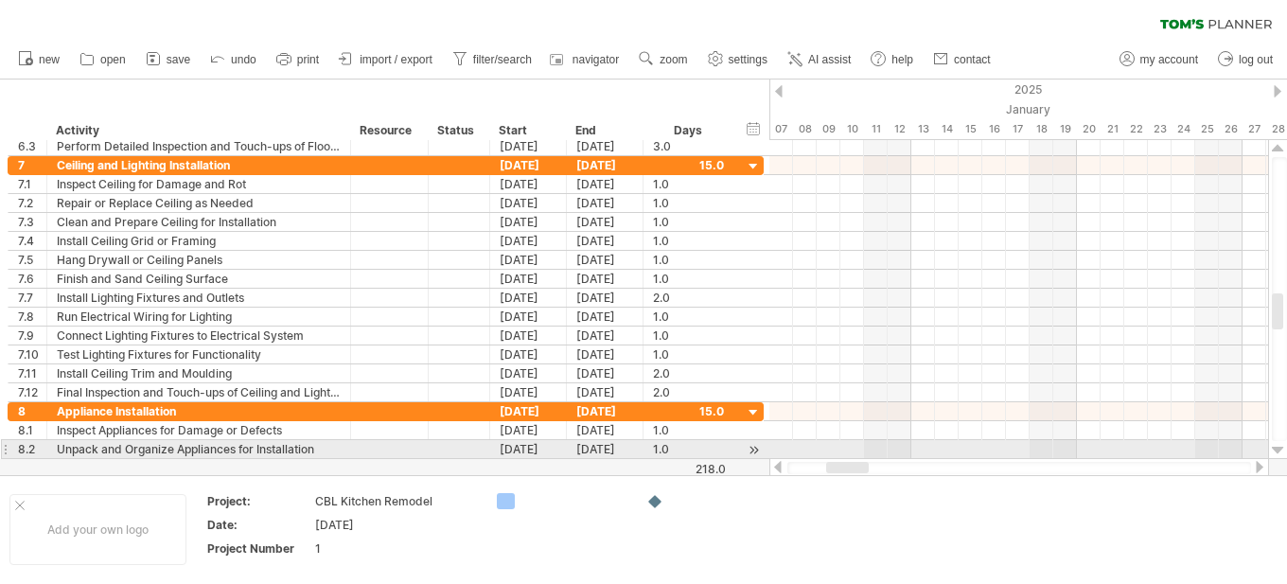
click at [1279, 447] on div at bounding box center [1278, 450] width 12 height 15
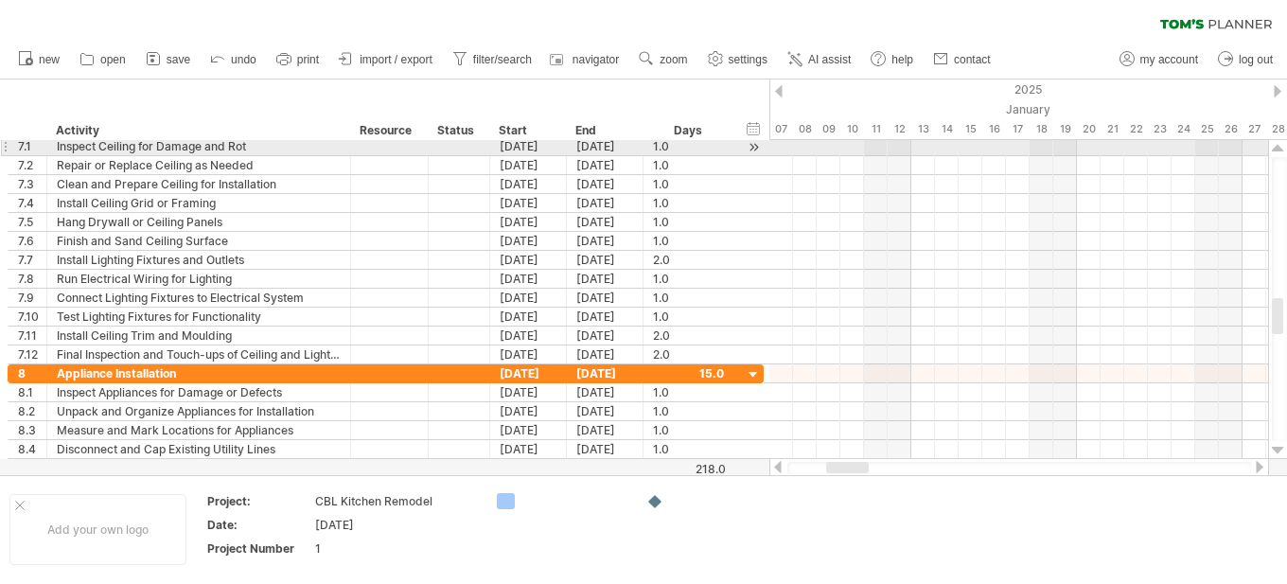
click at [1277, 149] on div at bounding box center [1278, 148] width 12 height 15
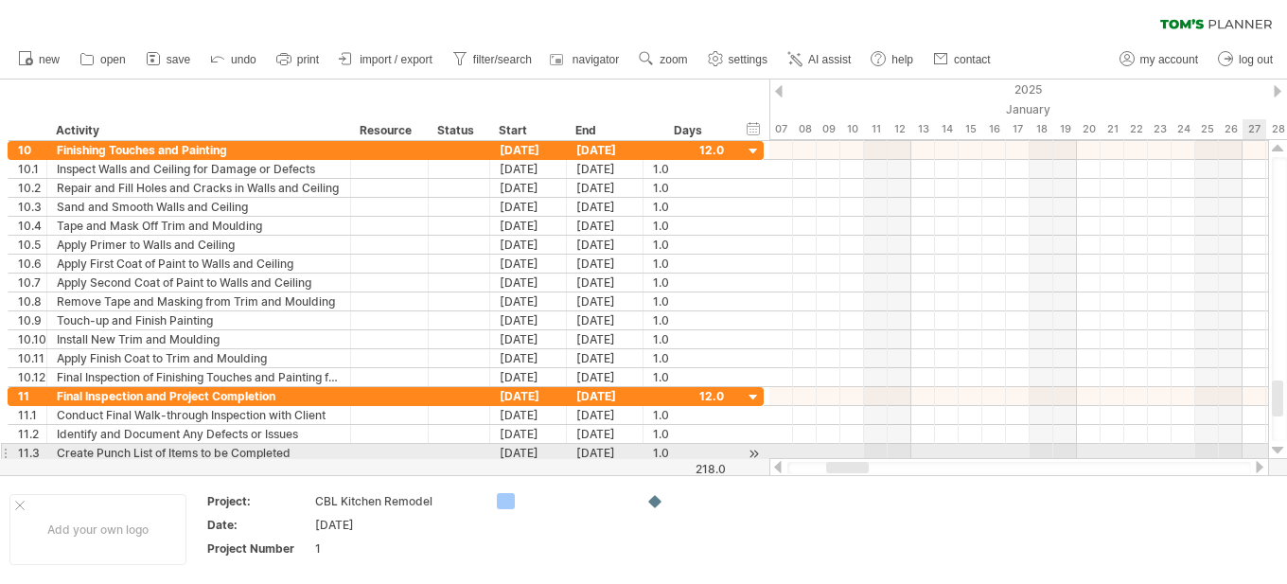
click at [1282, 450] on div at bounding box center [1278, 450] width 12 height 15
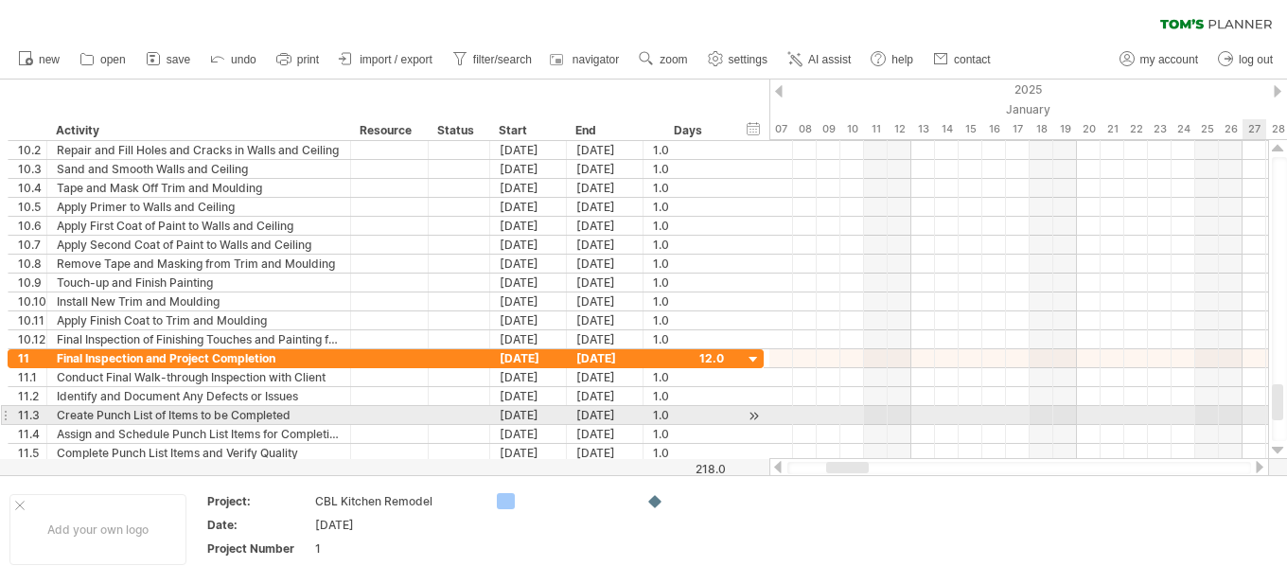
click at [1282, 450] on div at bounding box center [1278, 450] width 12 height 15
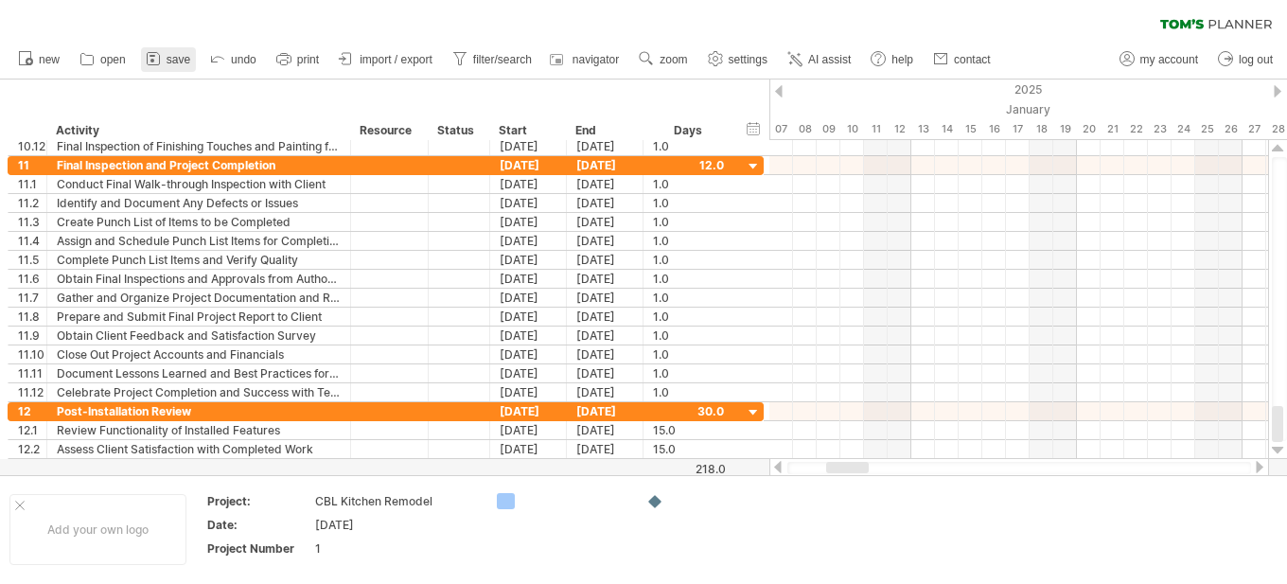
click at [177, 58] on span "save" at bounding box center [179, 59] width 24 height 13
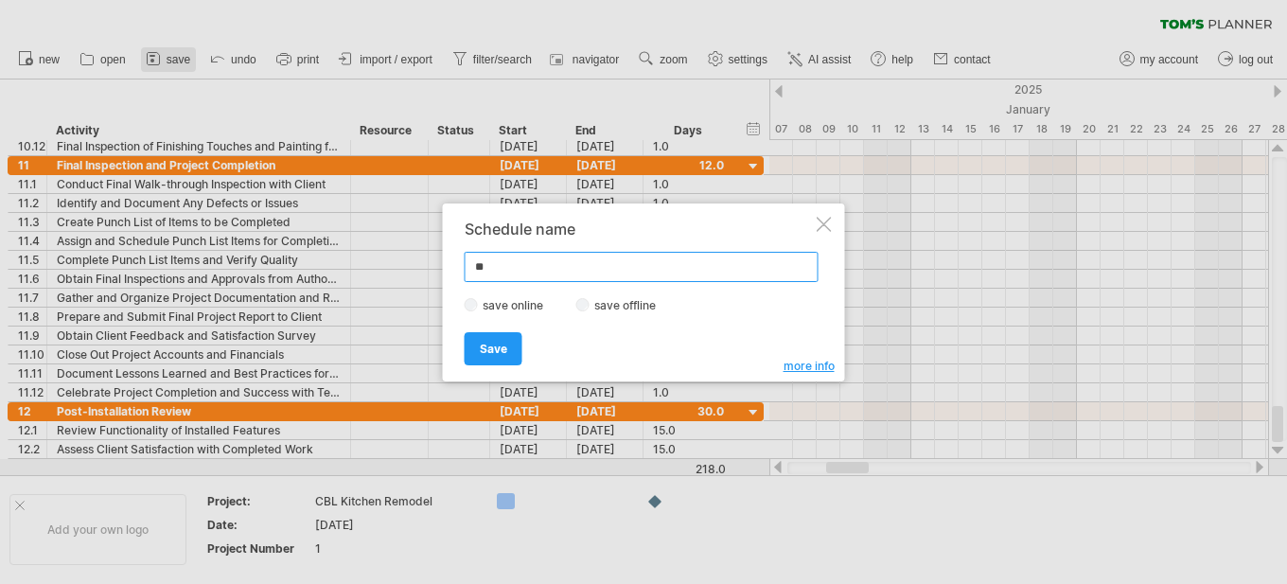
type input "*"
click at [473, 265] on input "**********" at bounding box center [642, 267] width 354 height 30
click at [570, 262] on input "**********" at bounding box center [642, 267] width 354 height 30
type input "**********"
click at [631, 303] on label "save offline" at bounding box center [631, 305] width 82 height 14
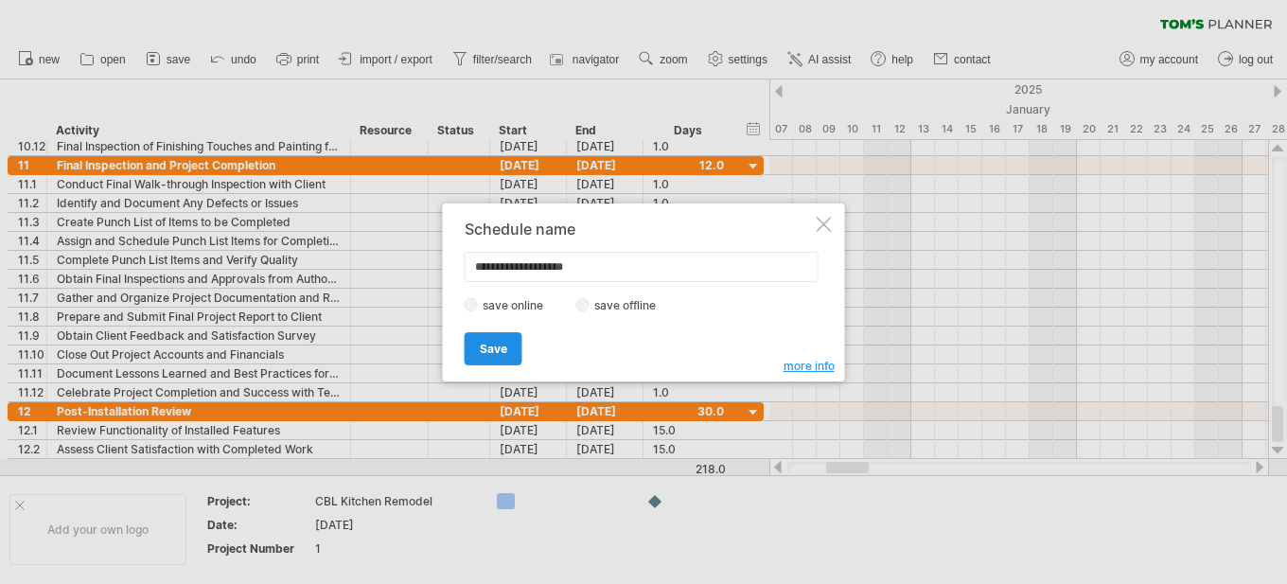
click at [510, 348] on link "Save" at bounding box center [494, 348] width 58 height 33
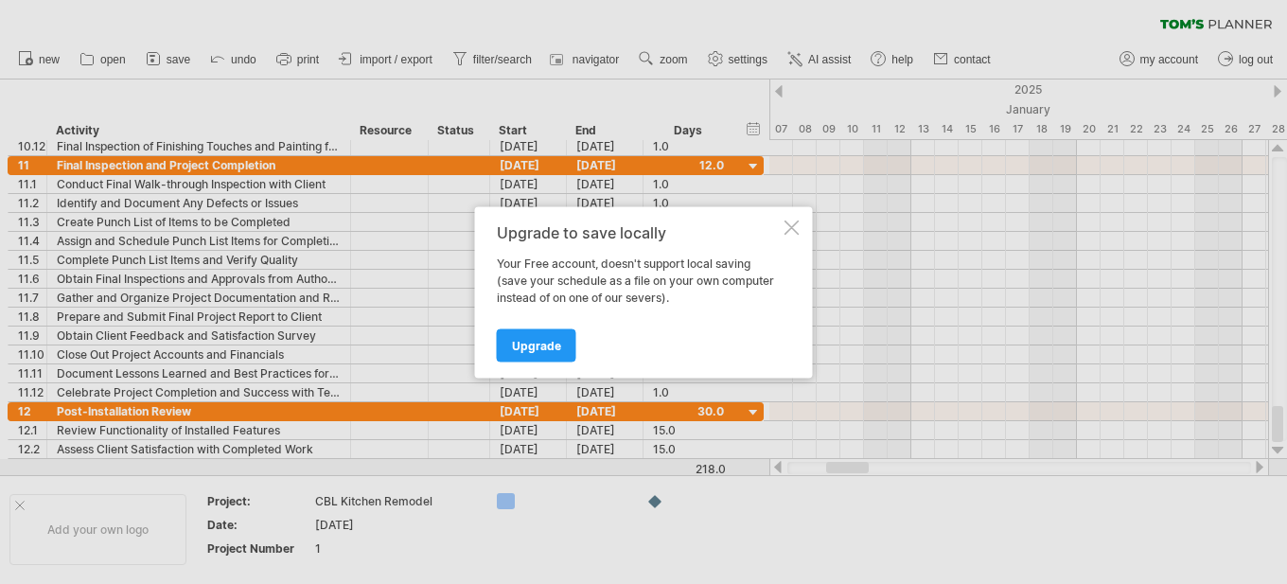
click at [789, 224] on div at bounding box center [792, 227] width 15 height 15
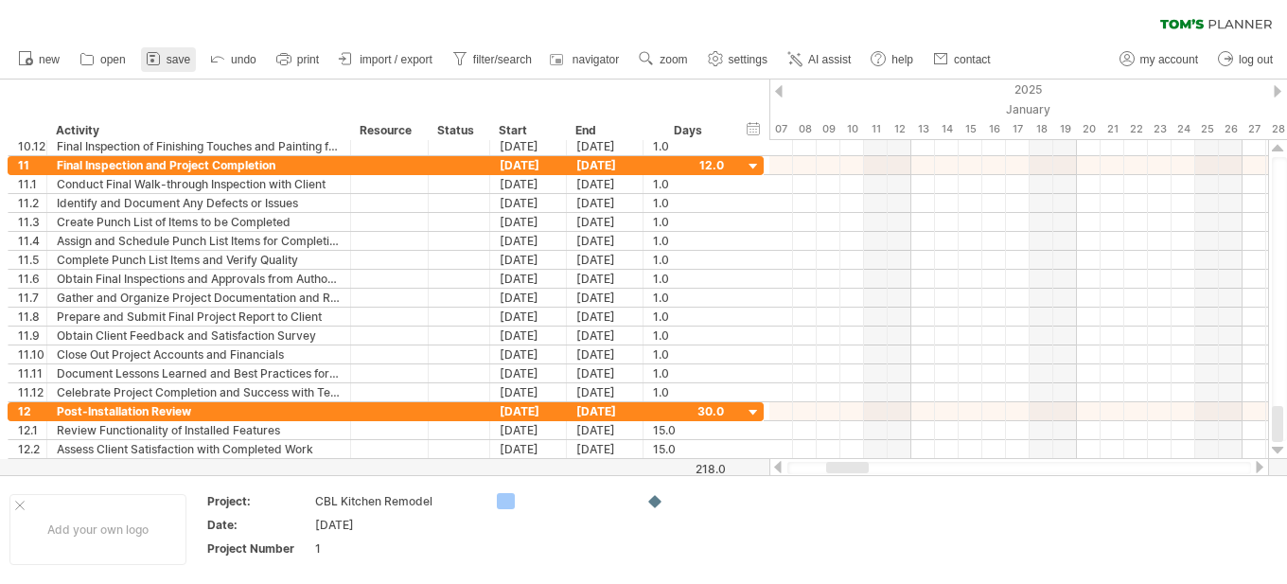
click at [176, 58] on span "save" at bounding box center [179, 59] width 24 height 13
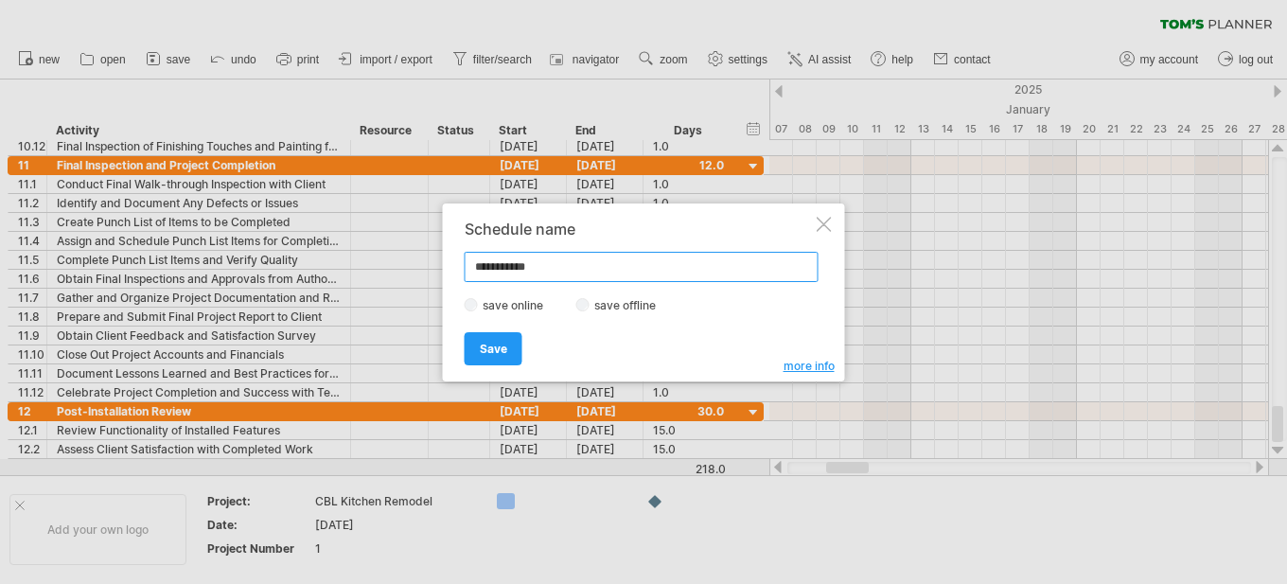
drag, startPoint x: 553, startPoint y: 266, endPoint x: 452, endPoint y: 263, distance: 100.4
click at [465, 263] on input "**********" at bounding box center [642, 267] width 354 height 30
type input "**********"
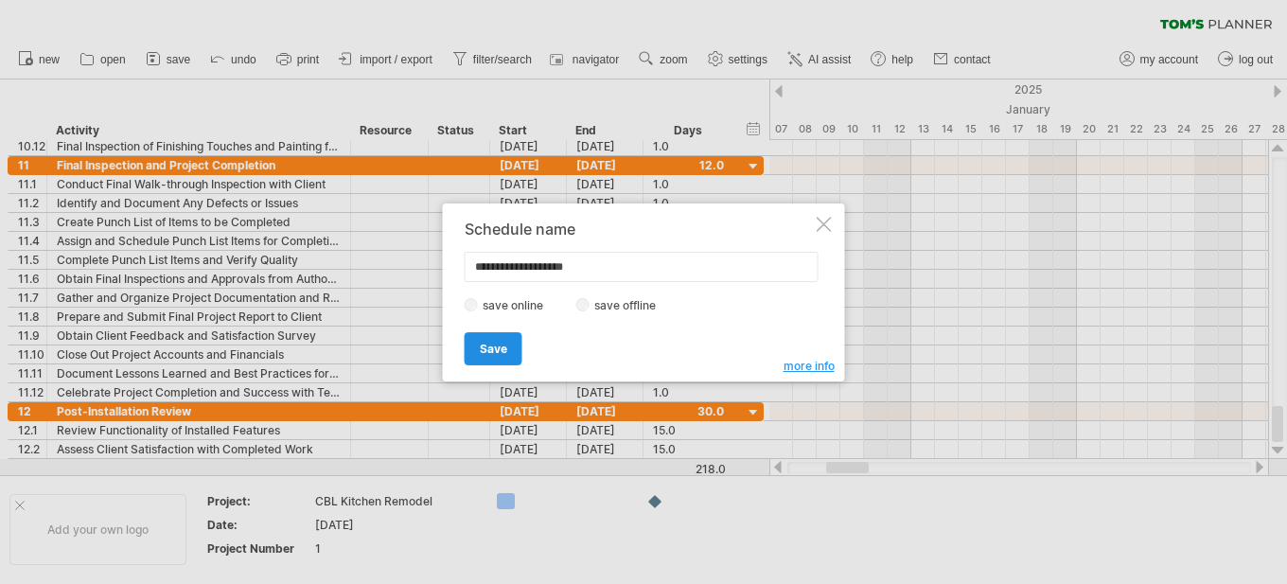
click at [500, 352] on span "Save" at bounding box center [493, 349] width 27 height 14
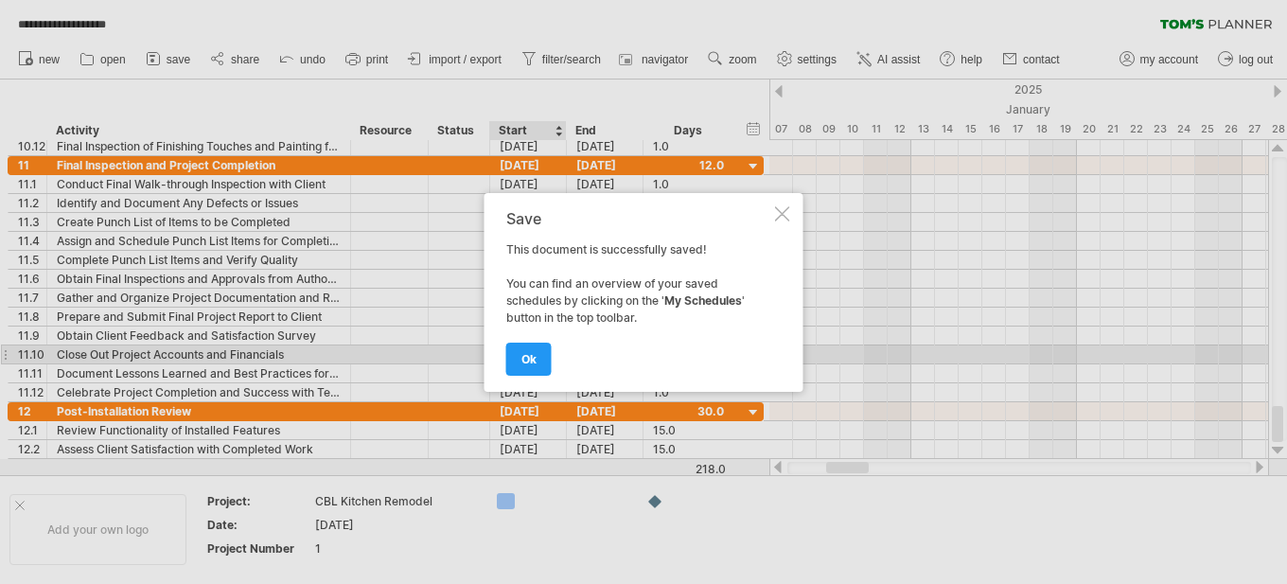
click at [778, 208] on div at bounding box center [782, 213] width 15 height 15
